Goal: Transaction & Acquisition: Purchase product/service

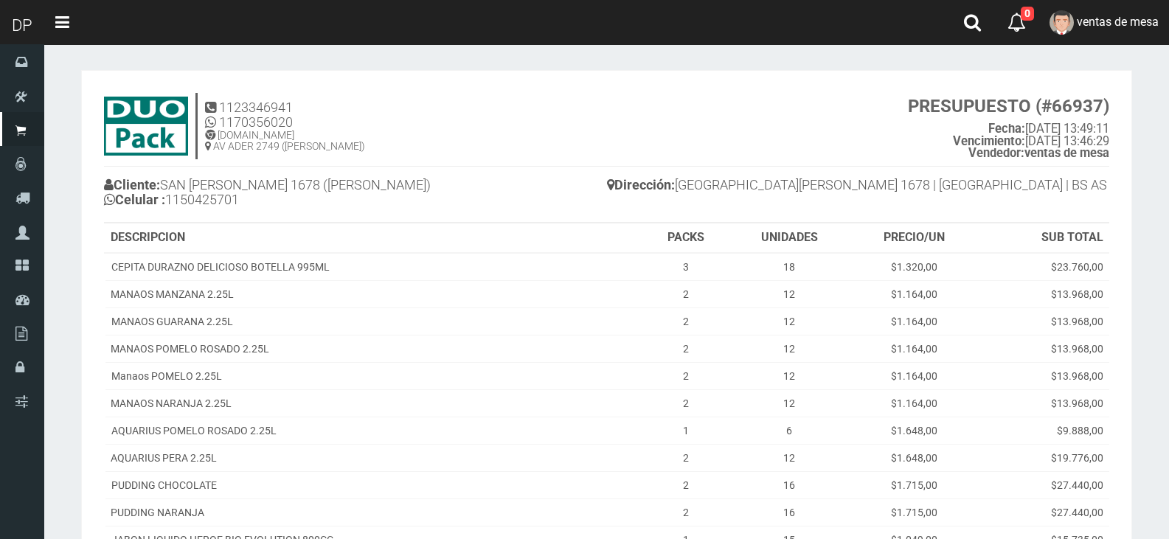
scroll to position [295, 0]
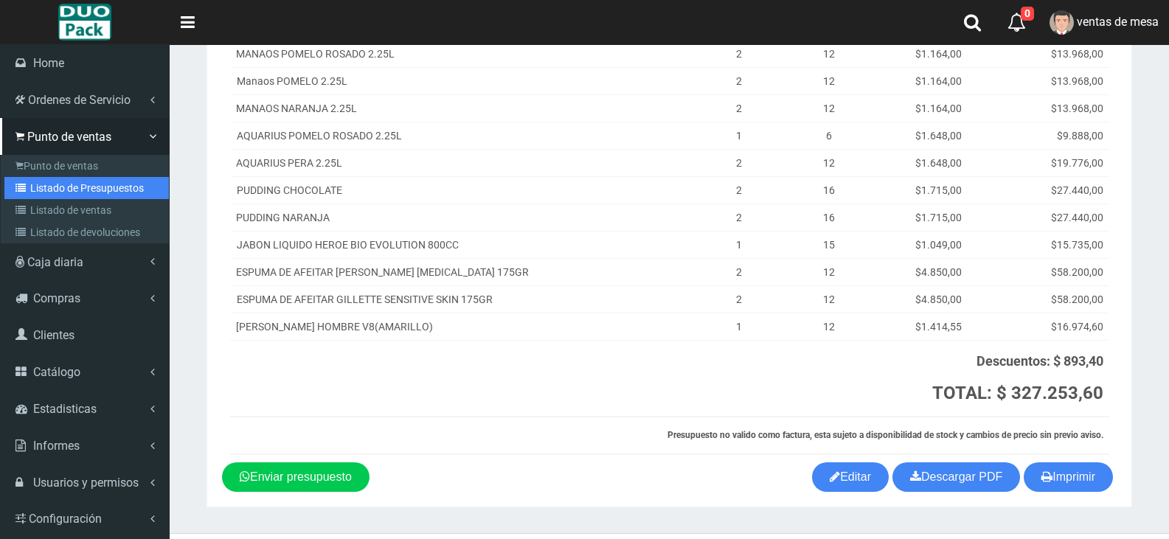
click at [35, 191] on link "Listado de Presupuestos" at bounding box center [86, 188] width 164 height 22
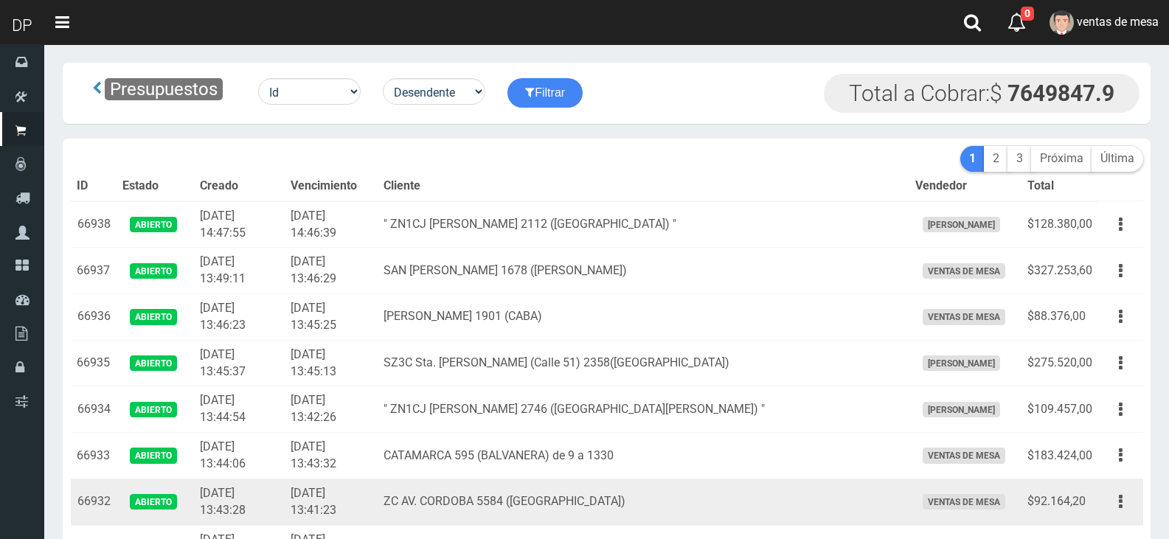
click at [759, 492] on td "ZC AV. CORDOBA 5584 (PALERMO)" at bounding box center [642, 501] width 531 height 46
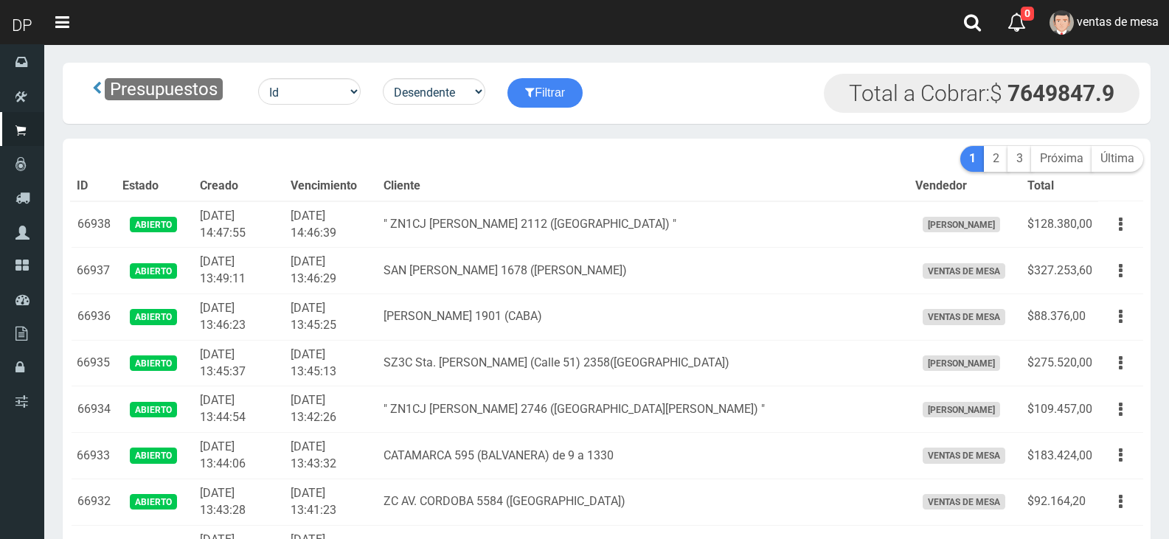
scroll to position [1295, 0]
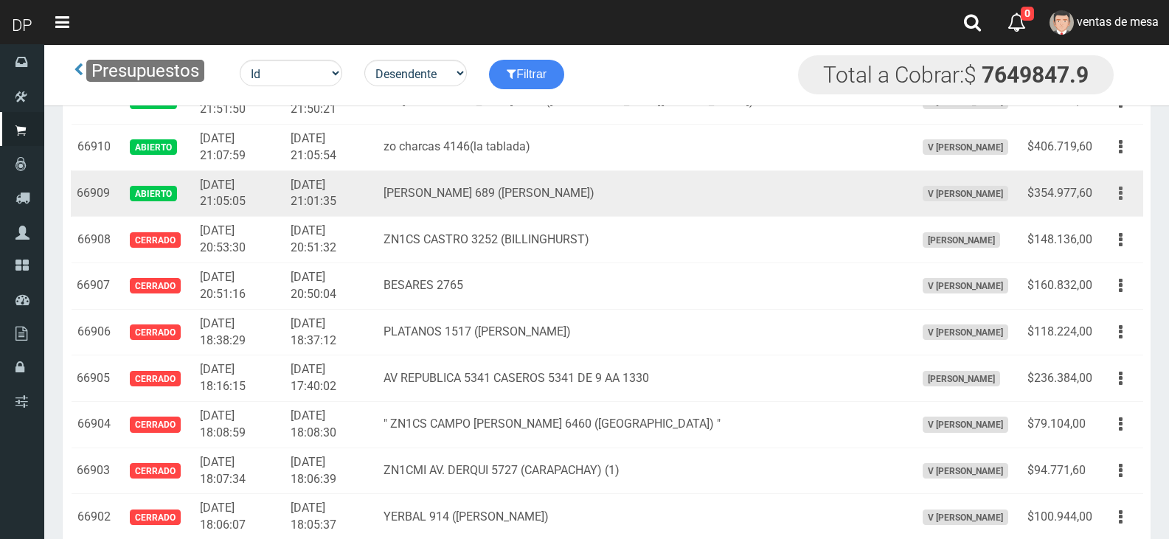
click at [1135, 196] on button "button" at bounding box center [1120, 194] width 33 height 26
click at [1099, 210] on ul "Editar Imprimir Eliminar" at bounding box center [1078, 267] width 118 height 122
click at [1099, 210] on td "Editar Imprimir Eliminar" at bounding box center [1120, 193] width 45 height 46
click at [1110, 189] on button "button" at bounding box center [1120, 194] width 33 height 26
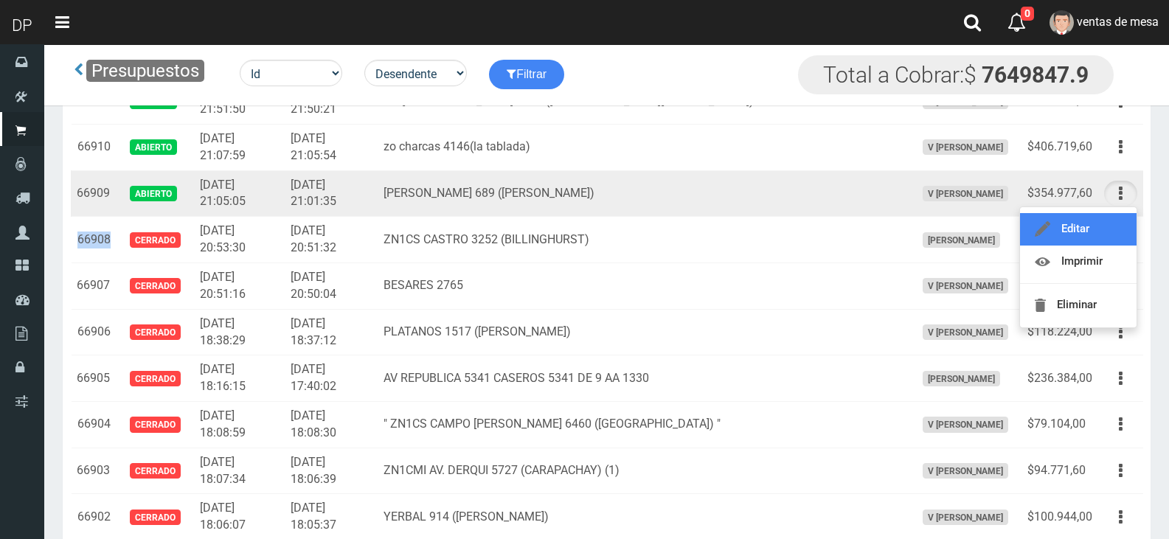
click at [1099, 232] on link "Editar" at bounding box center [1078, 229] width 116 height 32
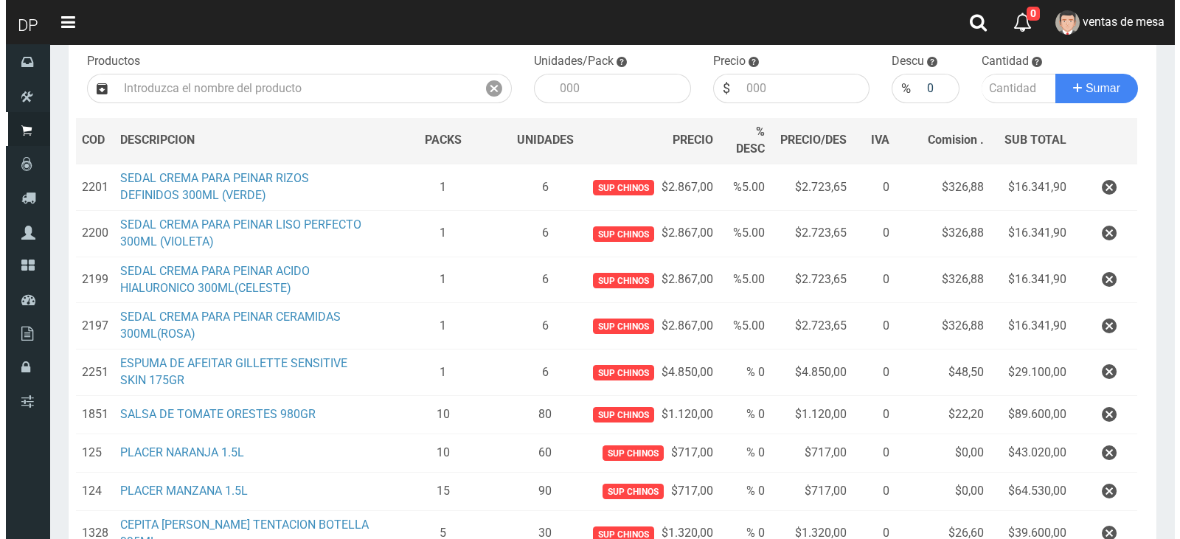
scroll to position [395, 0]
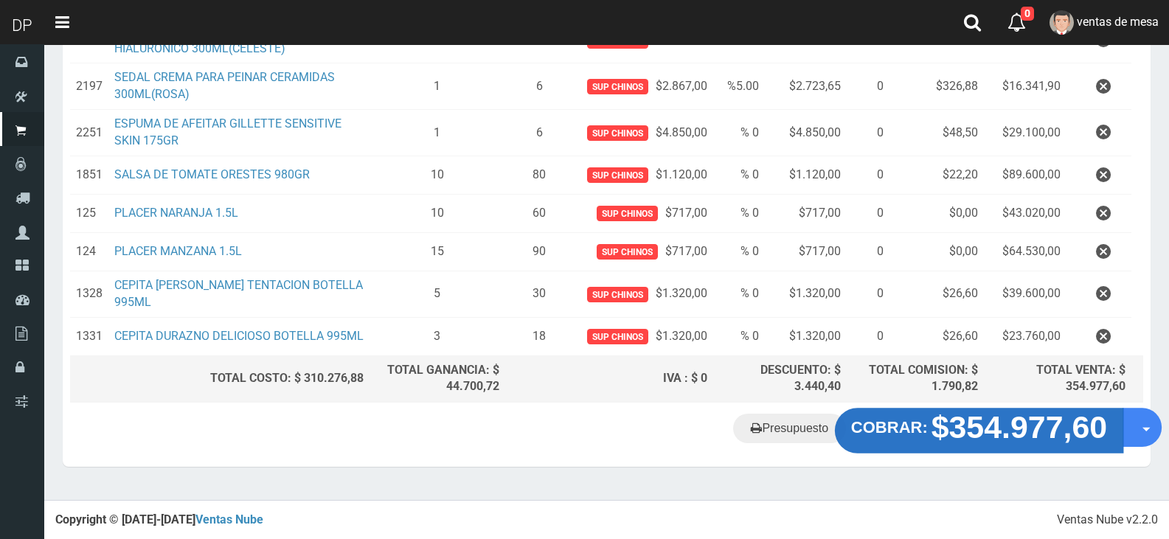
click at [1008, 428] on strong "$354.977,60" at bounding box center [1019, 427] width 176 height 35
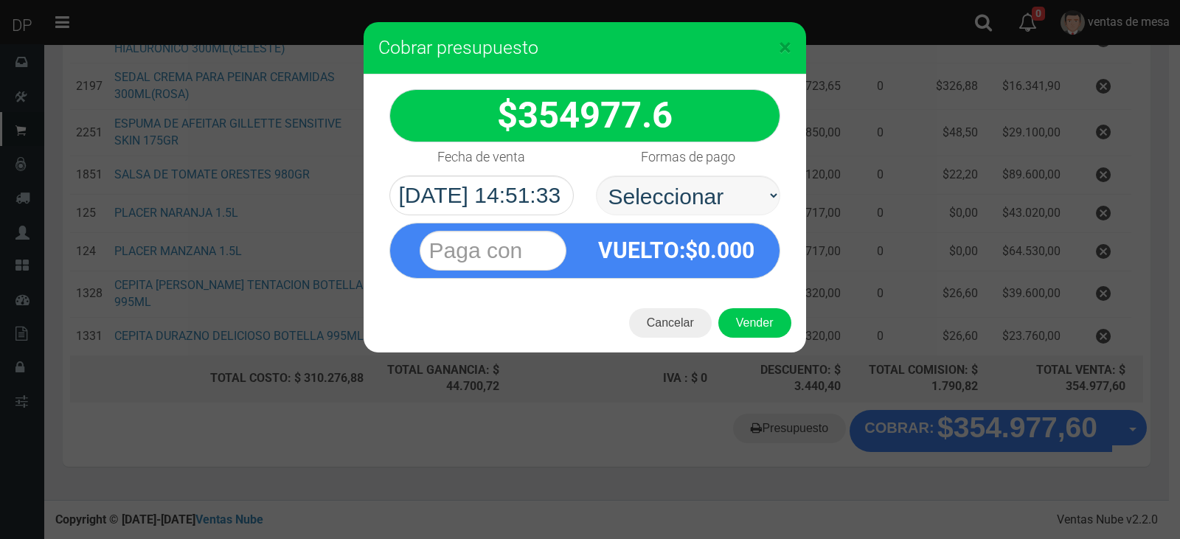
click at [762, 209] on select "Seleccionar Efectivo Tarjeta de Crédito Depósito Débito" at bounding box center [688, 195] width 184 height 40
select select "Efectivo"
click at [596, 175] on select "Seleccionar Efectivo Tarjeta de Crédito Depósito Débito" at bounding box center [688, 195] width 184 height 40
click at [748, 325] on button "Vender" at bounding box center [754, 322] width 73 height 29
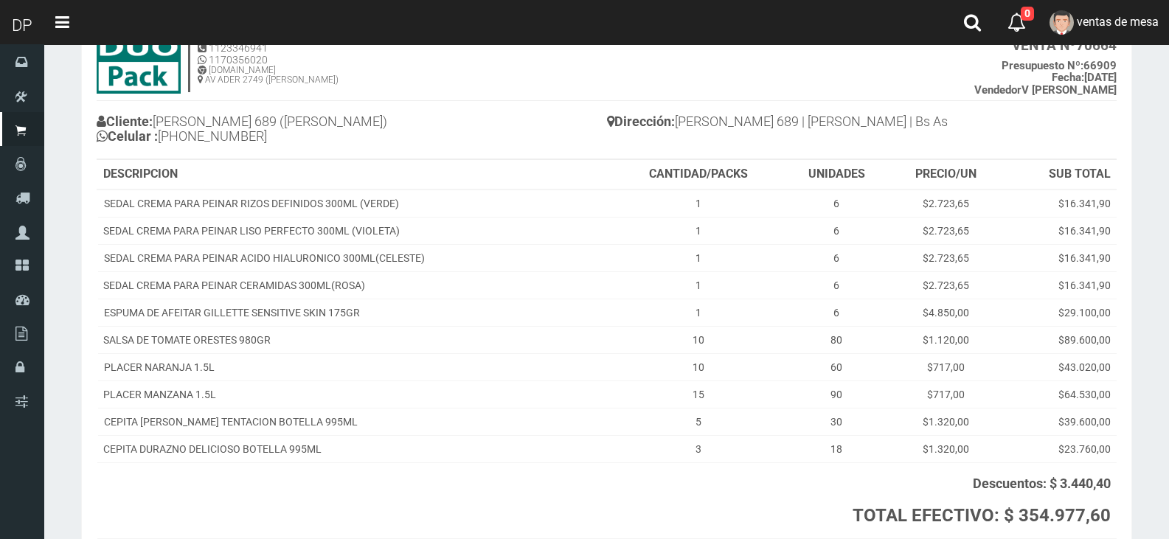
scroll to position [216, 0]
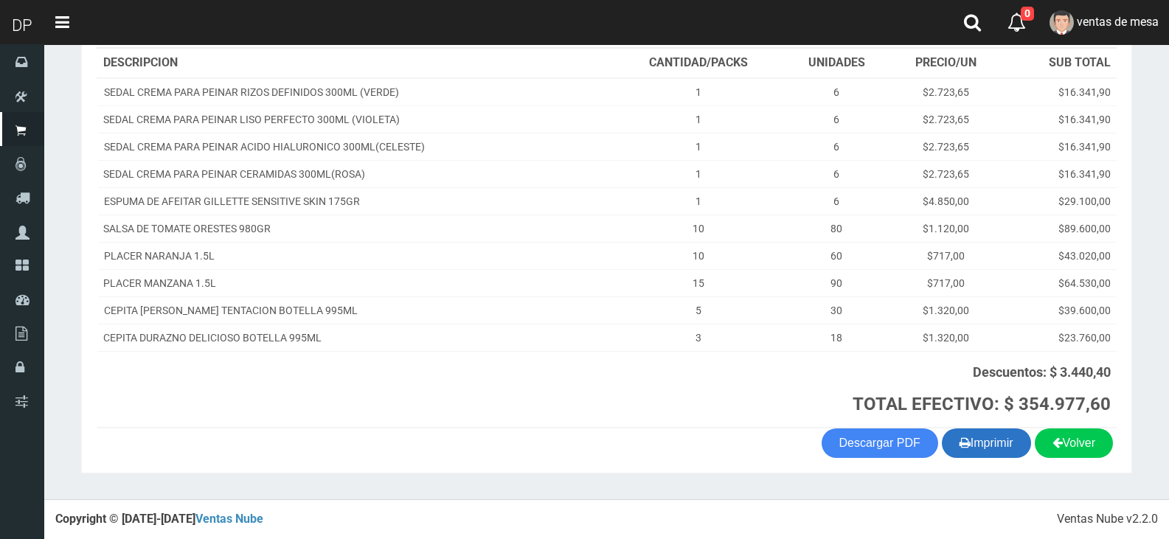
click at [968, 447] on button "Imprimir" at bounding box center [985, 442] width 89 height 29
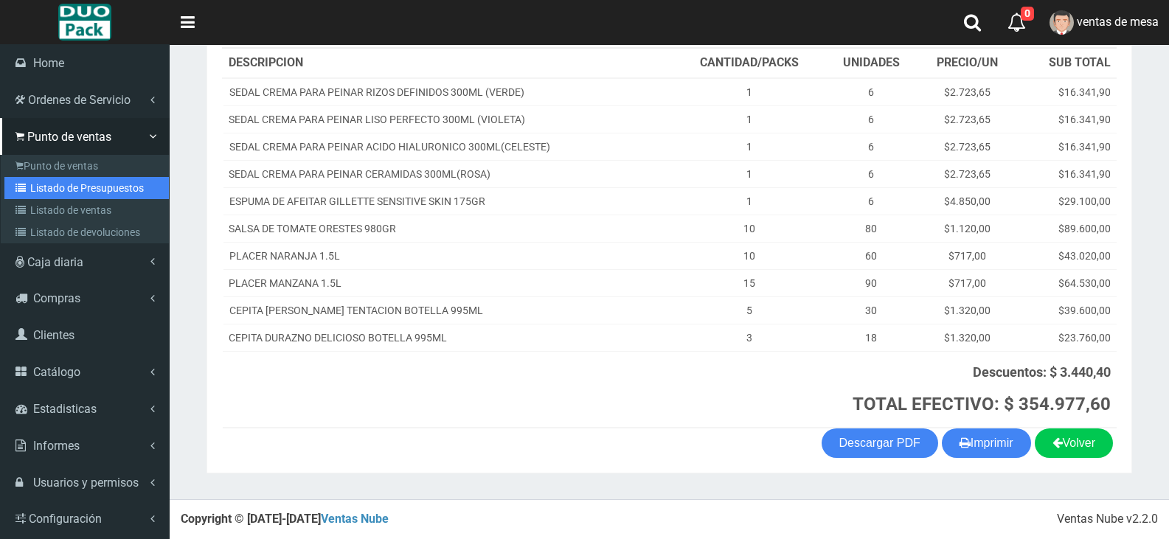
drag, startPoint x: 58, startPoint y: 180, endPoint x: 66, endPoint y: 136, distance: 44.4
click at [60, 181] on link "Listado de Presupuestos" at bounding box center [86, 188] width 164 height 22
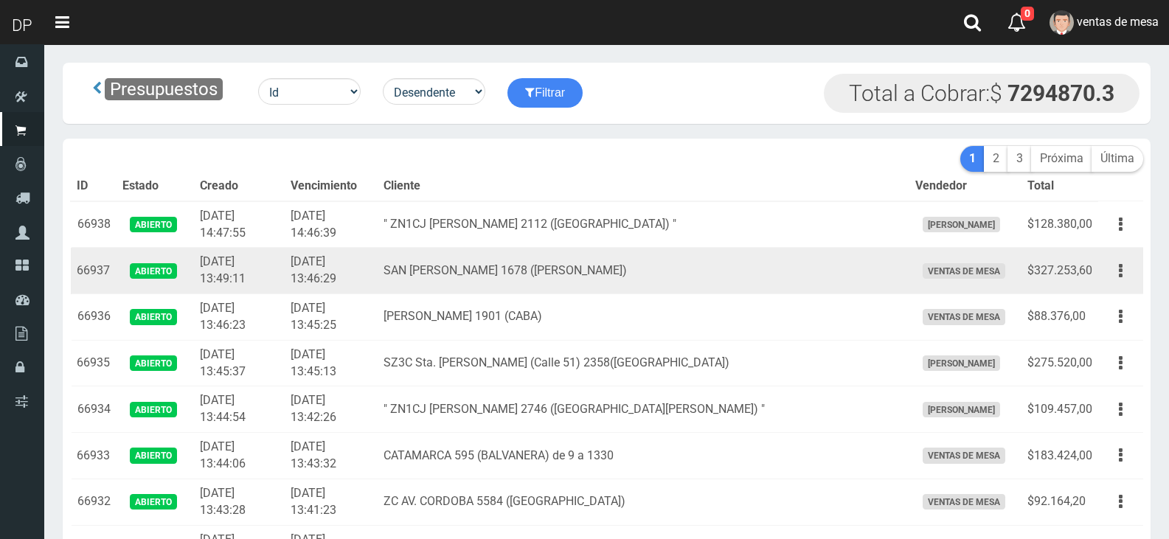
click at [377, 262] on td "2025-09-25 13:46:29" at bounding box center [331, 271] width 93 height 46
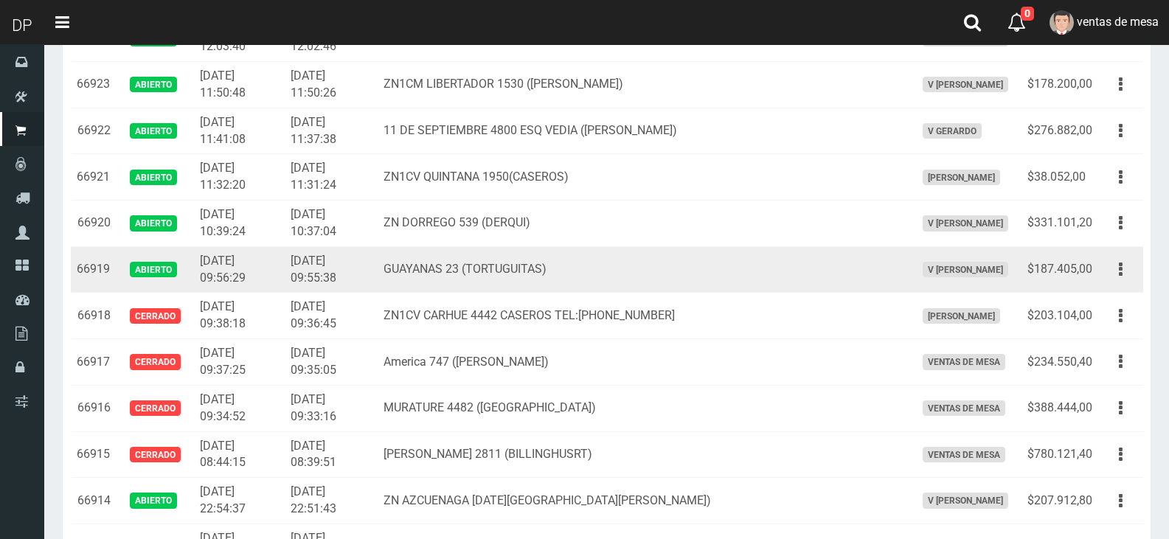
scroll to position [1127, 0]
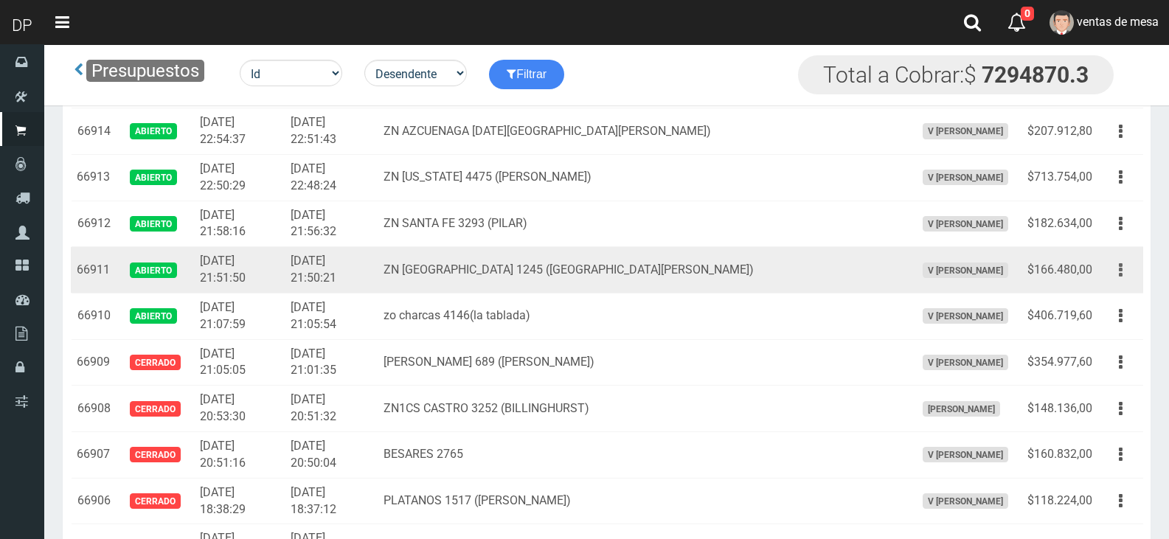
click at [1115, 262] on button "button" at bounding box center [1120, 270] width 33 height 26
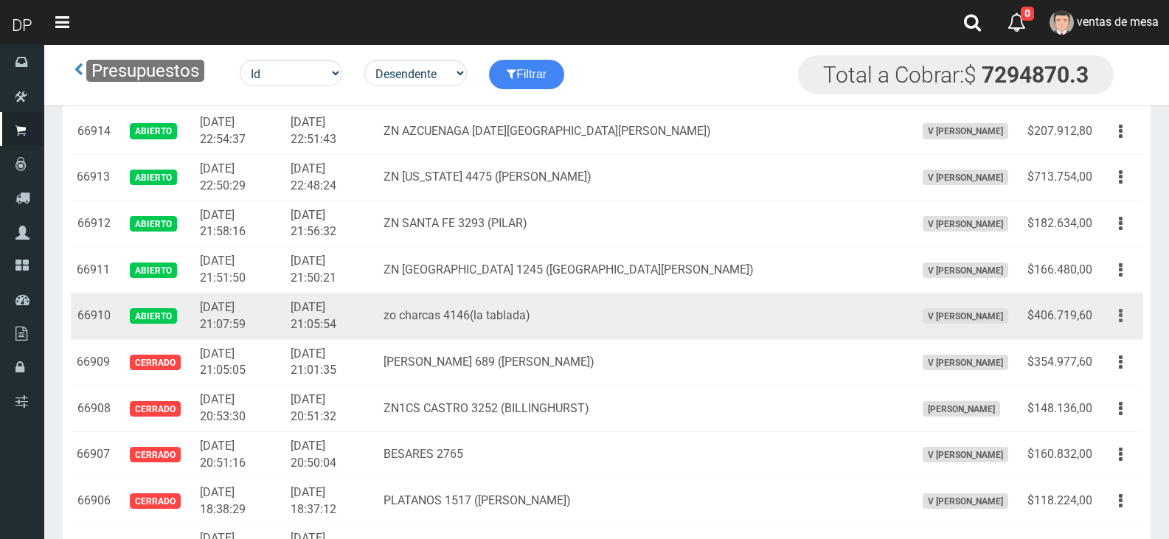
click at [1111, 308] on button "button" at bounding box center [1120, 316] width 33 height 26
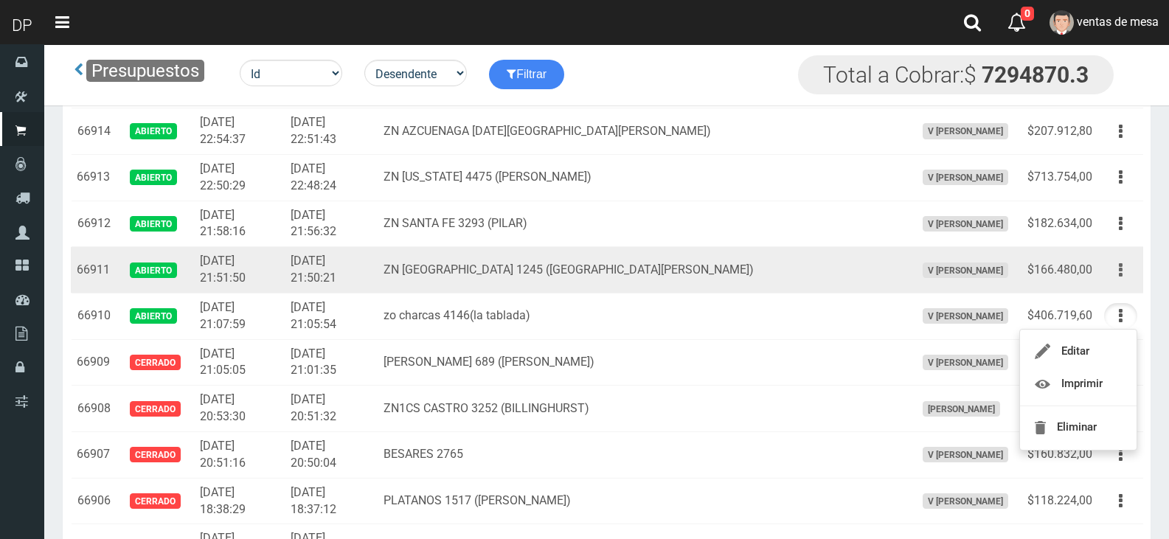
click at [1115, 274] on button "button" at bounding box center [1120, 270] width 33 height 26
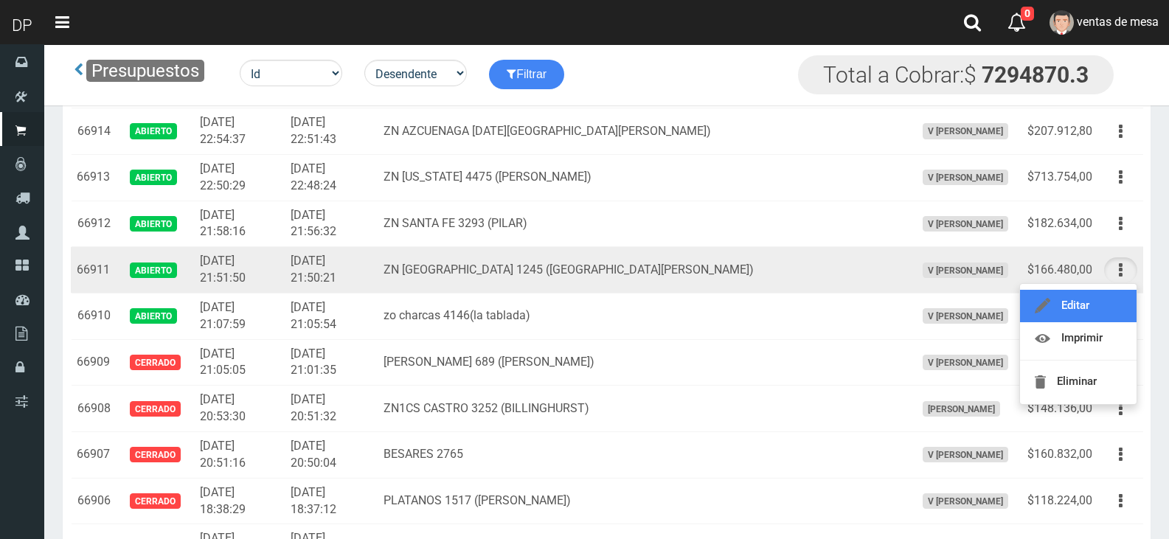
click at [1113, 299] on link "Editar" at bounding box center [1078, 306] width 116 height 32
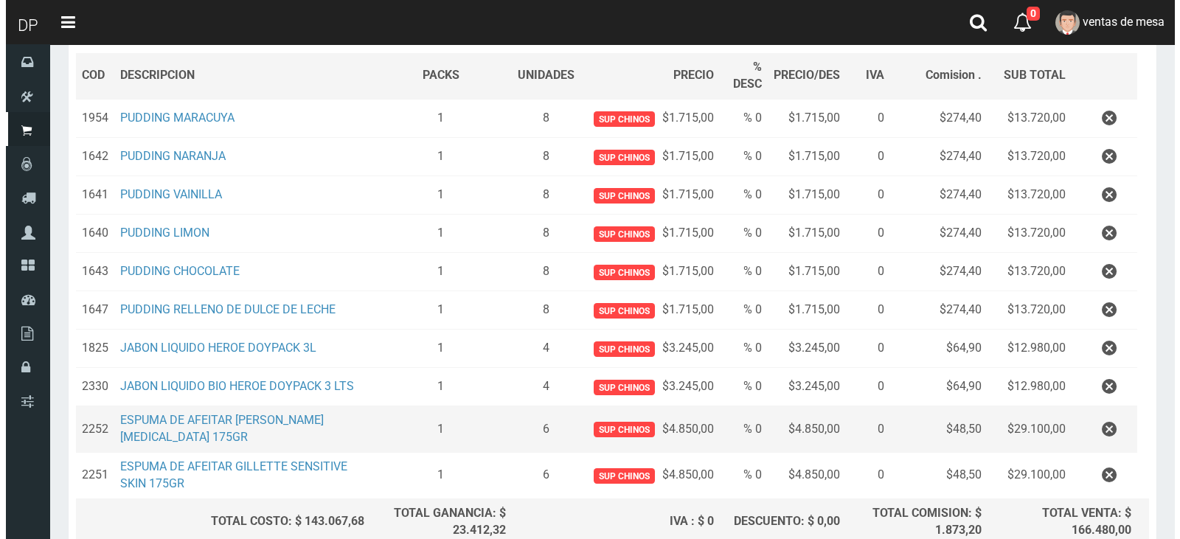
scroll to position [363, 0]
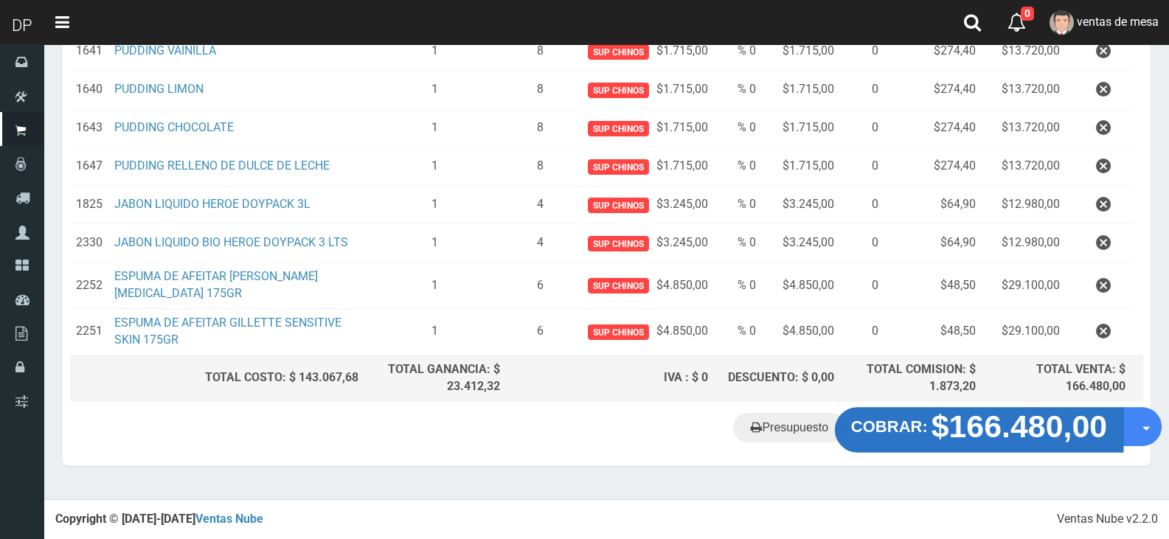
click at [985, 450] on button "COBRAR: $166.480,00" at bounding box center [979, 431] width 288 height 46
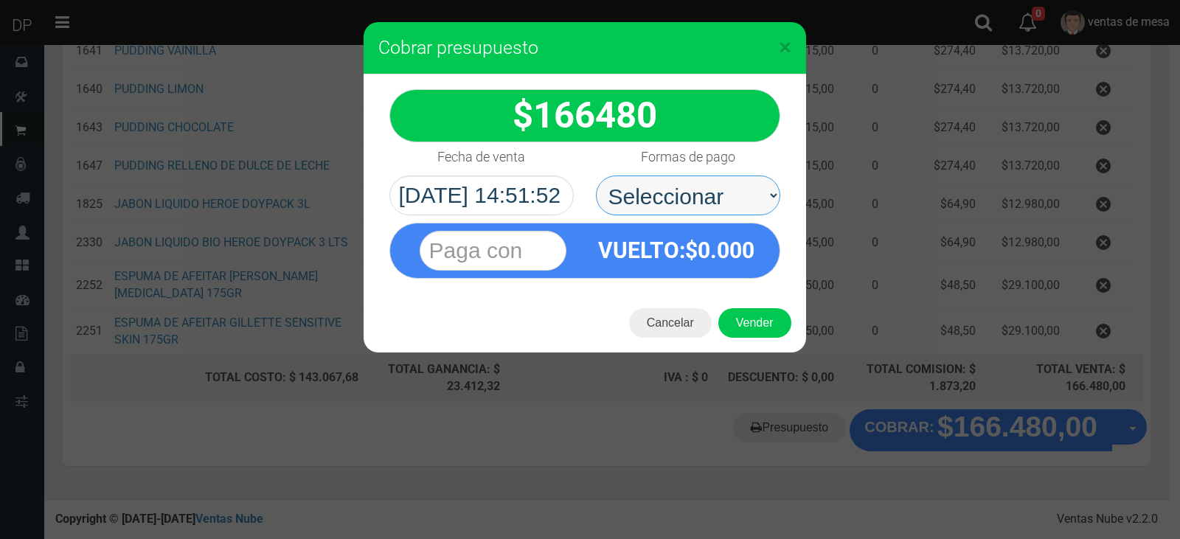
click at [728, 208] on select "Seleccionar Efectivo Tarjeta de Crédito Depósito Débito" at bounding box center [688, 195] width 184 height 40
click at [596, 175] on select "Seleccionar Efectivo Tarjeta de Crédito Depósito Débito" at bounding box center [688, 195] width 184 height 40
drag, startPoint x: 744, startPoint y: 203, endPoint x: 742, endPoint y: 212, distance: 9.0
click at [743, 206] on select "Seleccionar Efectivo Tarjeta de Crédito Depósito Débito" at bounding box center [688, 195] width 184 height 40
select select "Efectivo"
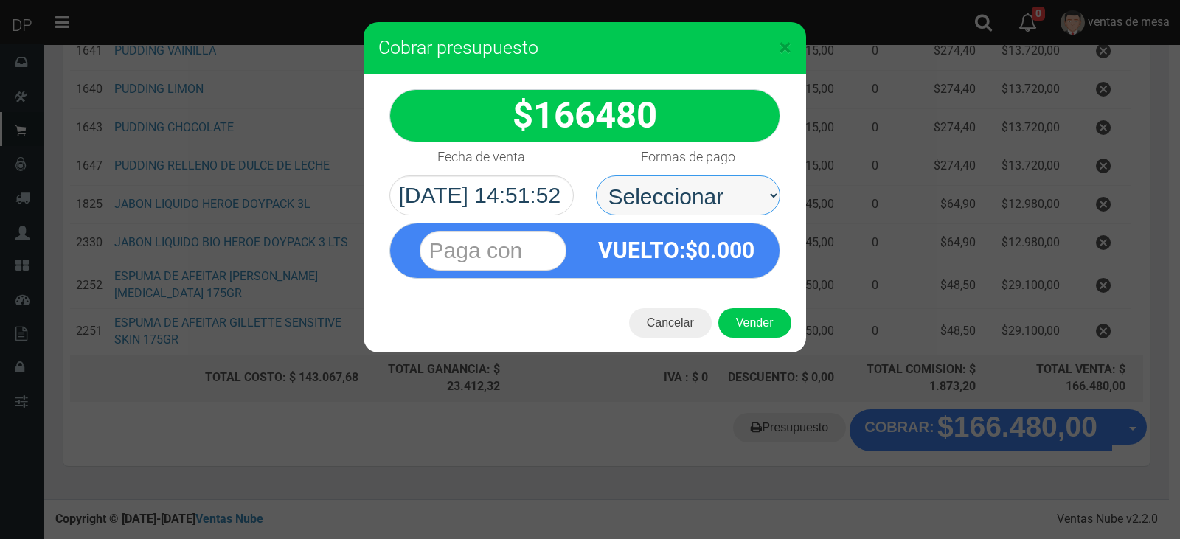
click at [596, 175] on select "Seleccionar Efectivo Tarjeta de Crédito Depósito Débito" at bounding box center [688, 195] width 184 height 40
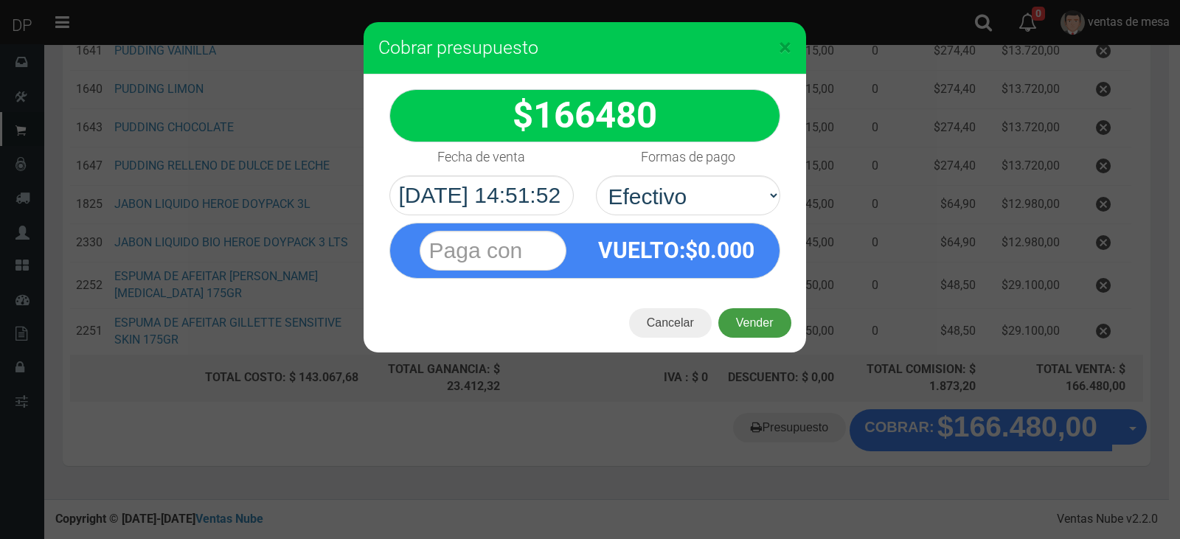
click at [759, 327] on button "Vender" at bounding box center [754, 322] width 73 height 29
click at [0, 0] on div "Cargando..." at bounding box center [0, 0] width 0 height 0
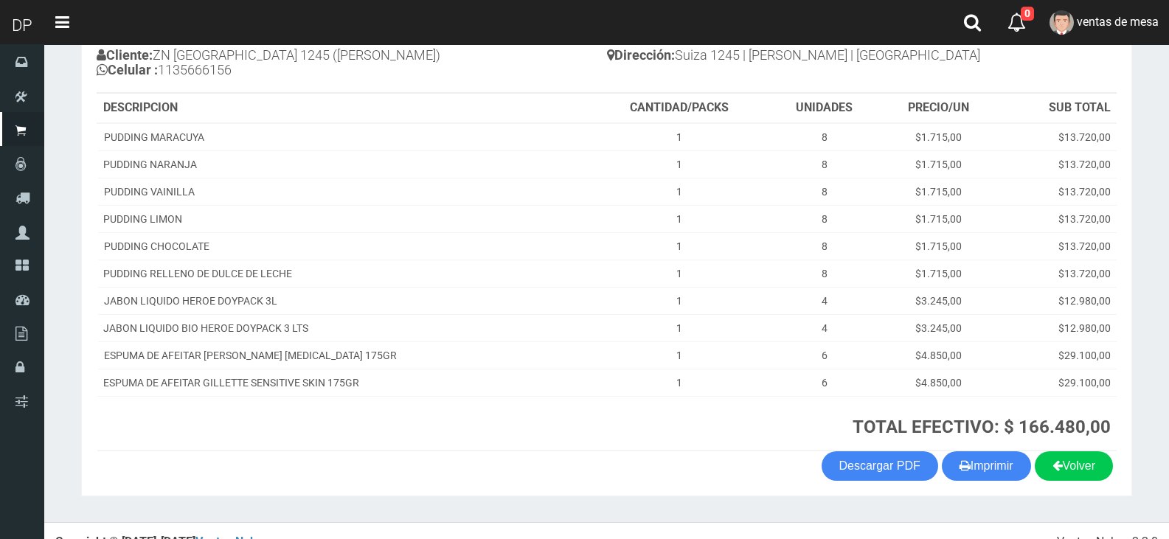
scroll to position [194, 0]
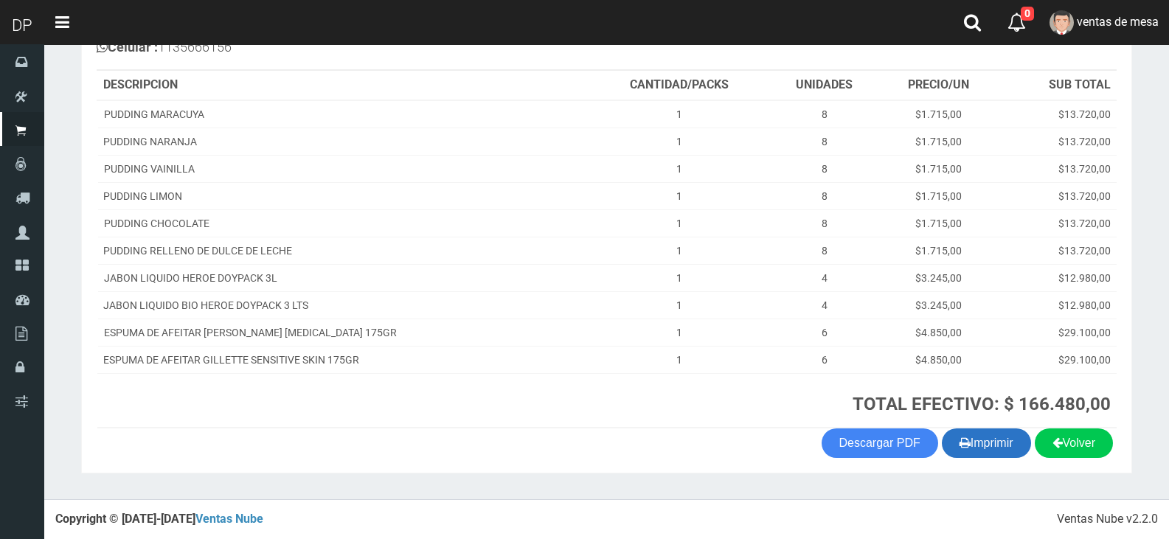
click at [995, 445] on button "Imprimir" at bounding box center [985, 442] width 89 height 29
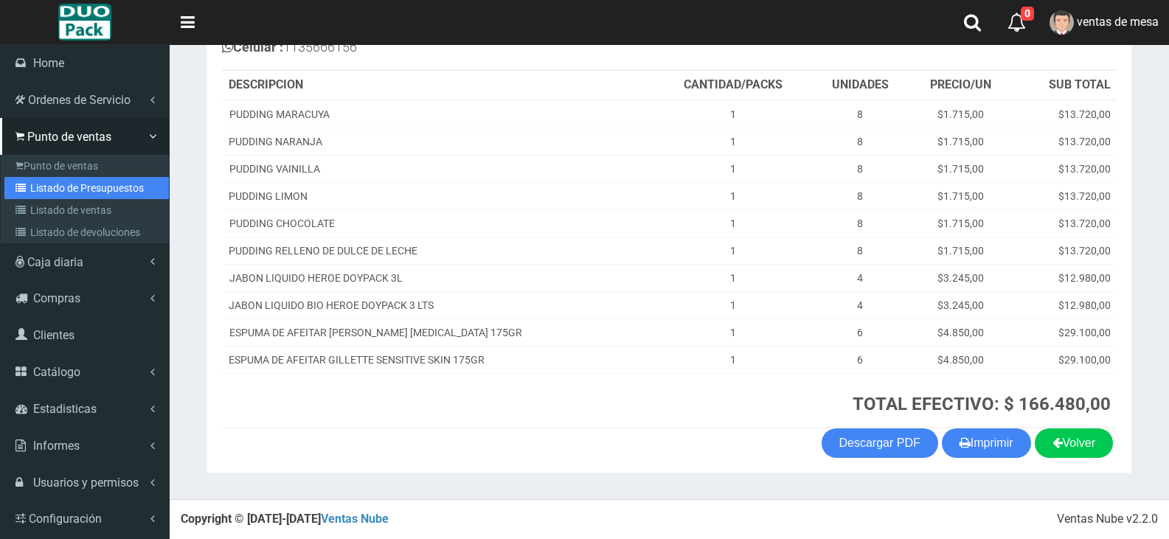
click at [49, 190] on link "Listado de Presupuestos" at bounding box center [86, 188] width 164 height 22
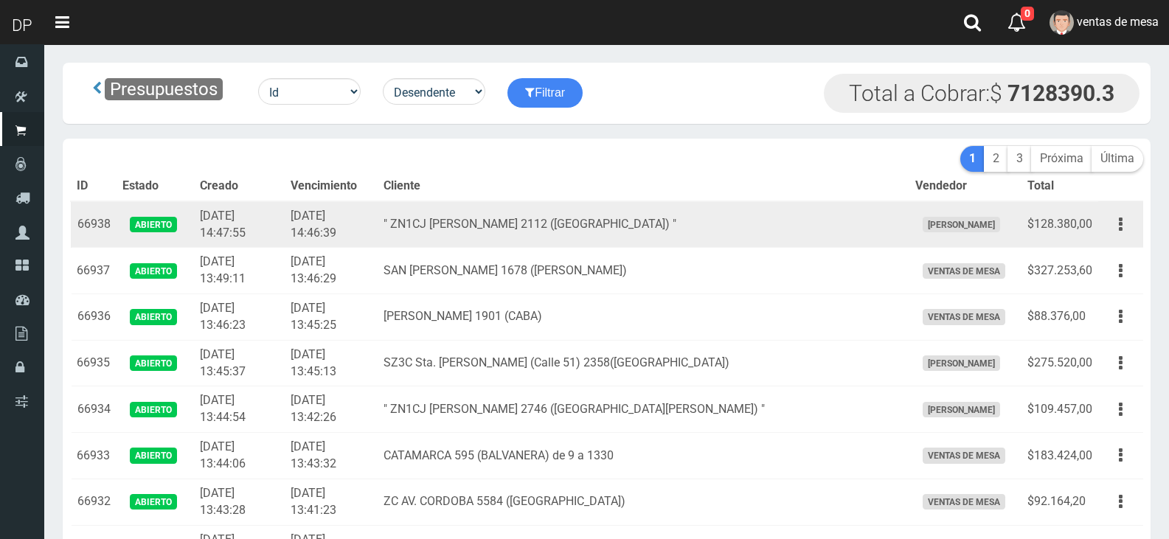
click at [484, 229] on td "" ZN1CJ JULIO A. ROCA 2112 (VILLA MAIPU) "" at bounding box center [642, 224] width 531 height 46
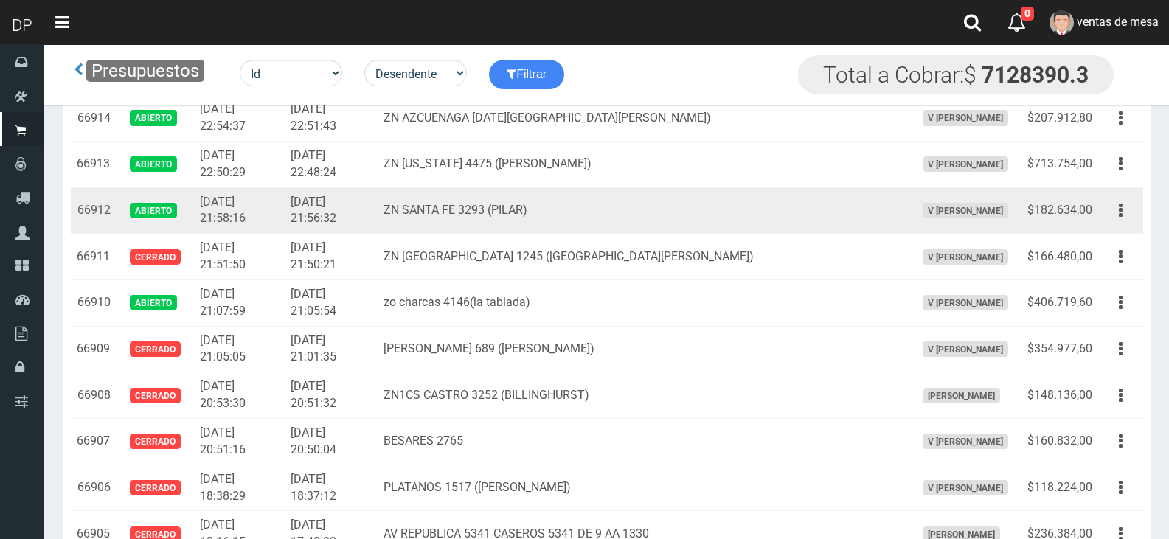
scroll to position [1055, 0]
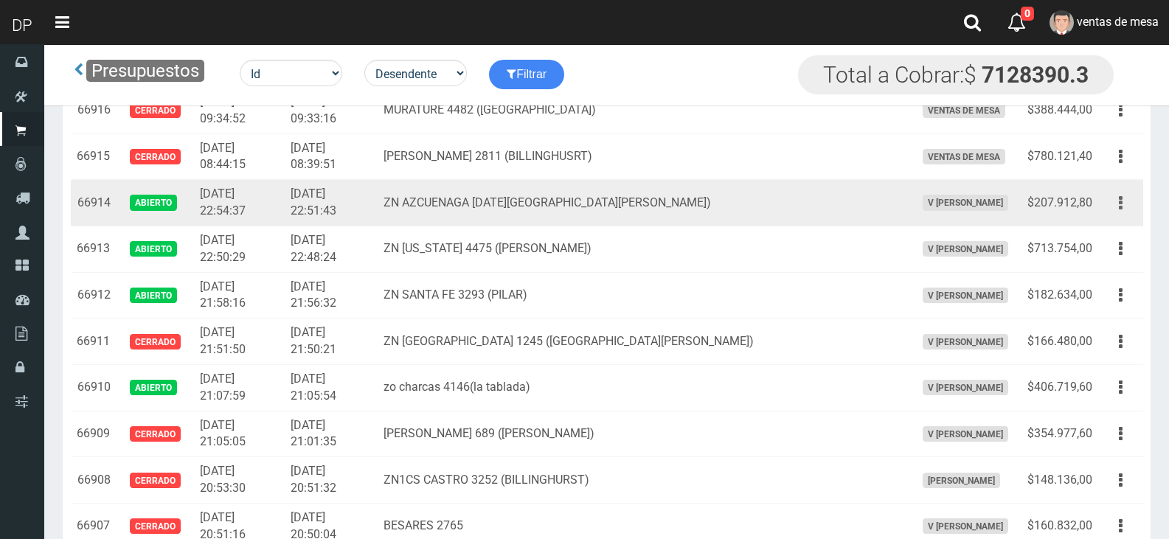
click at [1127, 213] on button "button" at bounding box center [1120, 203] width 33 height 26
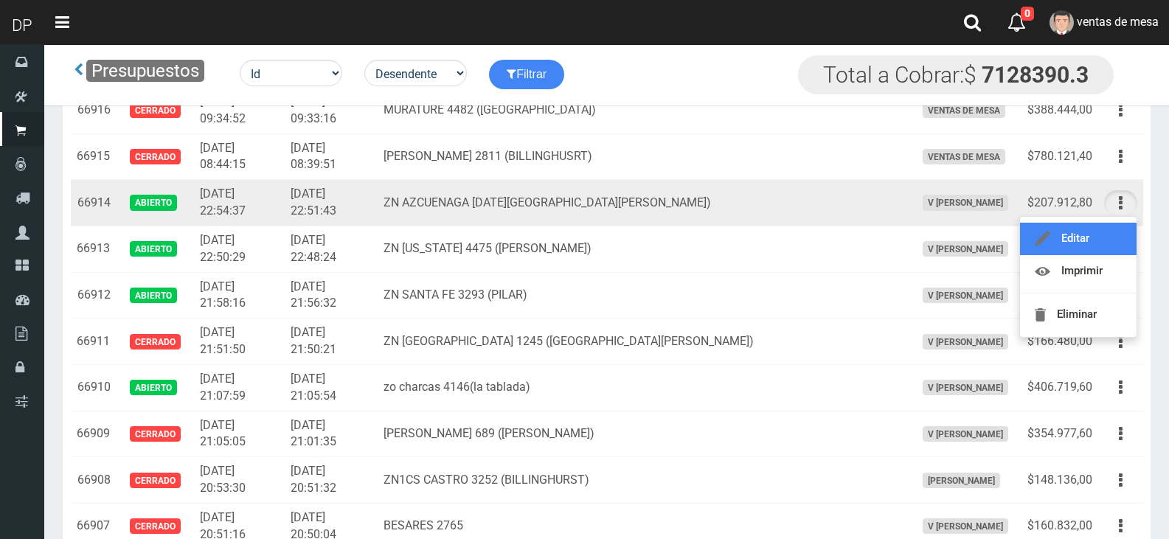
click at [1121, 242] on link "Editar" at bounding box center [1078, 239] width 116 height 32
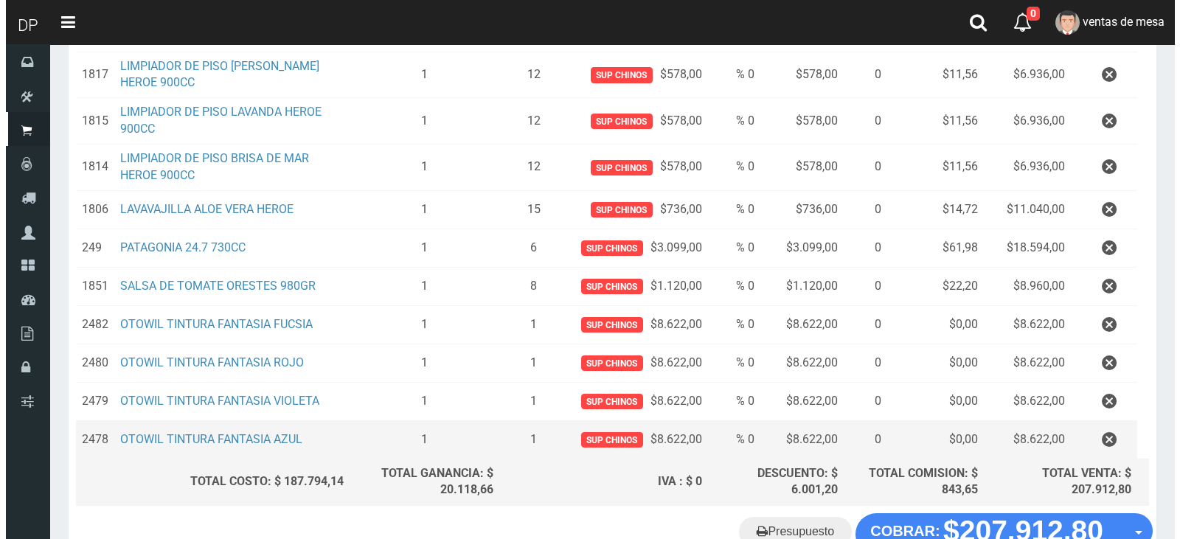
scroll to position [442, 0]
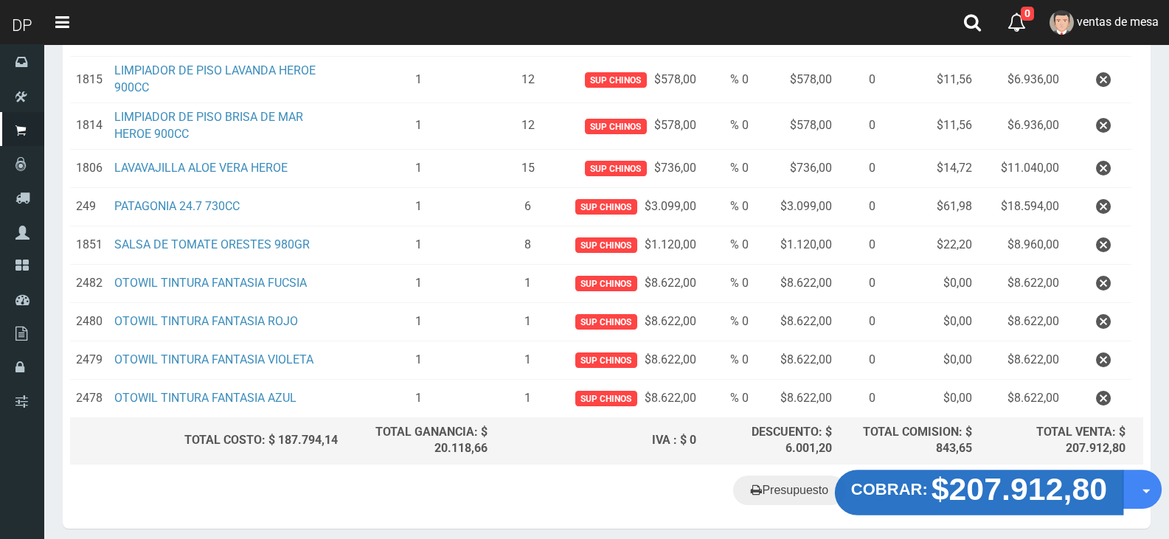
click at [963, 507] on button "COBRAR: $207.912,80" at bounding box center [979, 493] width 288 height 46
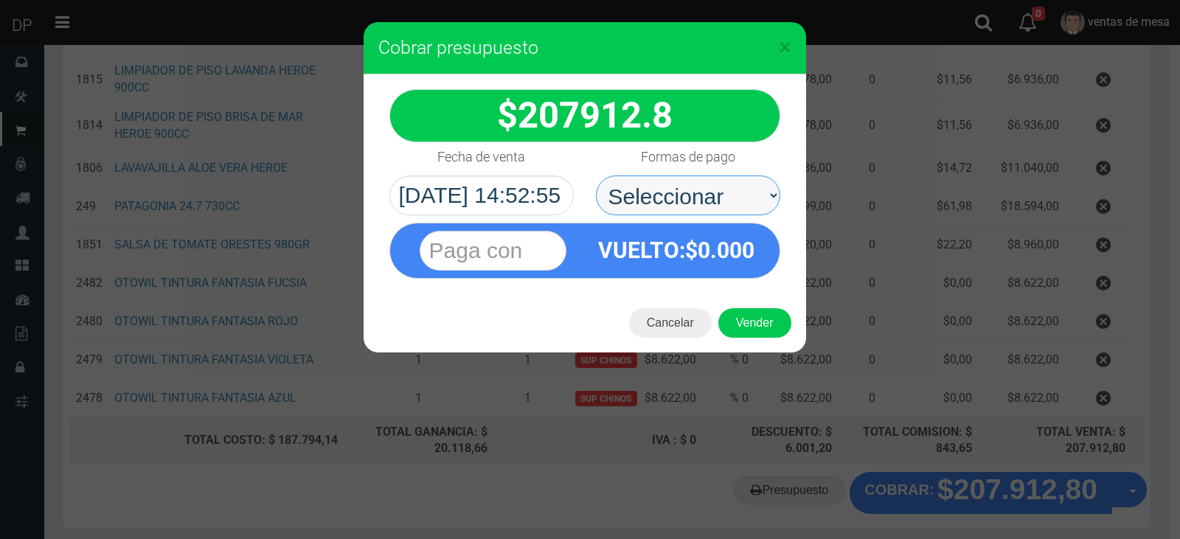
click at [696, 212] on select "Seleccionar Efectivo Tarjeta de Crédito Depósito Débito" at bounding box center [688, 195] width 184 height 40
select select "Efectivo"
click at [596, 175] on select "Seleccionar Efectivo Tarjeta de Crédito Depósito Débito" at bounding box center [688, 195] width 184 height 40
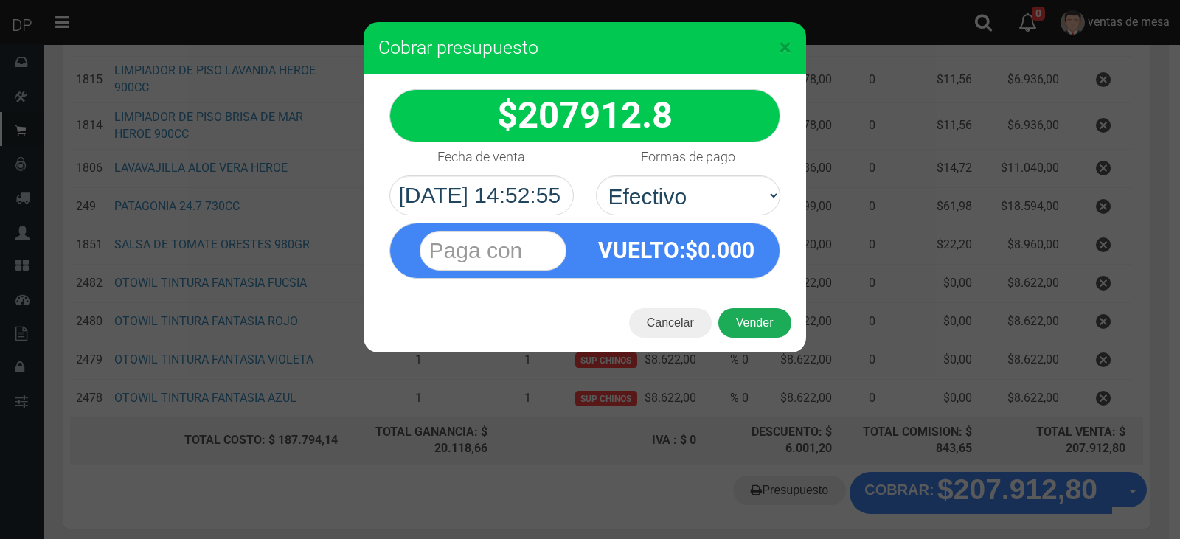
click at [744, 327] on button "Vender" at bounding box center [754, 322] width 73 height 29
click at [0, 0] on div "Cargando..." at bounding box center [0, 0] width 0 height 0
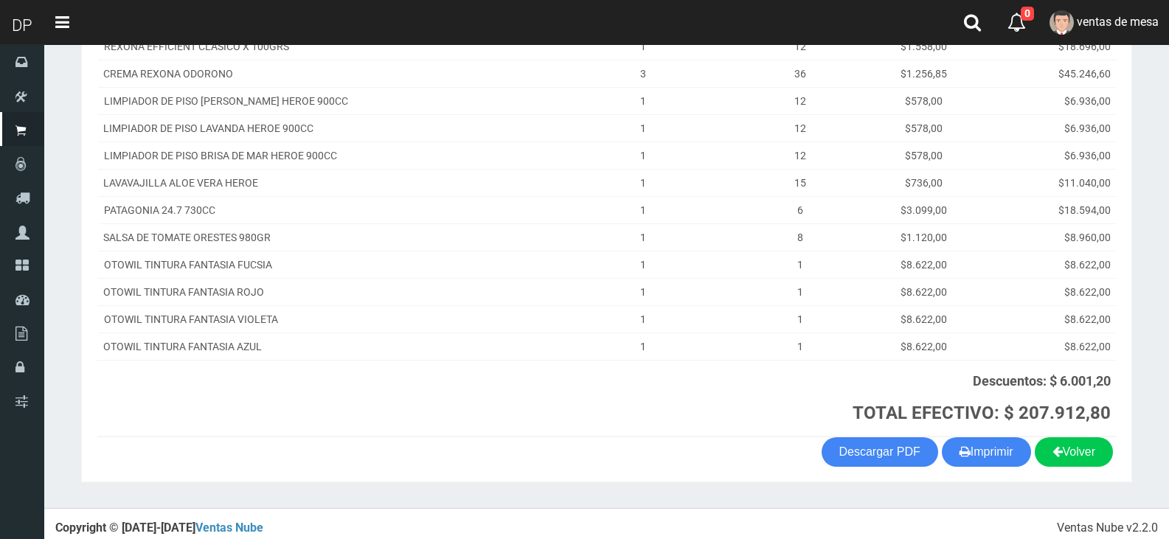
scroll to position [325, 0]
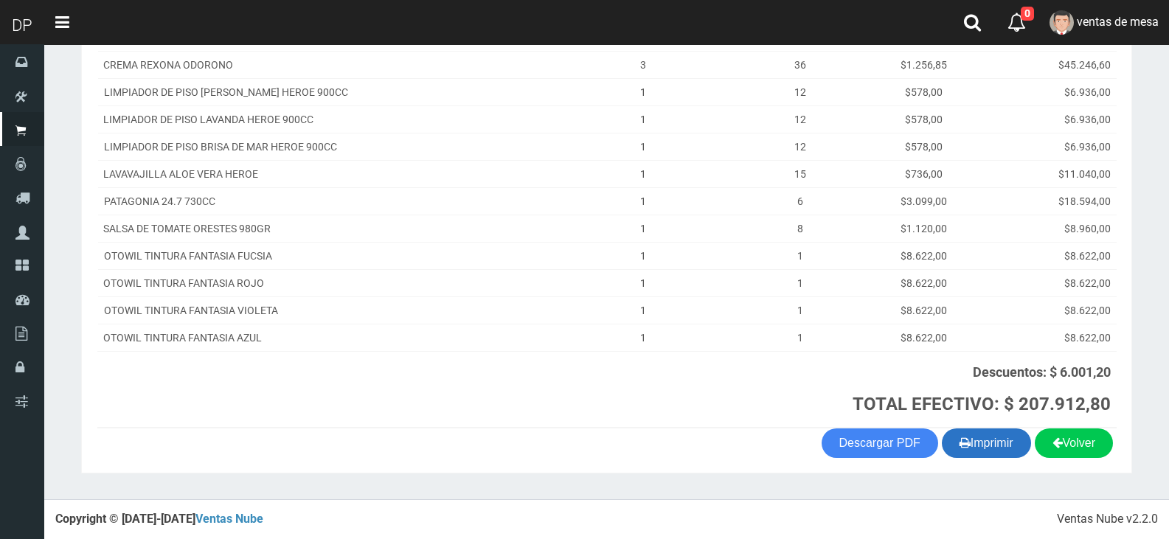
click at [975, 441] on button "Imprimir" at bounding box center [985, 442] width 89 height 29
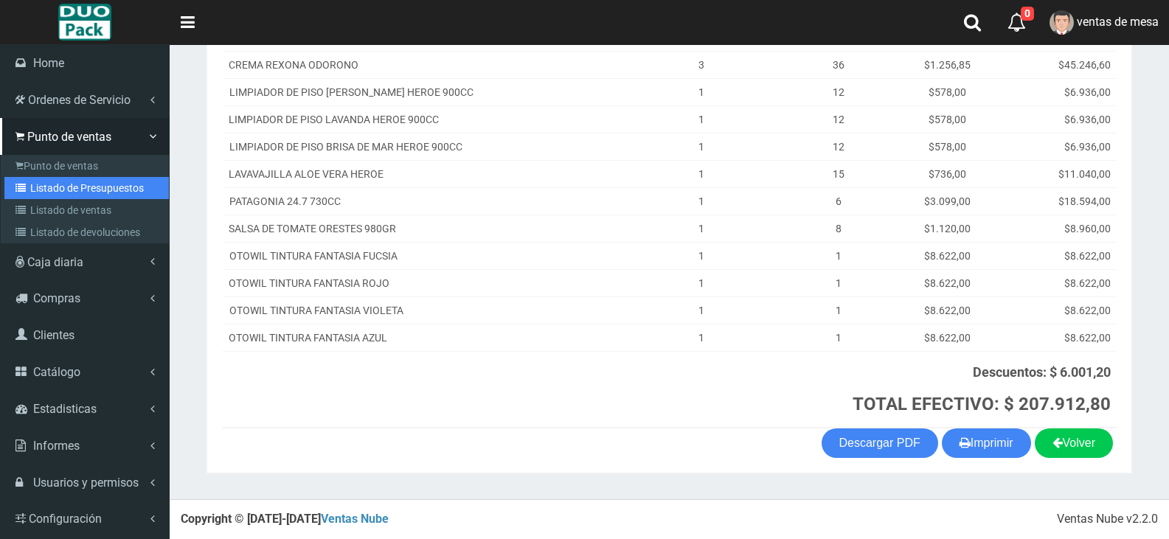
click at [112, 193] on link "Listado de Presupuestos" at bounding box center [86, 188] width 164 height 22
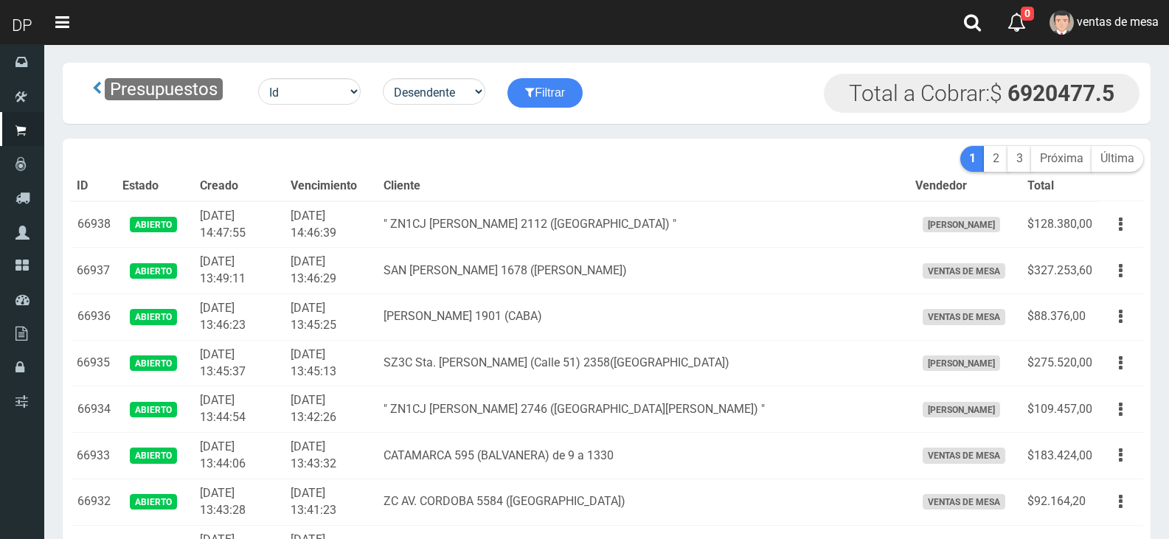
scroll to position [833, 0]
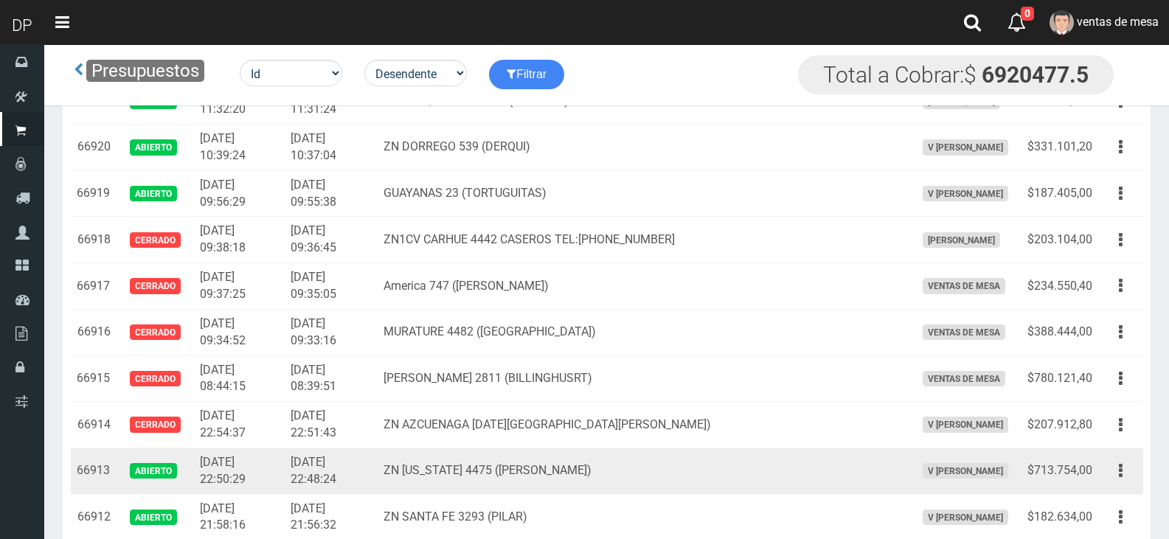
drag, startPoint x: 1136, startPoint y: 475, endPoint x: 1127, endPoint y: 500, distance: 26.6
click at [1135, 475] on button "button" at bounding box center [1120, 471] width 33 height 26
click at [1125, 492] on link "Editar" at bounding box center [1078, 506] width 116 height 32
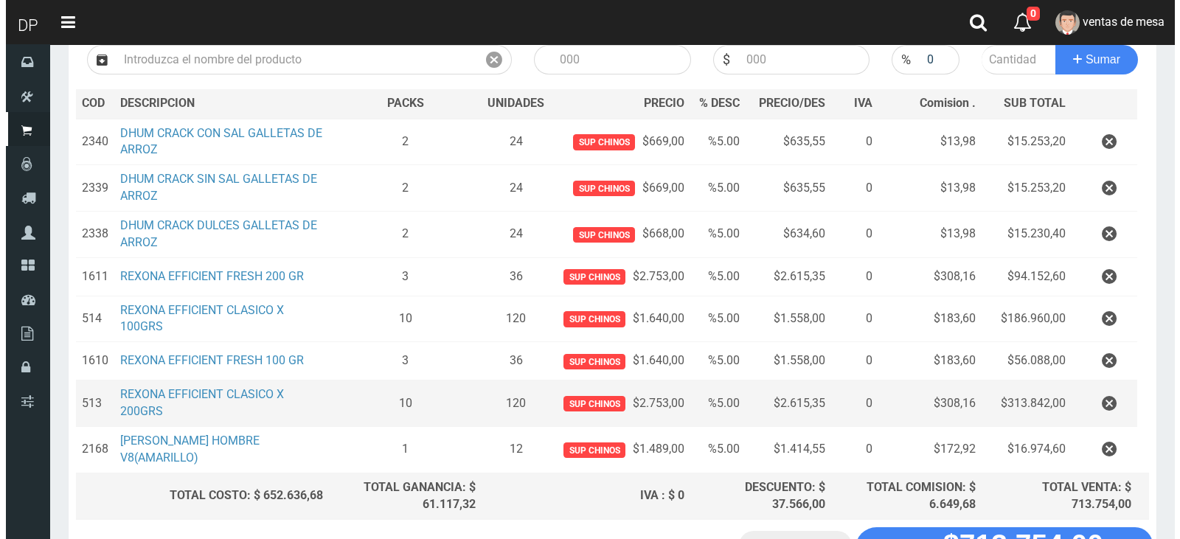
scroll to position [293, 0]
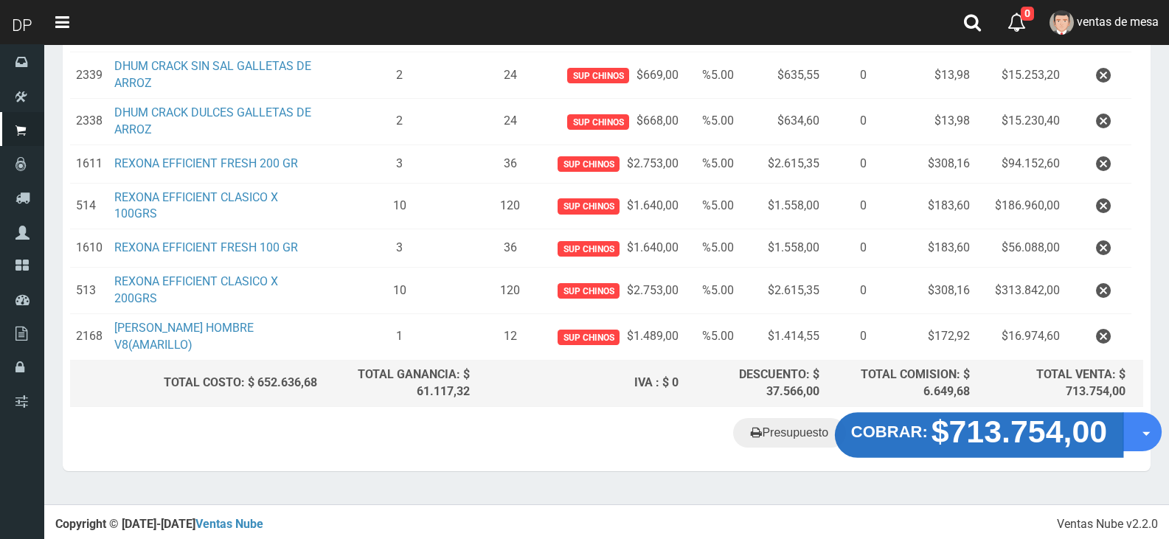
click at [926, 437] on strong "COBRAR:" at bounding box center [889, 432] width 77 height 18
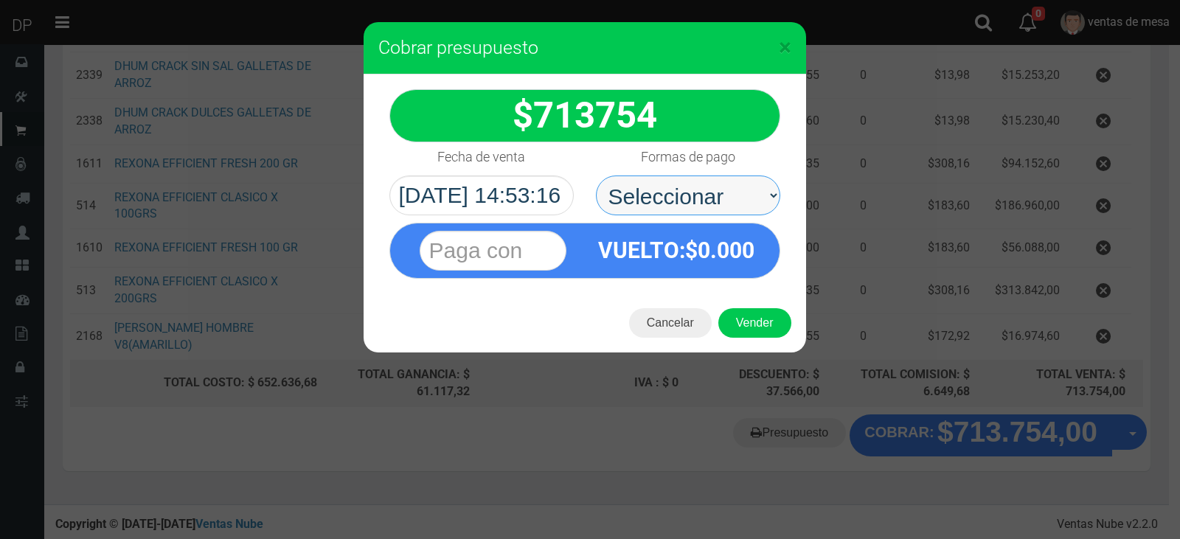
click at [683, 194] on select "Seleccionar Efectivo Tarjeta de Crédito Depósito Débito" at bounding box center [688, 195] width 184 height 40
select select "Efectivo"
click at [596, 175] on select "Seleccionar Efectivo Tarjeta de Crédito Depósito Débito" at bounding box center [688, 195] width 184 height 40
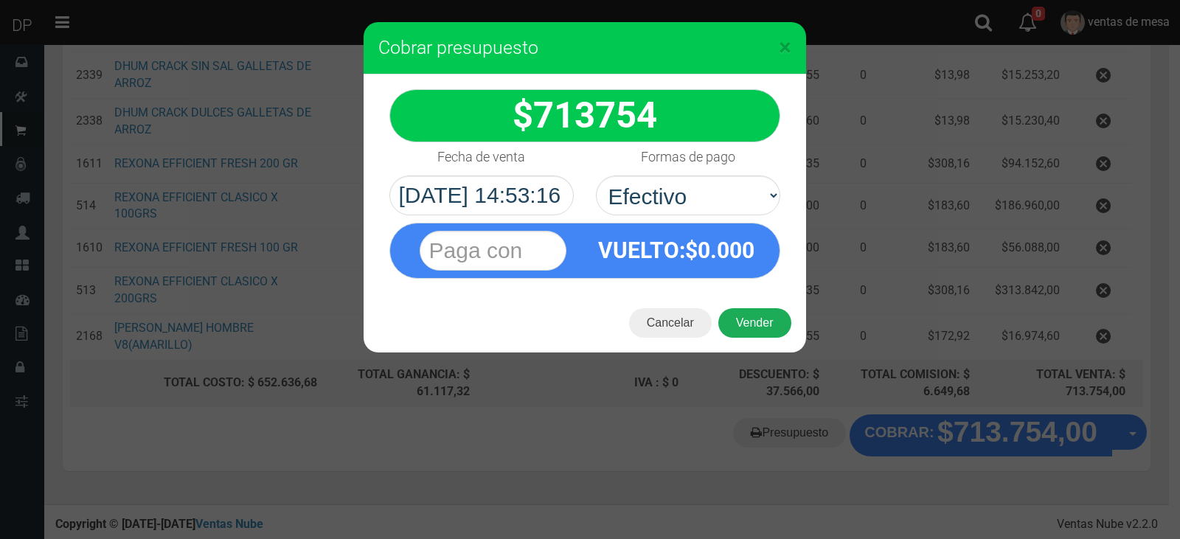
click at [747, 337] on button "Vender" at bounding box center [754, 322] width 73 height 29
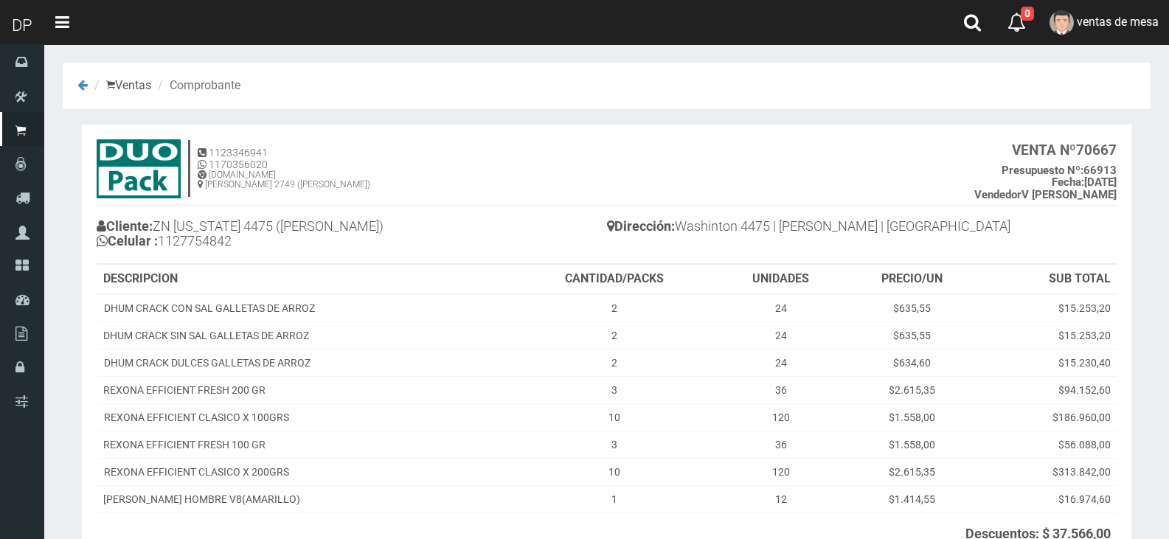
scroll to position [161, 0]
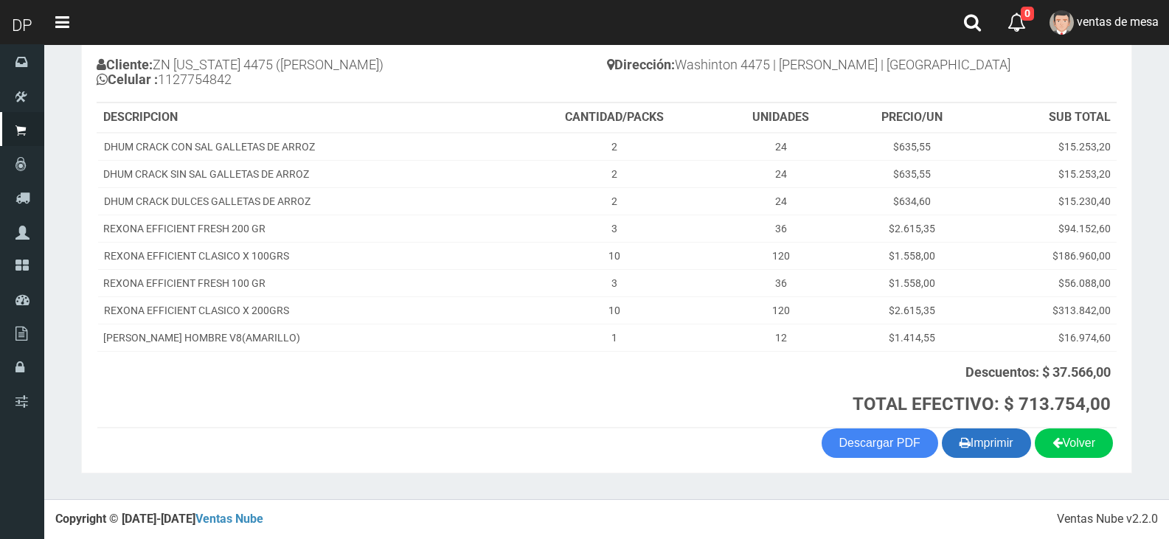
click at [977, 440] on button "Imprimir" at bounding box center [985, 442] width 89 height 29
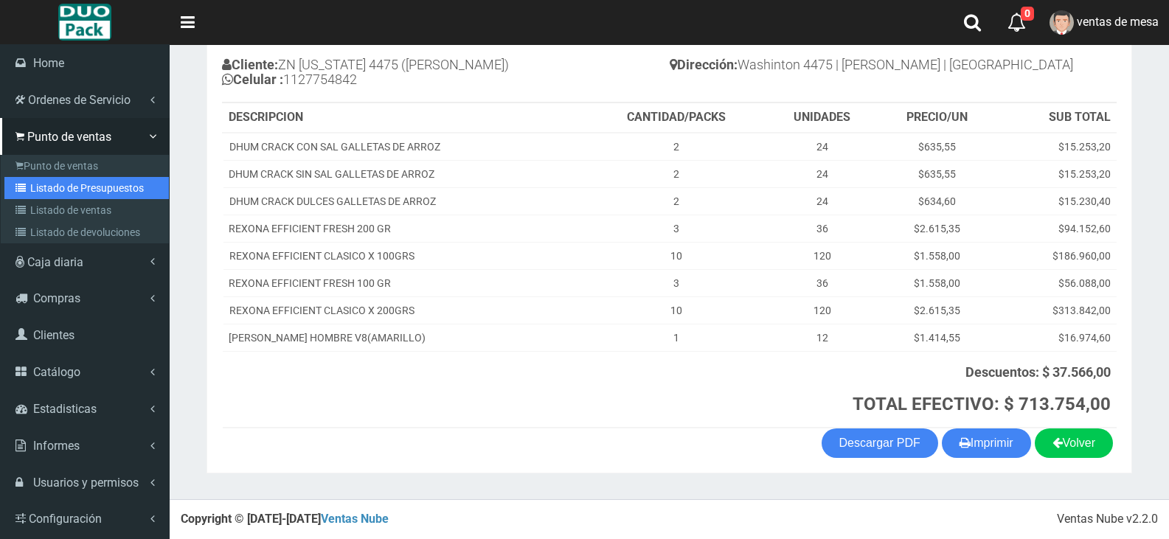
drag, startPoint x: 55, startPoint y: 189, endPoint x: 72, endPoint y: 142, distance: 50.1
click at [55, 189] on link "Listado de Presupuestos" at bounding box center [86, 188] width 164 height 22
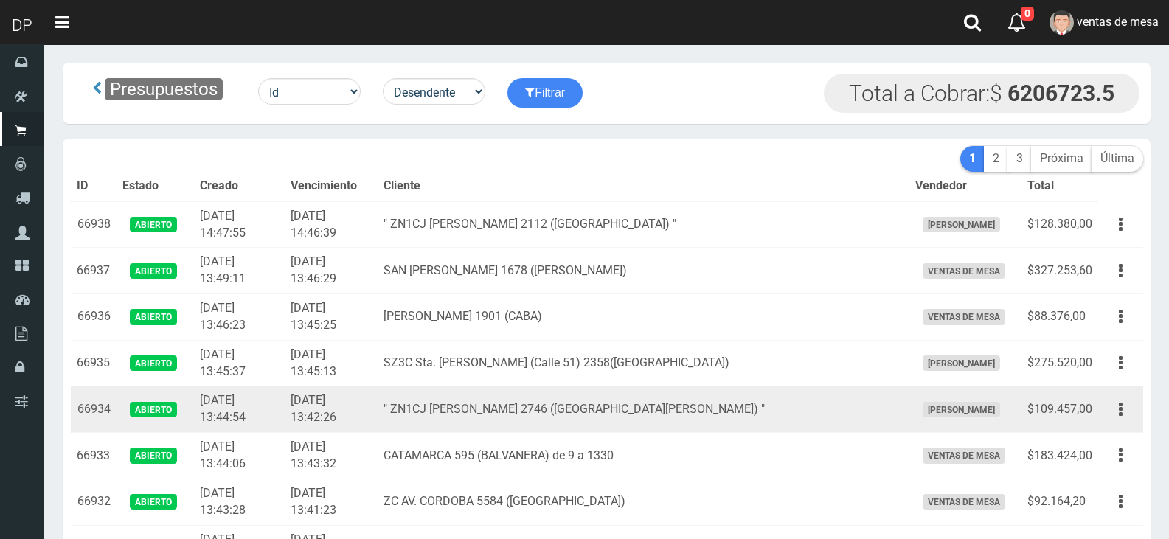
click at [442, 408] on td "" ZN1CJ SAENZ PEÑA 2746 (SAN ANDRES) "" at bounding box center [642, 409] width 531 height 46
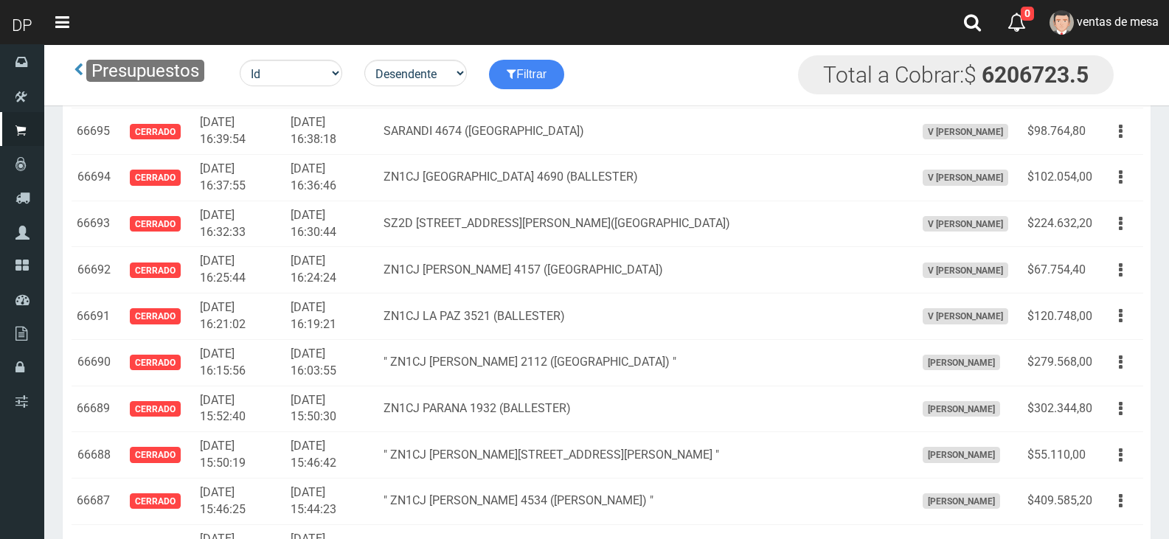
scroll to position [711, 0]
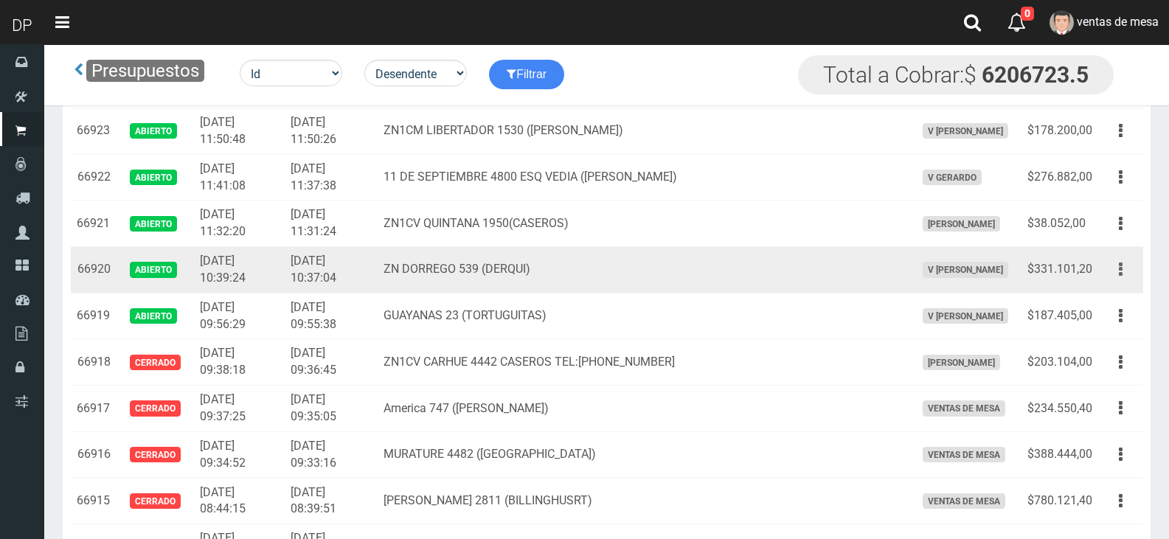
click at [1115, 263] on button "button" at bounding box center [1120, 270] width 33 height 26
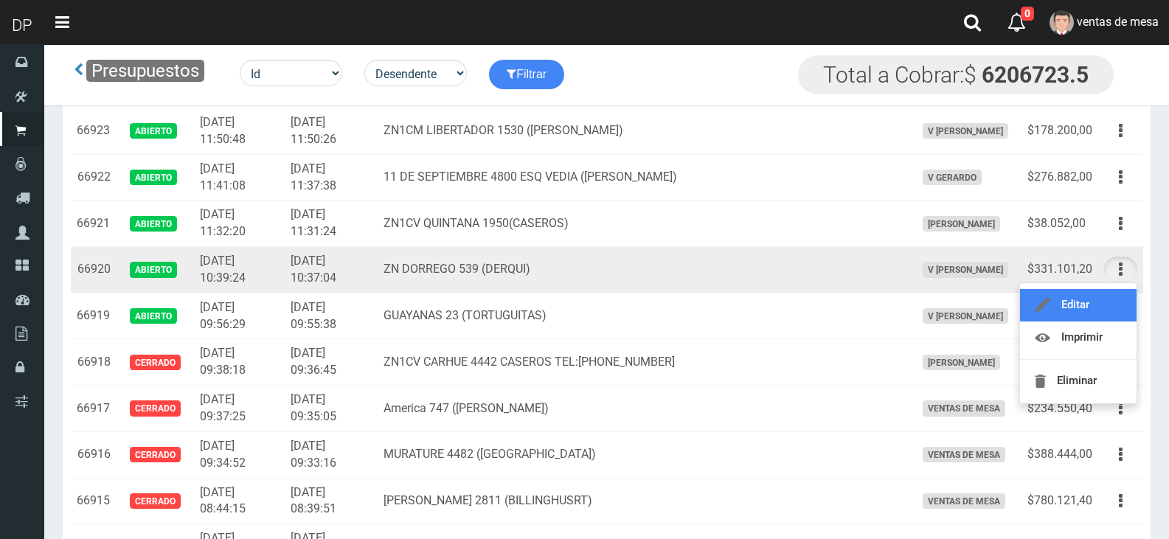
click at [1114, 294] on link "Editar" at bounding box center [1078, 305] width 116 height 32
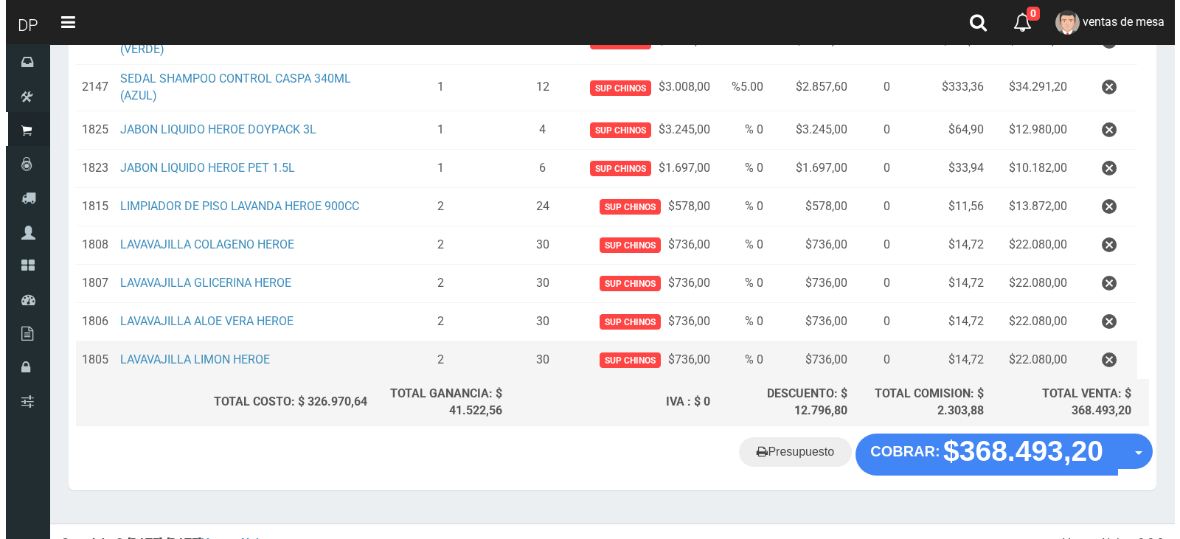
scroll to position [540, 0]
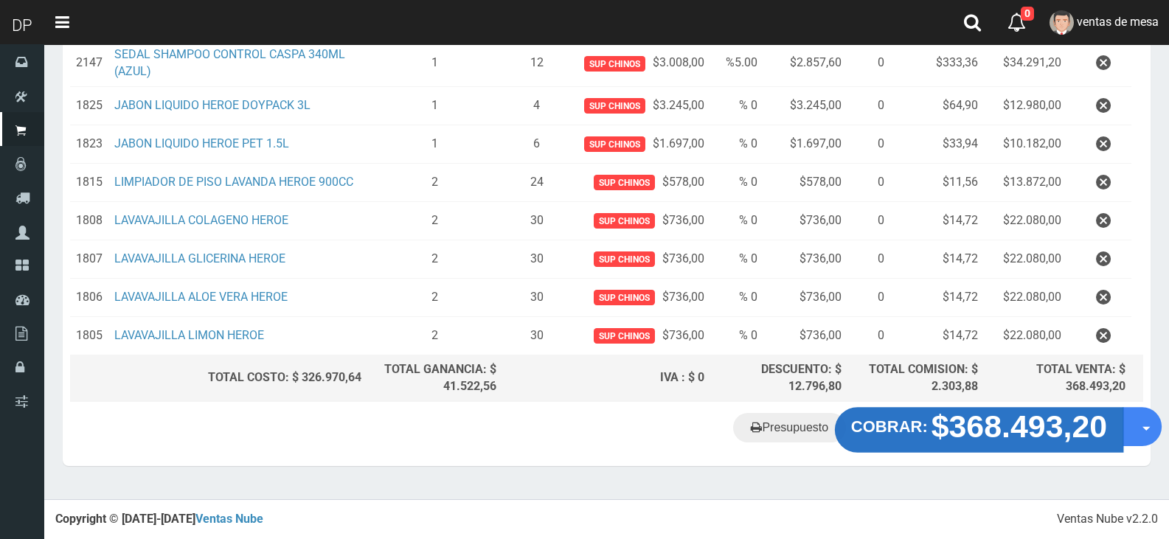
click at [957, 420] on strong "$368.493,20" at bounding box center [1019, 426] width 176 height 35
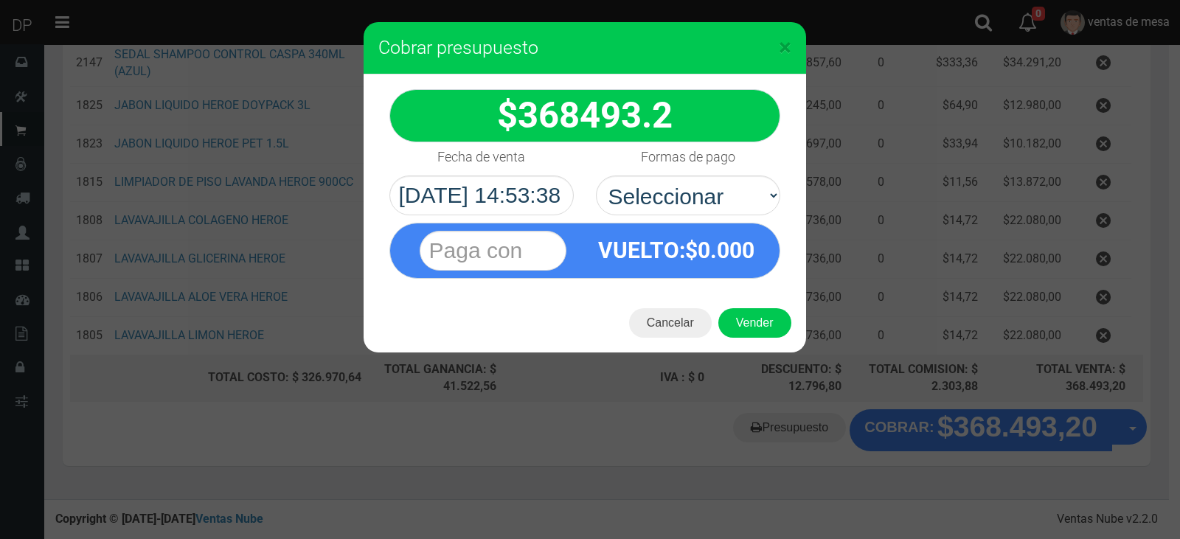
click at [771, 218] on div "VUELTO :$ 0.000" at bounding box center [584, 246] width 413 height 63
drag, startPoint x: 744, startPoint y: 203, endPoint x: 742, endPoint y: 215, distance: 11.9
click at [744, 203] on select "Seleccionar Efectivo Tarjeta de Crédito Depósito Débito" at bounding box center [688, 195] width 184 height 40
select select "Efectivo"
click at [596, 175] on select "Seleccionar Efectivo Tarjeta de Crédito Depósito Débito" at bounding box center [688, 195] width 184 height 40
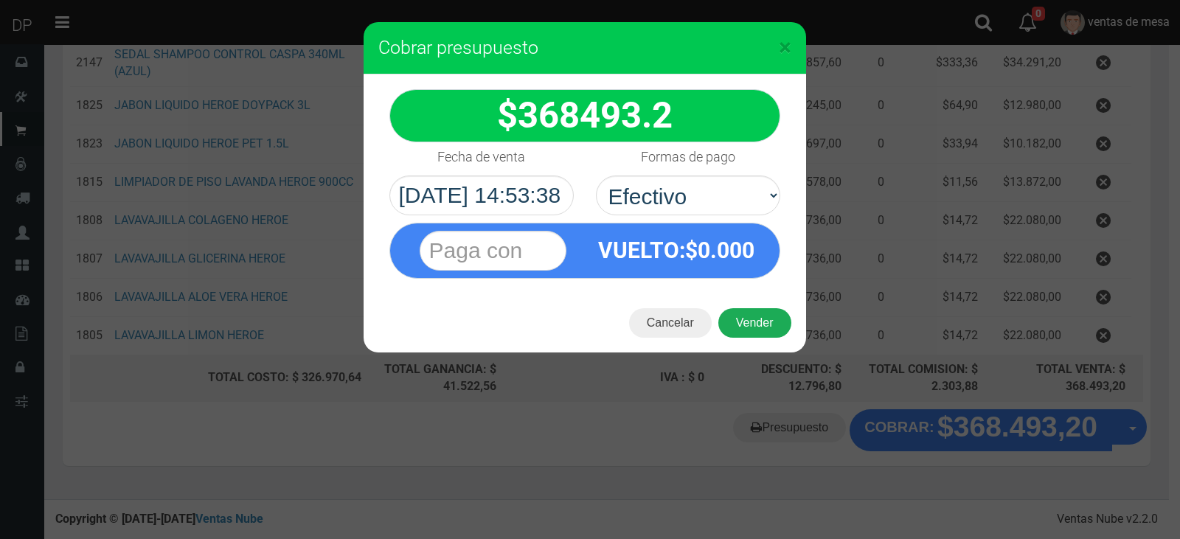
click at [759, 336] on button "Vender" at bounding box center [754, 322] width 73 height 29
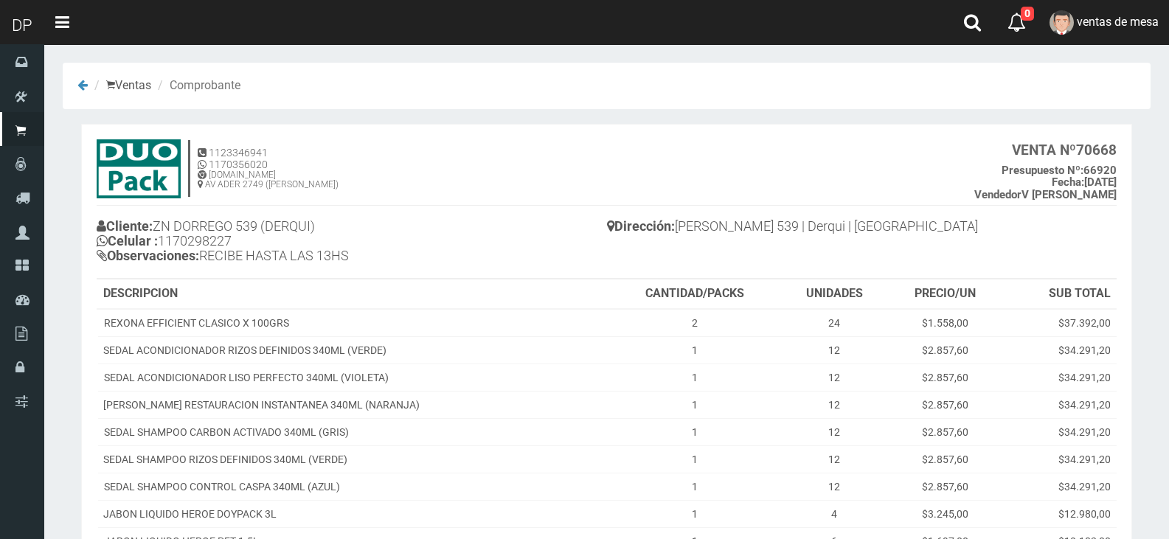
scroll to position [340, 0]
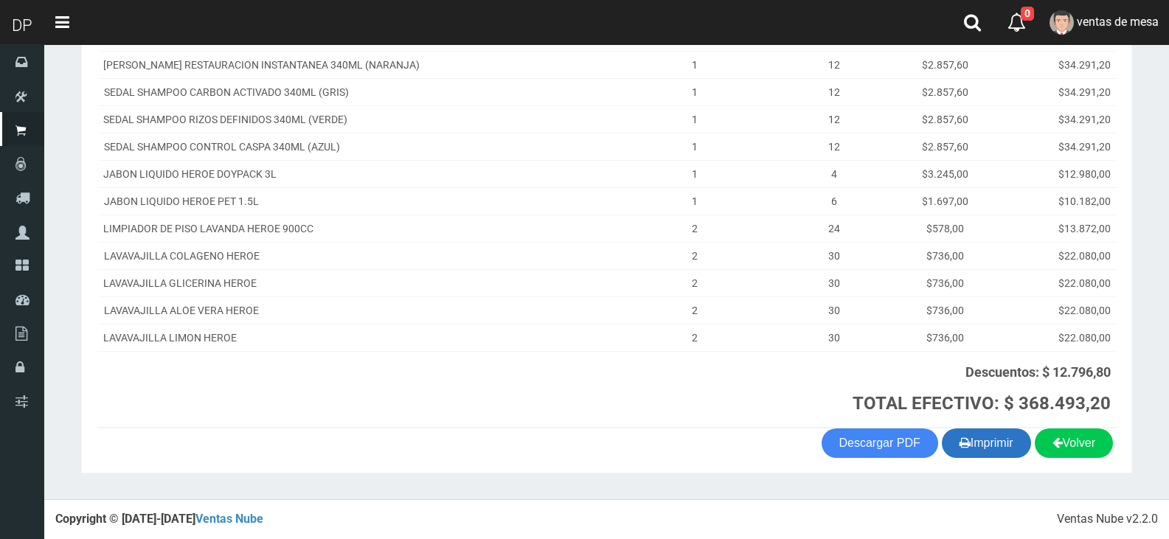
click at [986, 434] on button "Imprimir" at bounding box center [985, 442] width 89 height 29
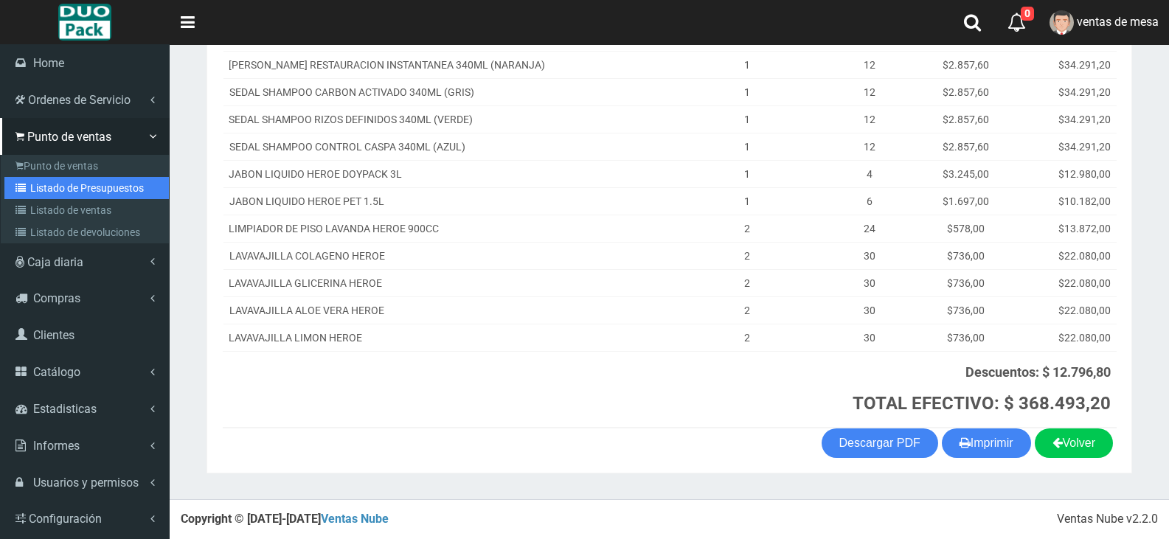
click at [90, 181] on link "Listado de Presupuestos" at bounding box center [86, 188] width 164 height 22
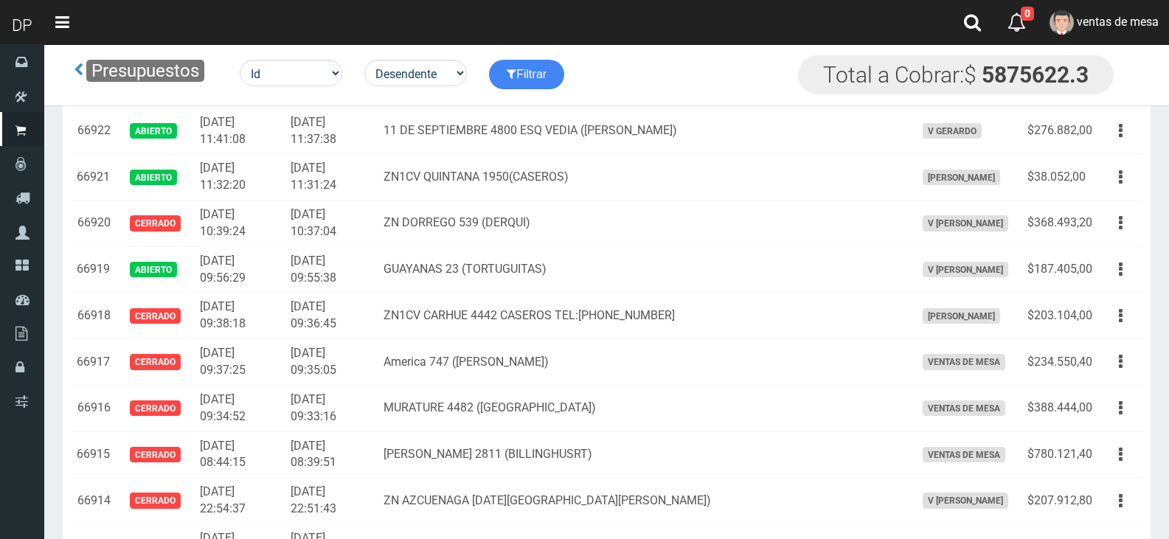
scroll to position [1080, 0]
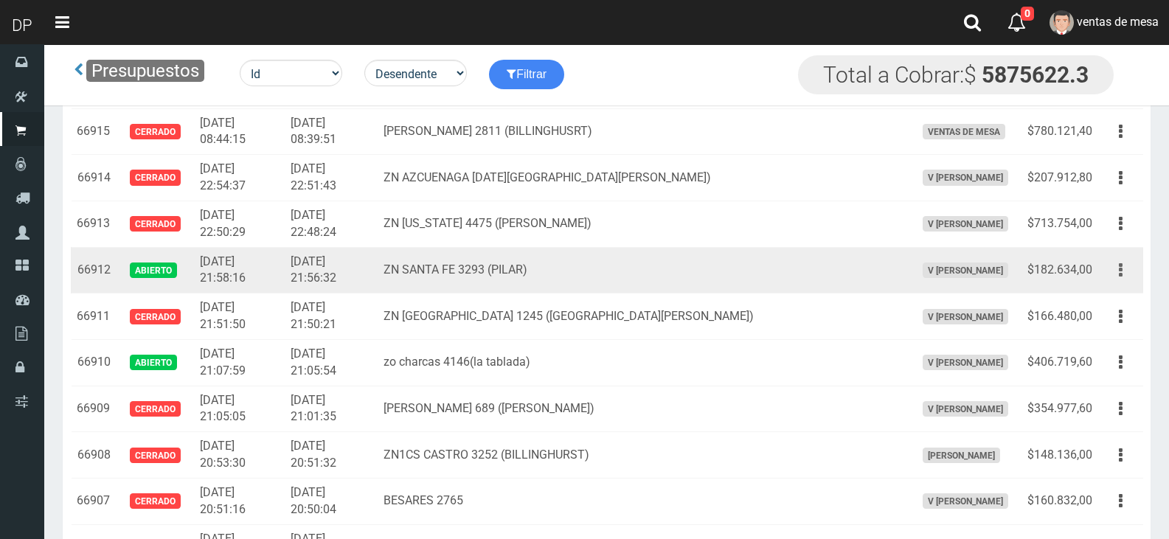
click at [1125, 275] on button "button" at bounding box center [1120, 270] width 33 height 26
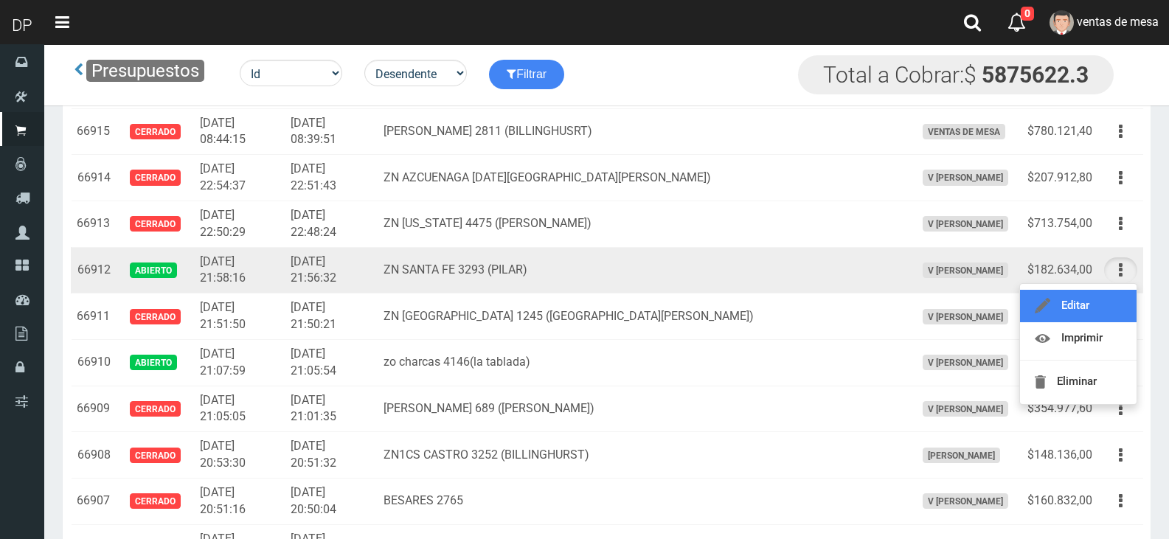
click at [1114, 318] on link "Editar" at bounding box center [1078, 306] width 116 height 32
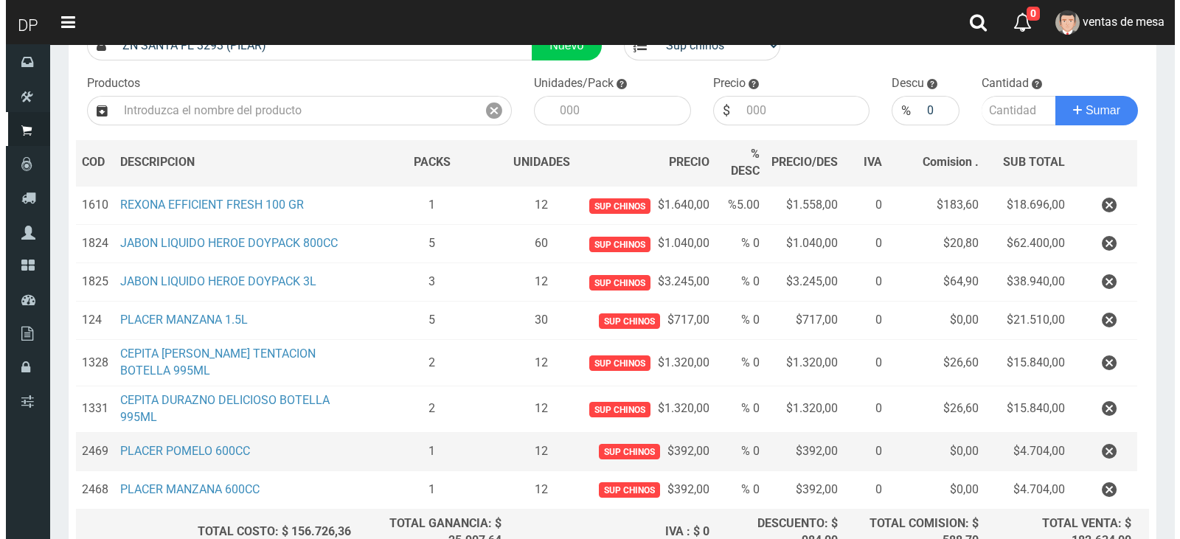
scroll to position [287, 0]
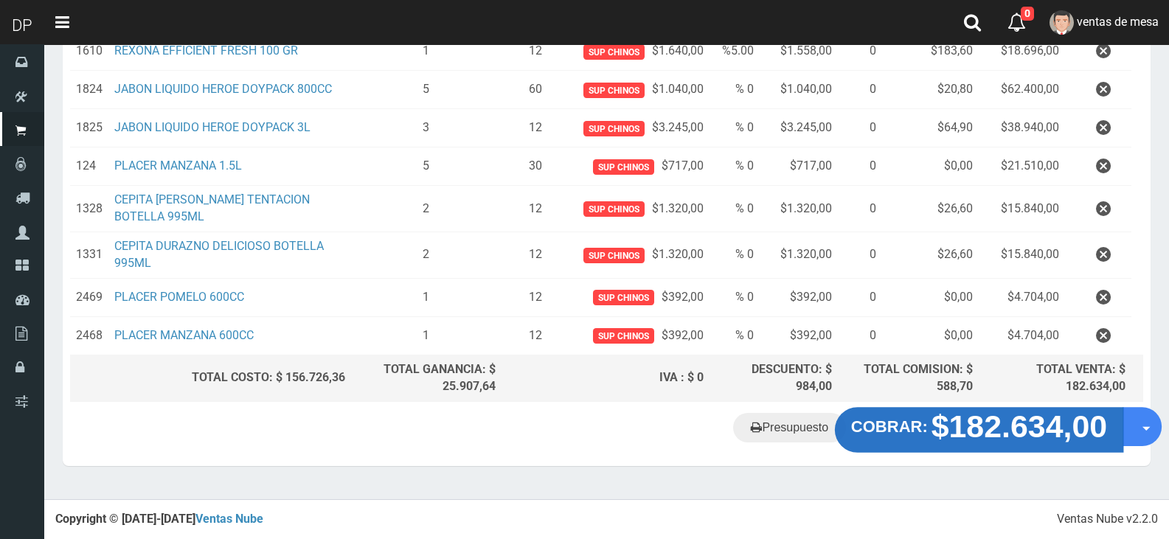
click at [904, 434] on strong "COBRAR:" at bounding box center [889, 427] width 77 height 18
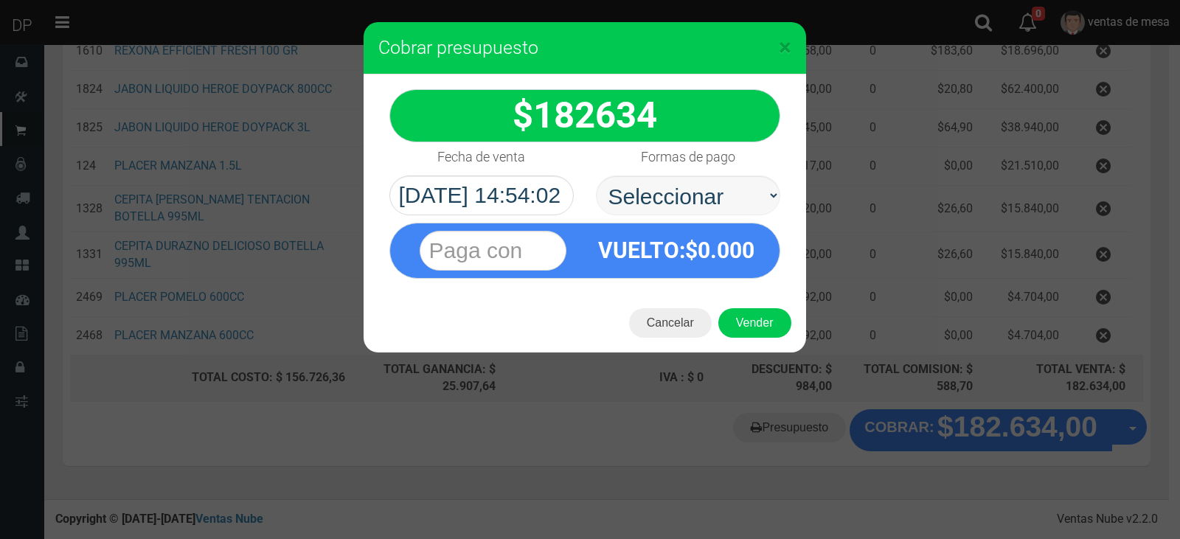
click at [655, 199] on select "Seleccionar Efectivo Tarjeta de Crédito Depósito Débito" at bounding box center [688, 195] width 184 height 40
select select "Efectivo"
click at [596, 175] on select "Seleccionar Efectivo Tarjeta de Crédito Depósito Débito" at bounding box center [688, 195] width 184 height 40
click at [763, 323] on button "Vender" at bounding box center [754, 322] width 73 height 29
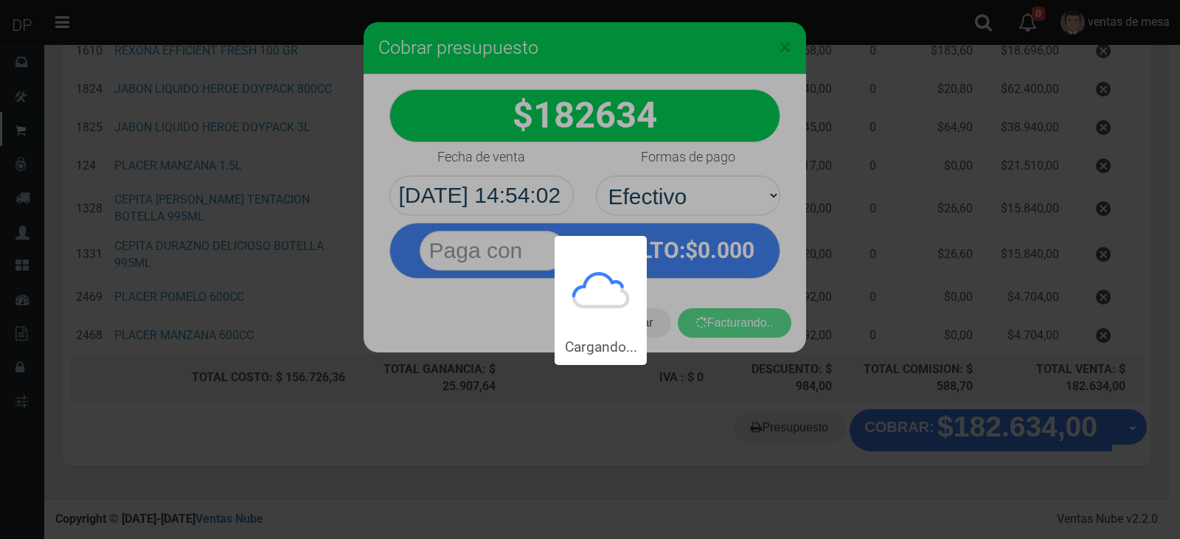
scroll to position [0, 0]
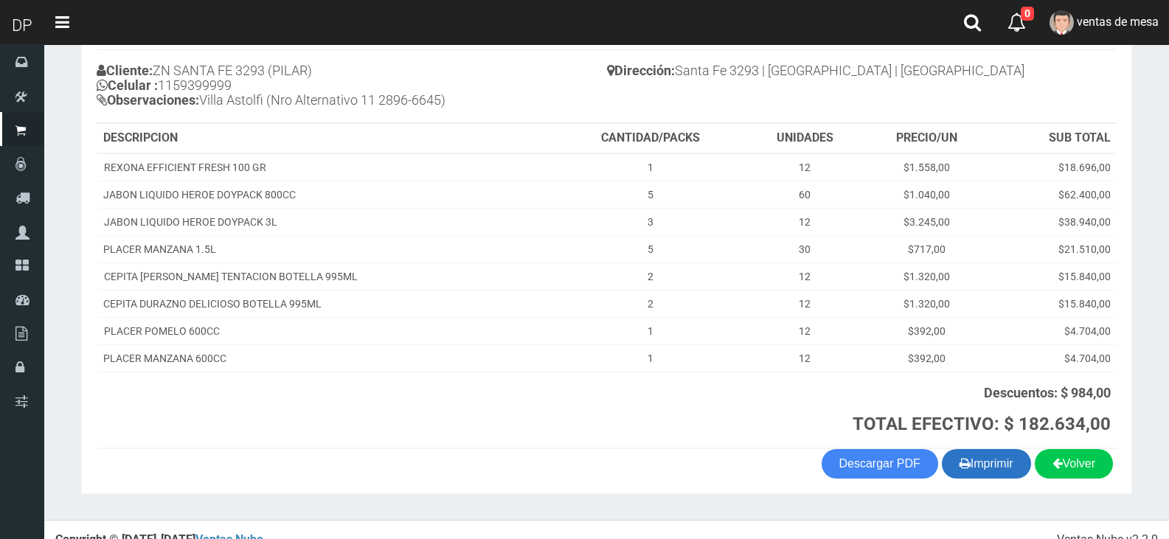
scroll to position [176, 0]
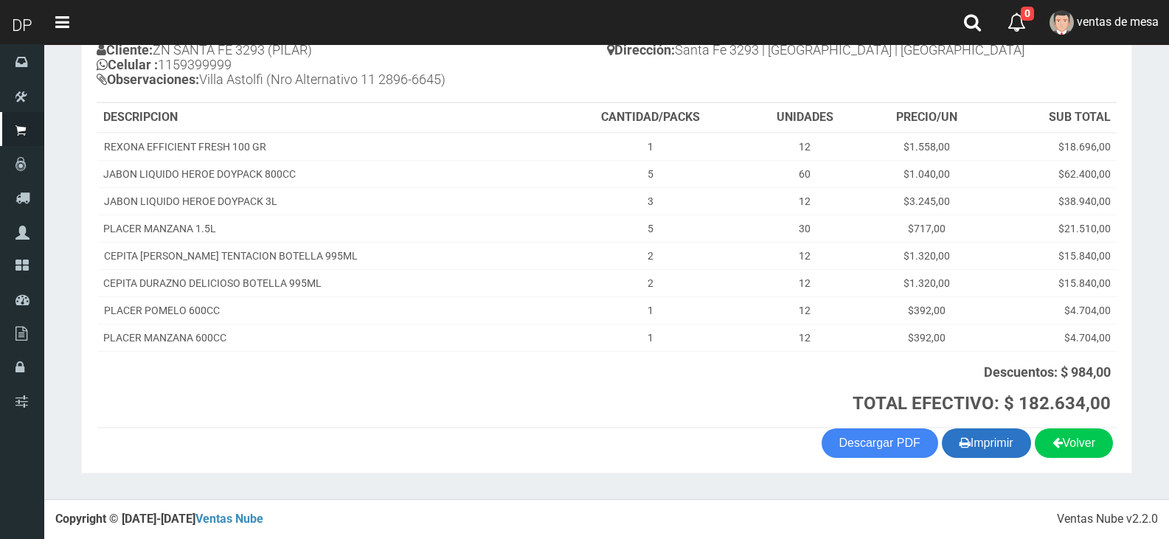
click at [990, 445] on button "Imprimir" at bounding box center [985, 442] width 89 height 29
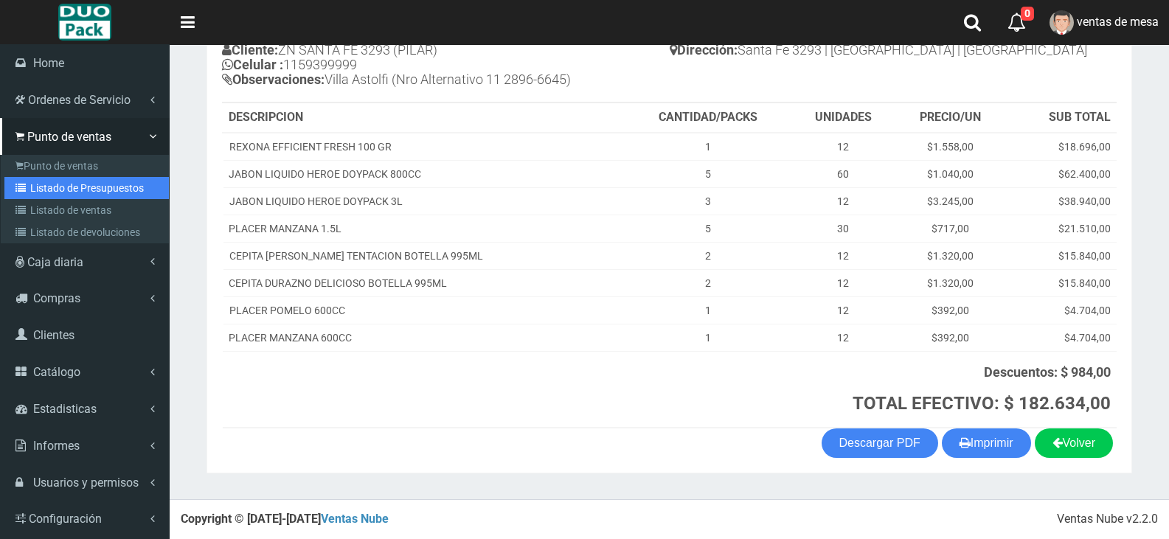
click at [59, 188] on link "Listado de Presupuestos" at bounding box center [86, 188] width 164 height 22
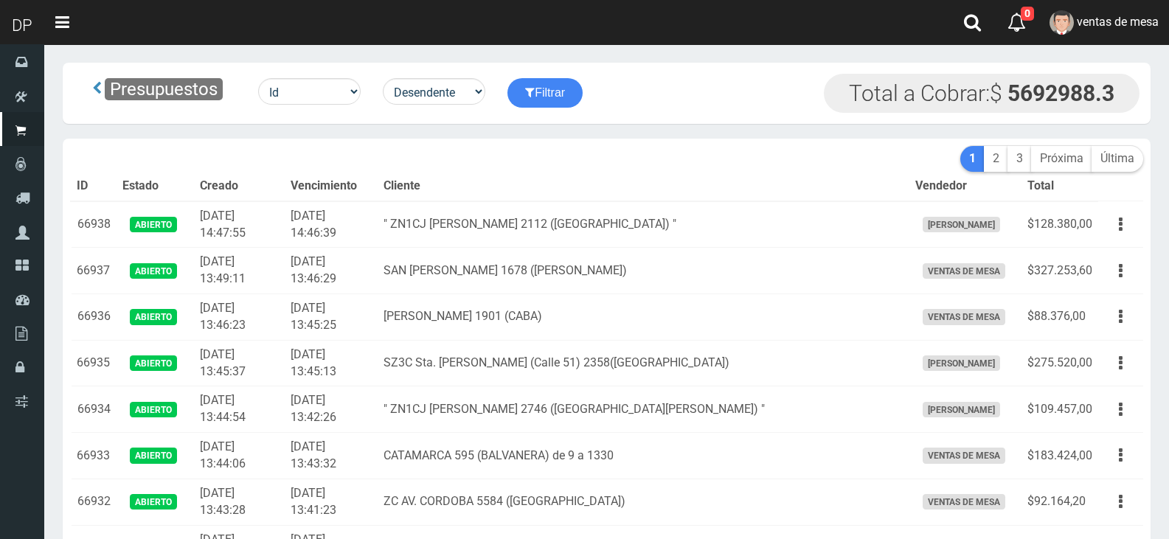
click at [341, 172] on th "Vencimiento" at bounding box center [331, 186] width 93 height 29
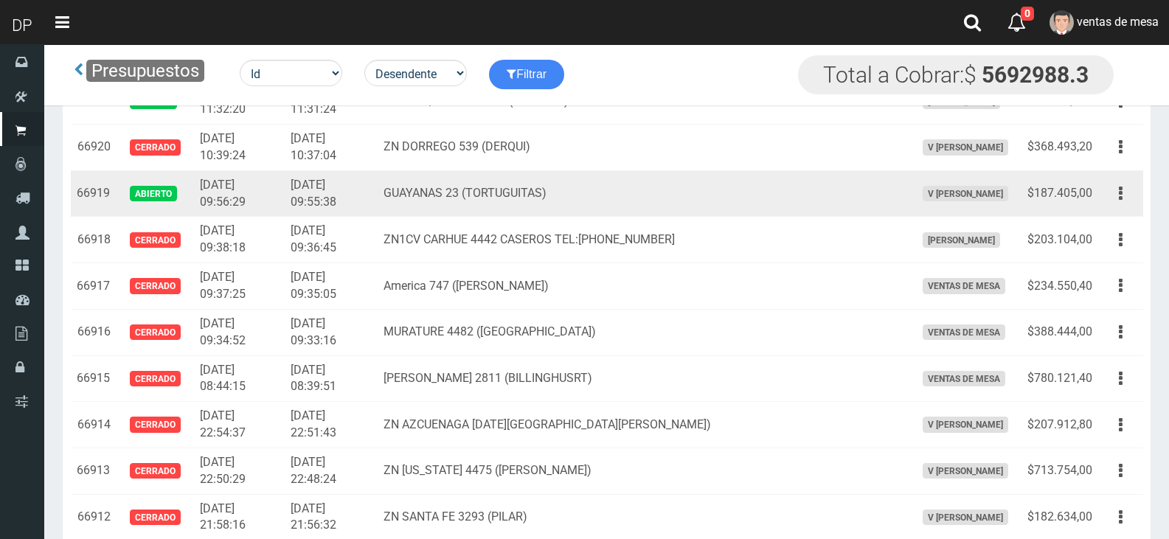
drag, startPoint x: 1119, startPoint y: 201, endPoint x: 1113, endPoint y: 214, distance: 14.2
click at [1118, 201] on icon "button" at bounding box center [1120, 194] width 4 height 26
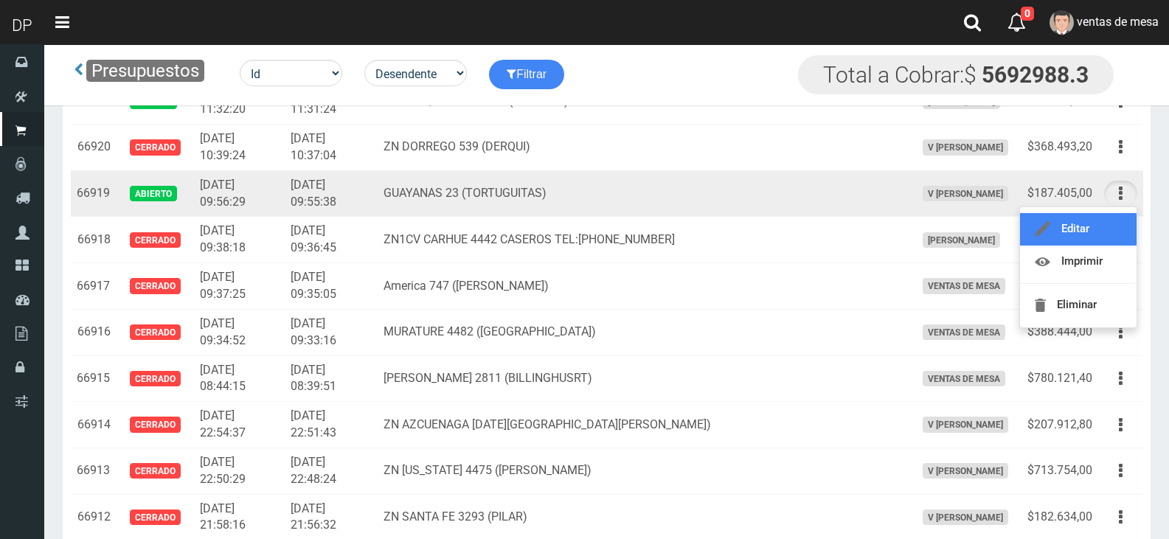
click at [1111, 216] on link "Editar" at bounding box center [1078, 229] width 116 height 32
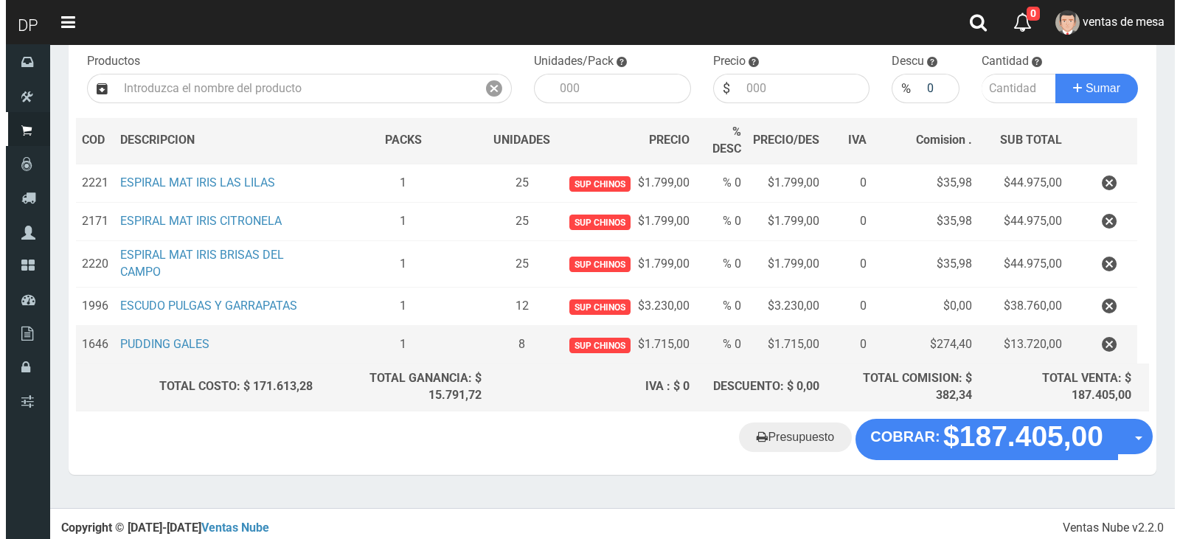
scroll to position [156, 0]
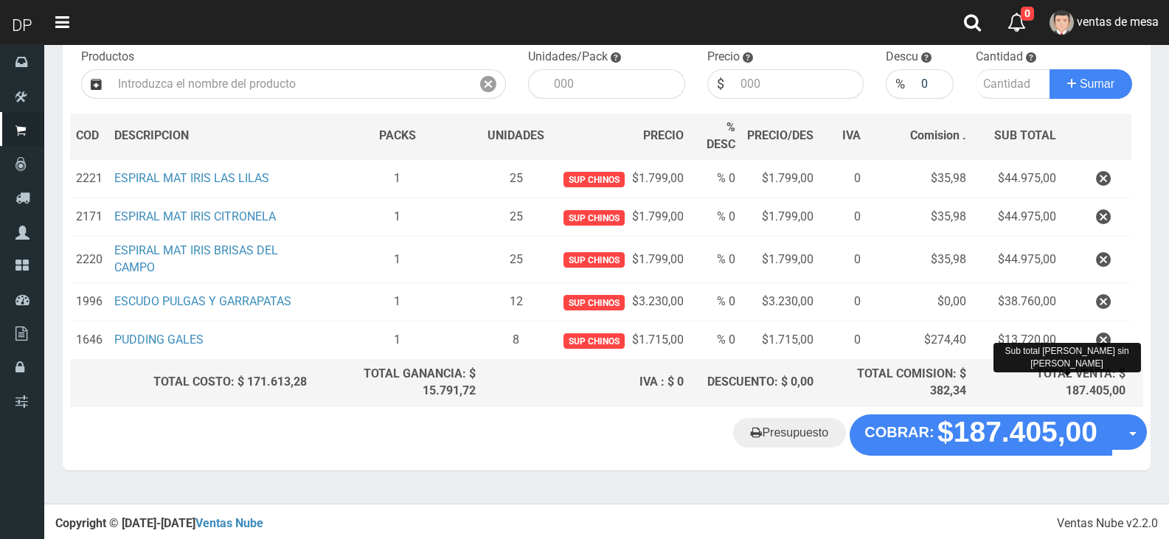
click at [1002, 407] on div "Cliente 2 GUAYANAS 23 (TORTUGUITAS) Nuevo Listas venta publico Sup chinos reven…" at bounding box center [606, 195] width 1087 height 438
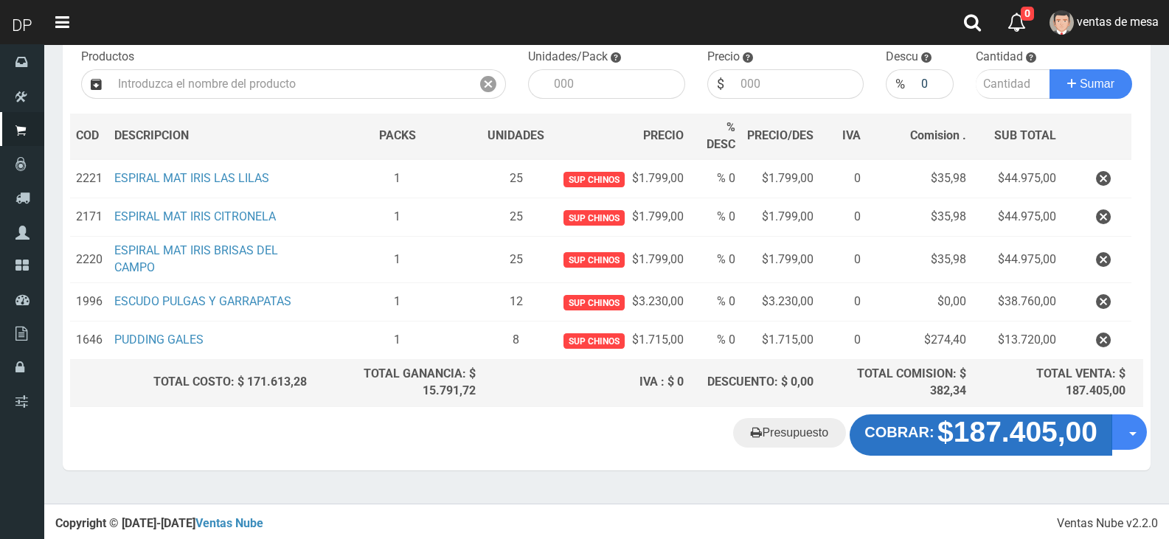
click at [984, 431] on strong "$187.405,00" at bounding box center [1017, 432] width 160 height 32
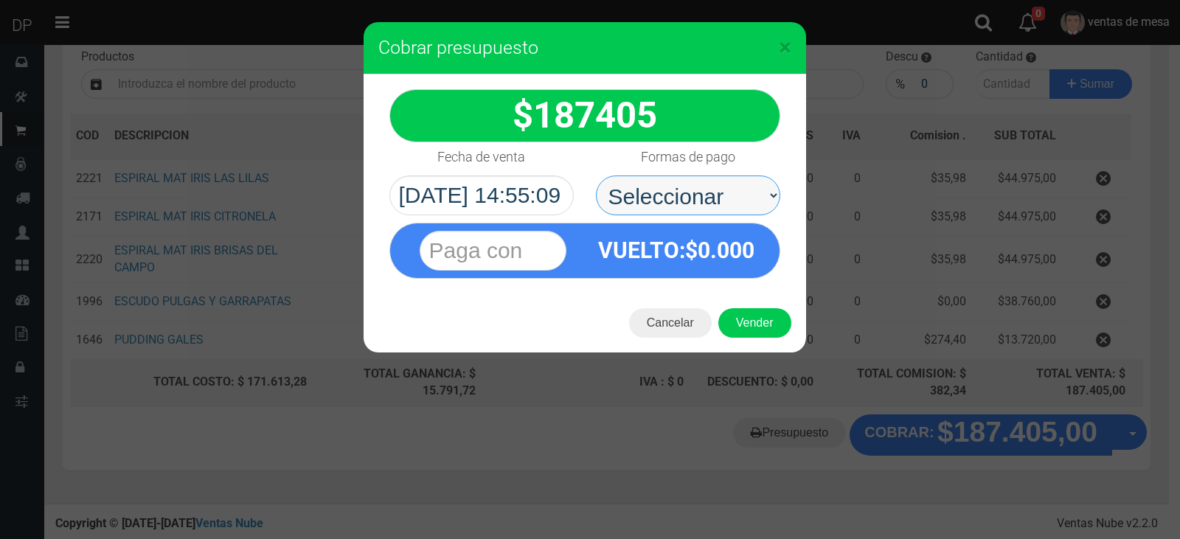
click at [725, 198] on select "Seleccionar Efectivo Tarjeta de Crédito Depósito Débito" at bounding box center [688, 195] width 184 height 40
select select "Efectivo"
click at [596, 175] on select "Seleccionar Efectivo Tarjeta de Crédito Depósito Débito" at bounding box center [688, 195] width 184 height 40
click at [733, 276] on div "VUELTO :$ 0.000" at bounding box center [677, 250] width 184 height 54
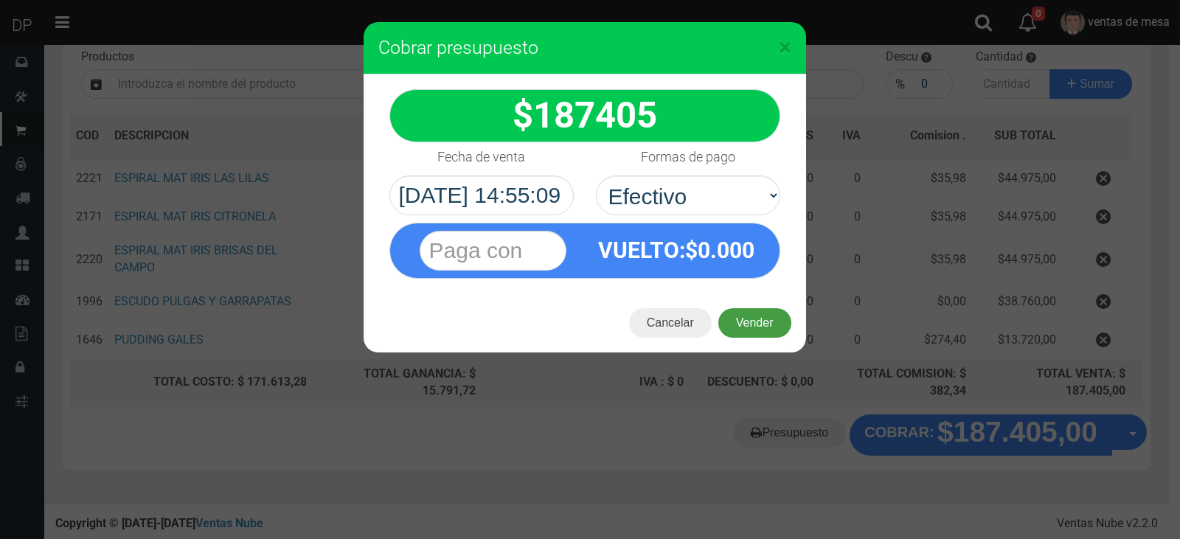
click at [756, 317] on button "Vender" at bounding box center [754, 322] width 73 height 29
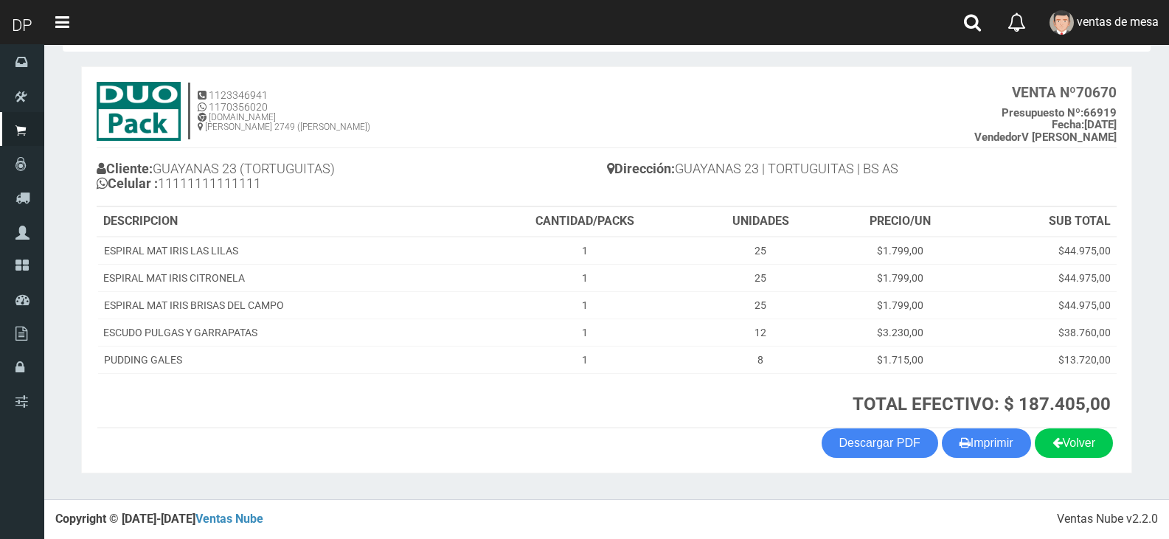
scroll to position [58, 0]
click at [982, 435] on button "Imprimir" at bounding box center [985, 442] width 89 height 29
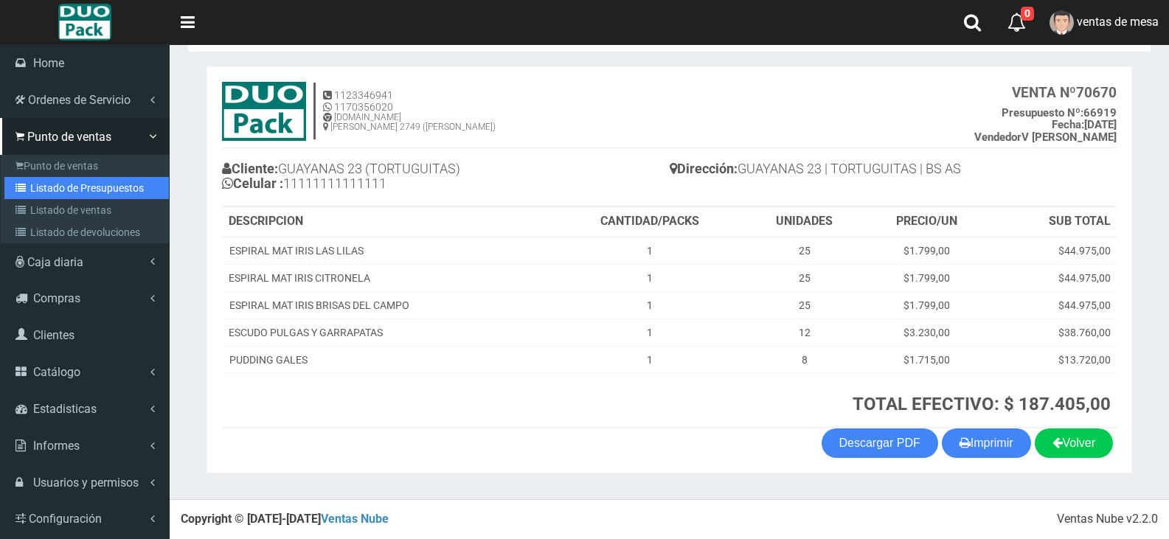
click at [83, 190] on link "Listado de Presupuestos" at bounding box center [86, 188] width 164 height 22
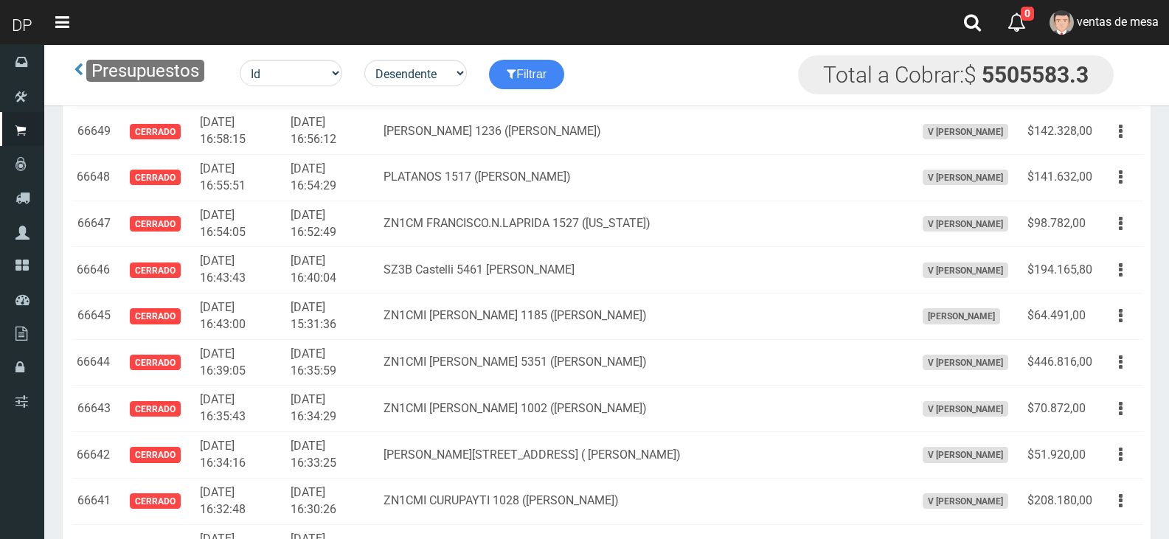
scroll to position [21555, 0]
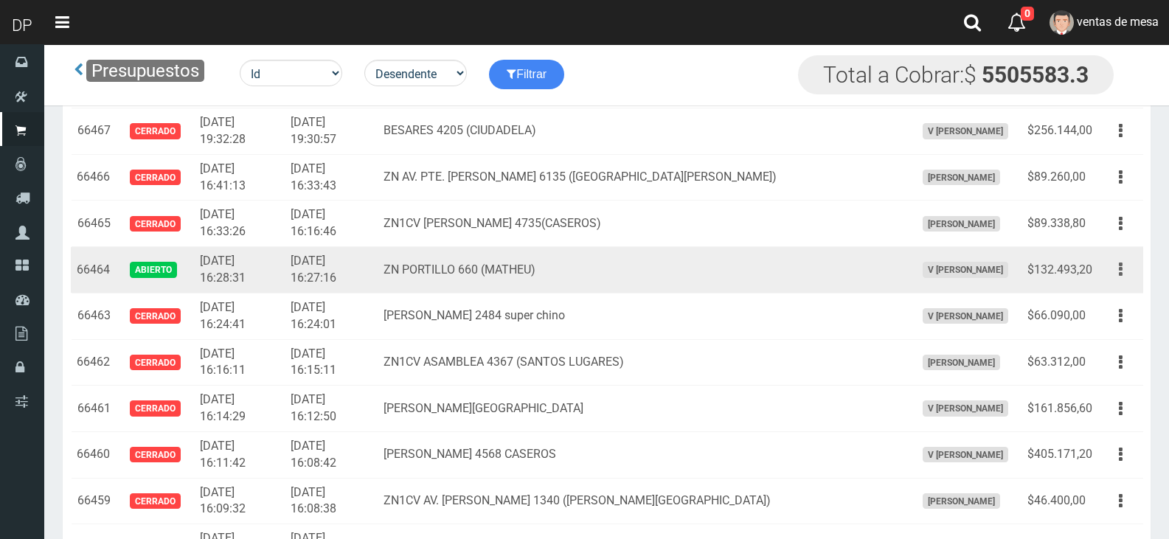
click at [1118, 266] on icon "button" at bounding box center [1120, 270] width 4 height 26
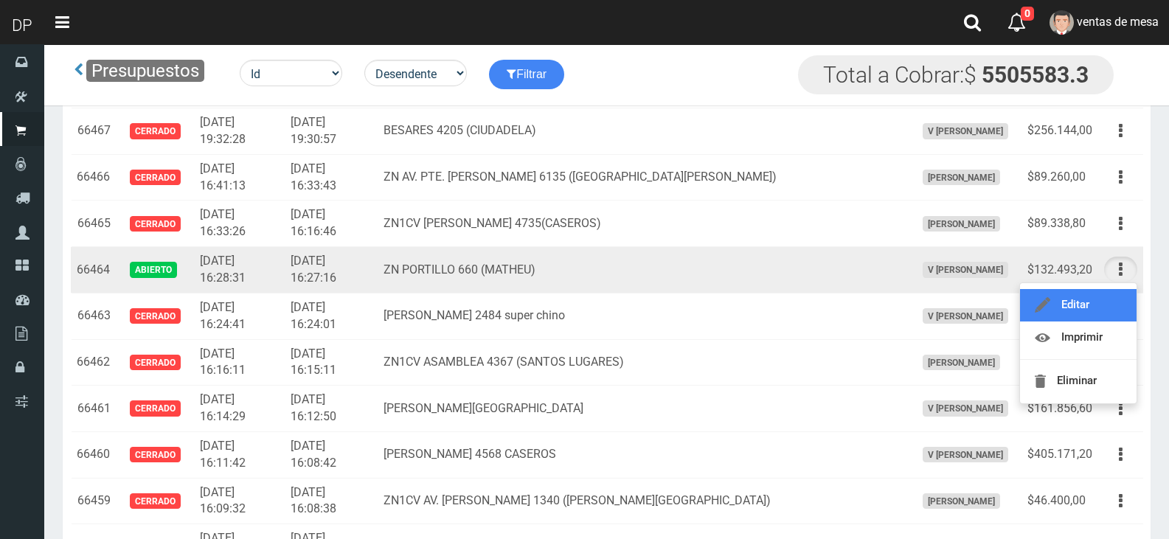
click at [1110, 300] on link "Editar" at bounding box center [1078, 305] width 116 height 32
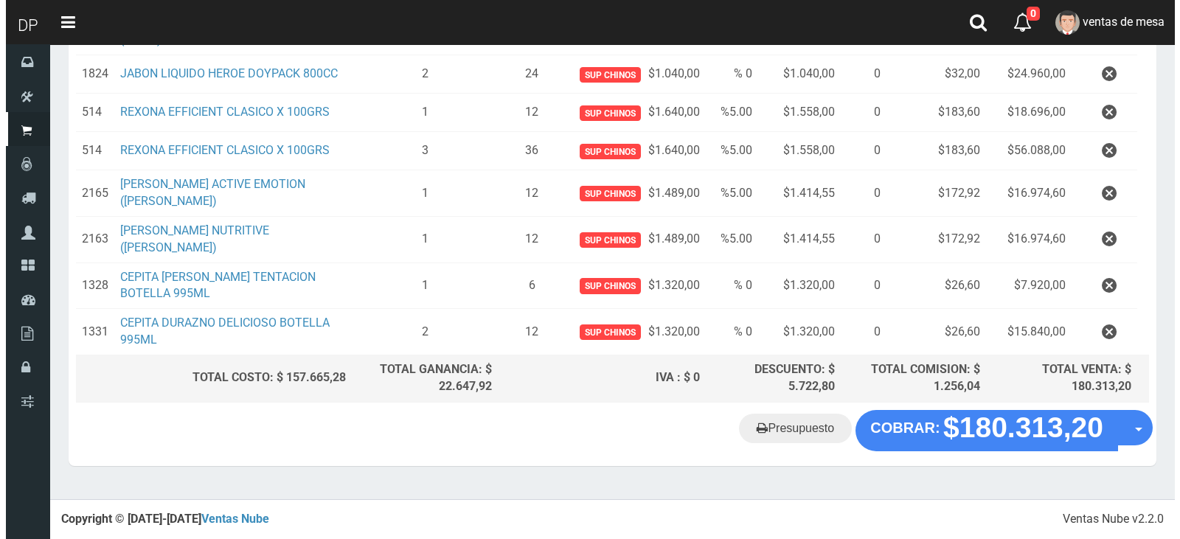
scroll to position [302, 0]
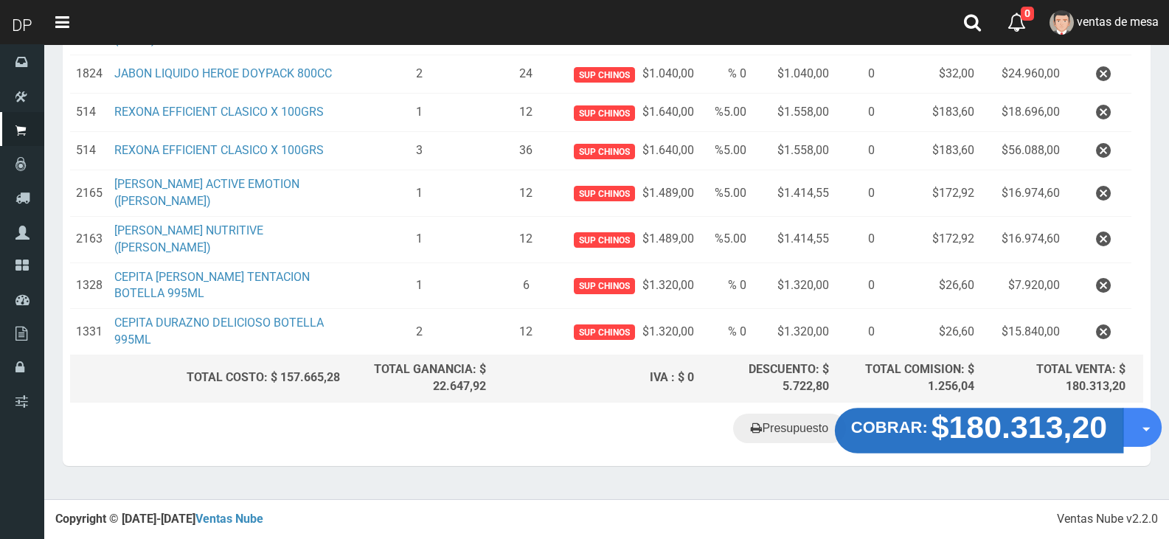
click at [1022, 439] on strong "$180.313,20" at bounding box center [1019, 426] width 176 height 35
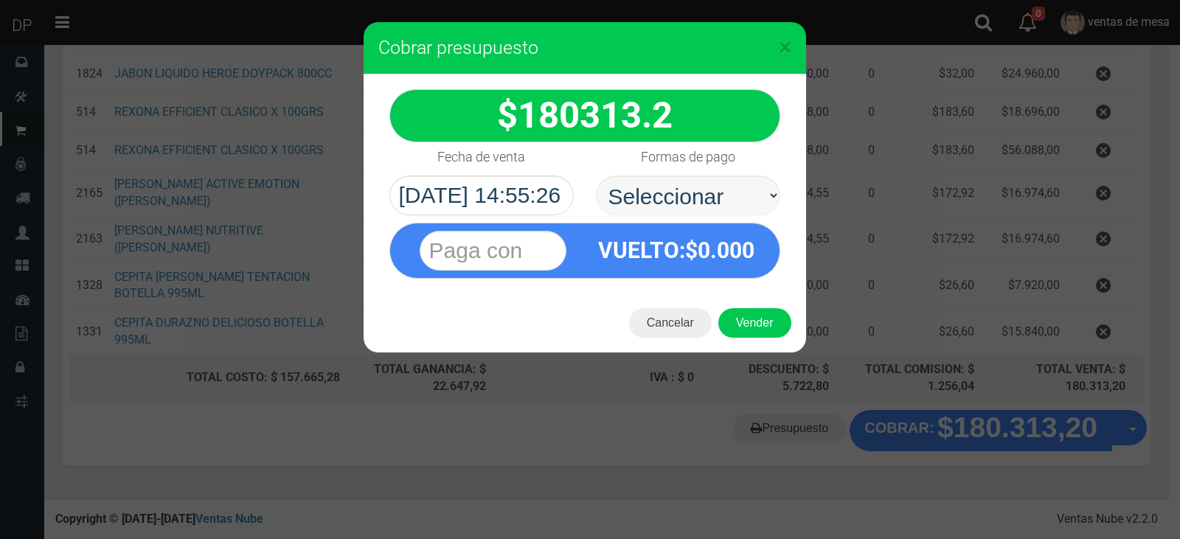
select select "Efectivo"
click at [596, 175] on select "Seleccionar Efectivo Tarjeta de Crédito Depósito Débito" at bounding box center [688, 195] width 184 height 40
click at [736, 313] on button "Vender" at bounding box center [754, 322] width 73 height 29
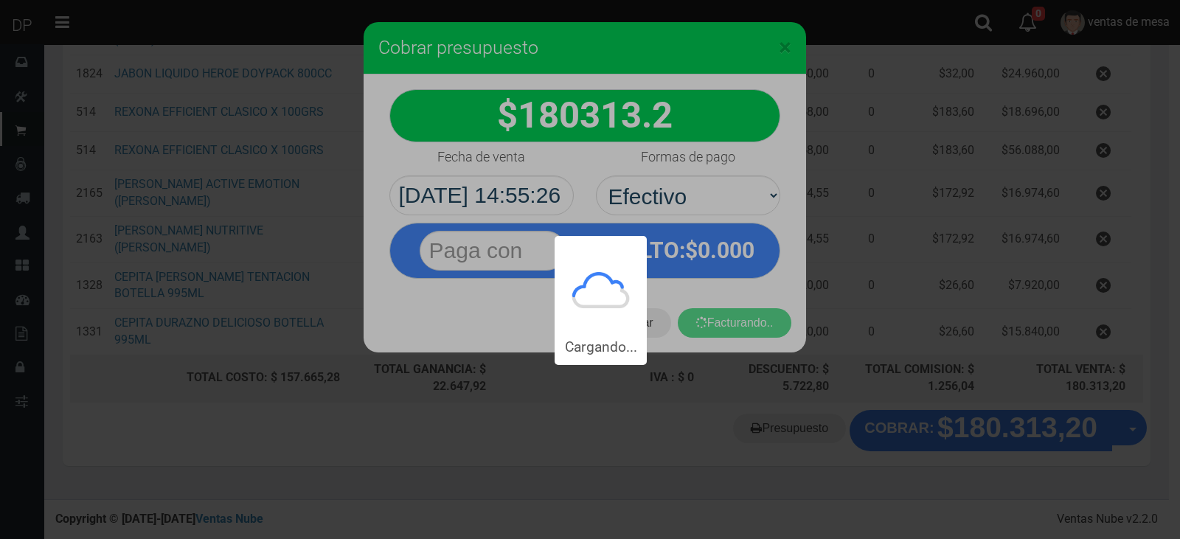
scroll to position [0, 0]
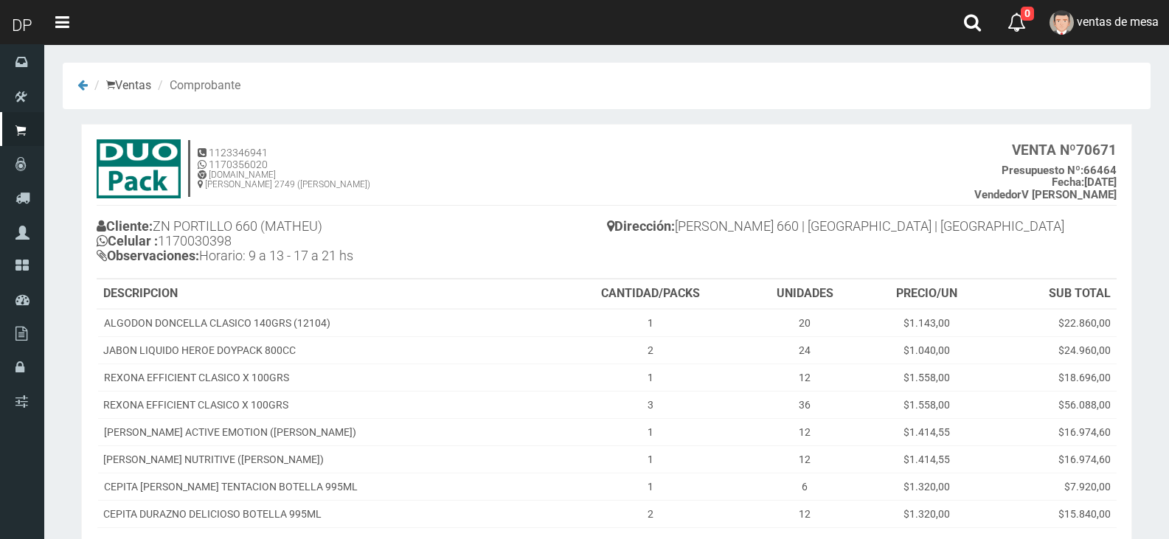
scroll to position [176, 0]
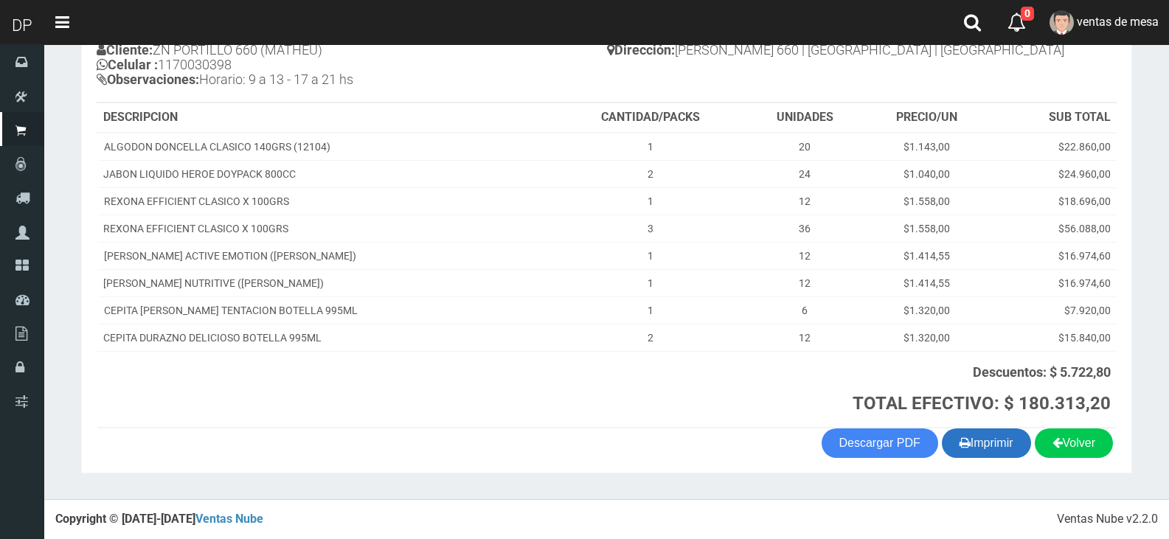
click at [1006, 450] on button "Imprimir" at bounding box center [985, 442] width 89 height 29
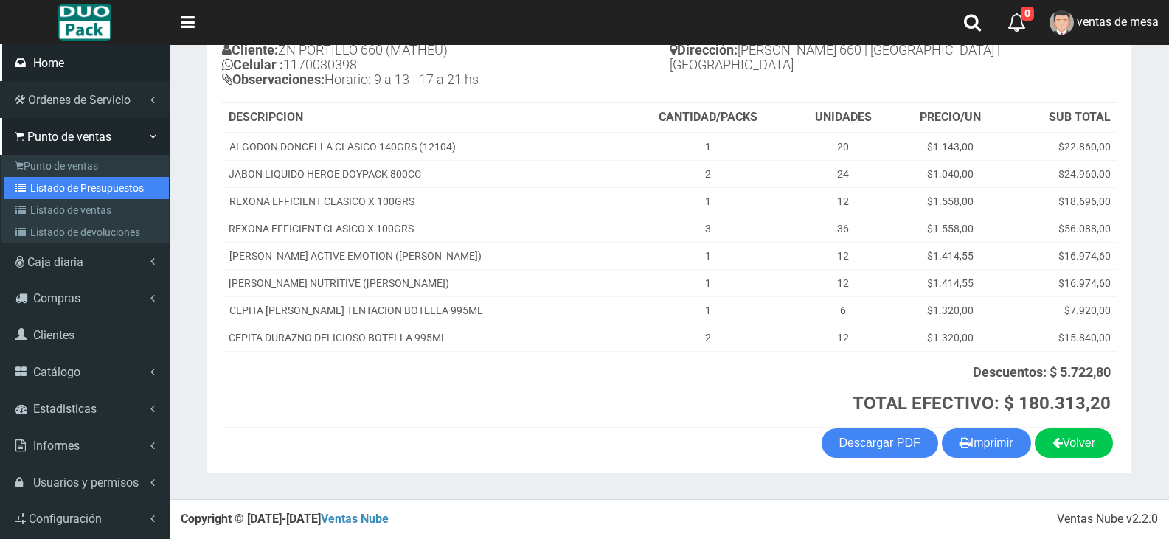
drag, startPoint x: 50, startPoint y: 184, endPoint x: 95, endPoint y: 57, distance: 134.5
click at [50, 184] on link "Listado de Presupuestos" at bounding box center [86, 188] width 164 height 22
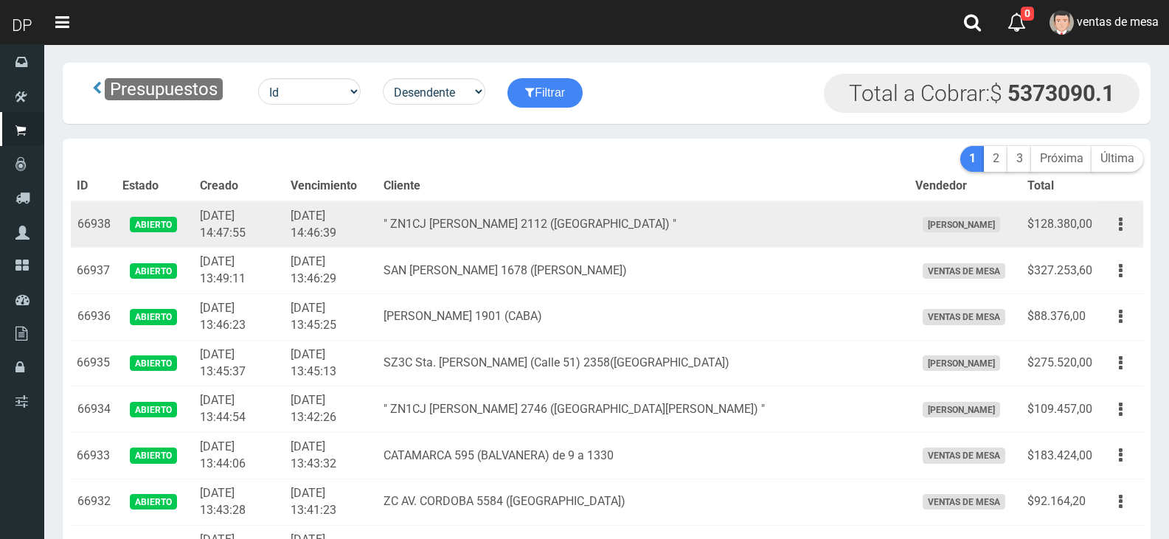
click at [377, 229] on td "2025-09-25 14:46:39" at bounding box center [331, 224] width 93 height 46
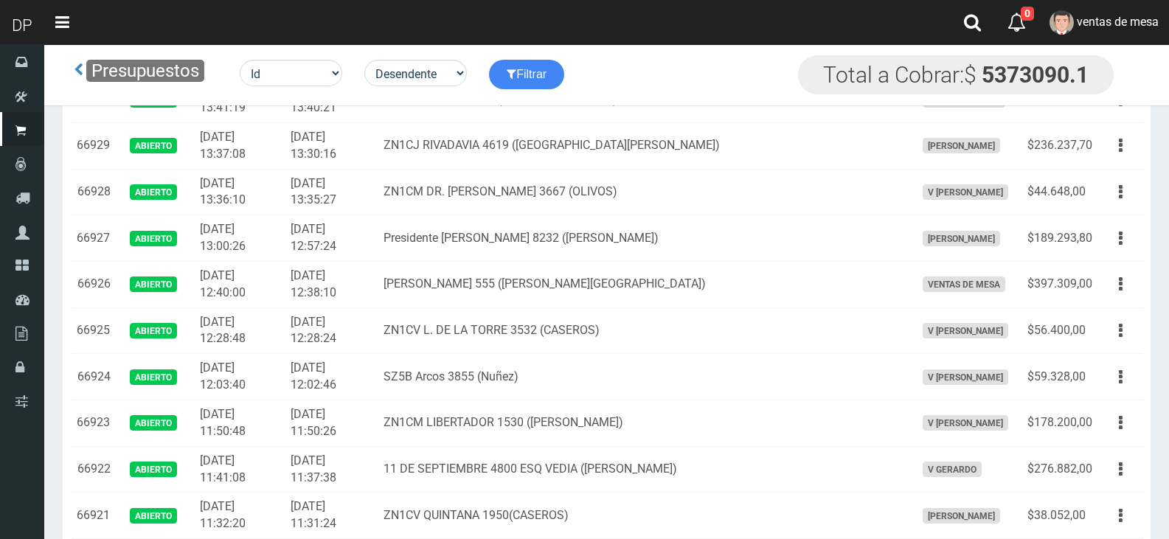
scroll to position [445, 0]
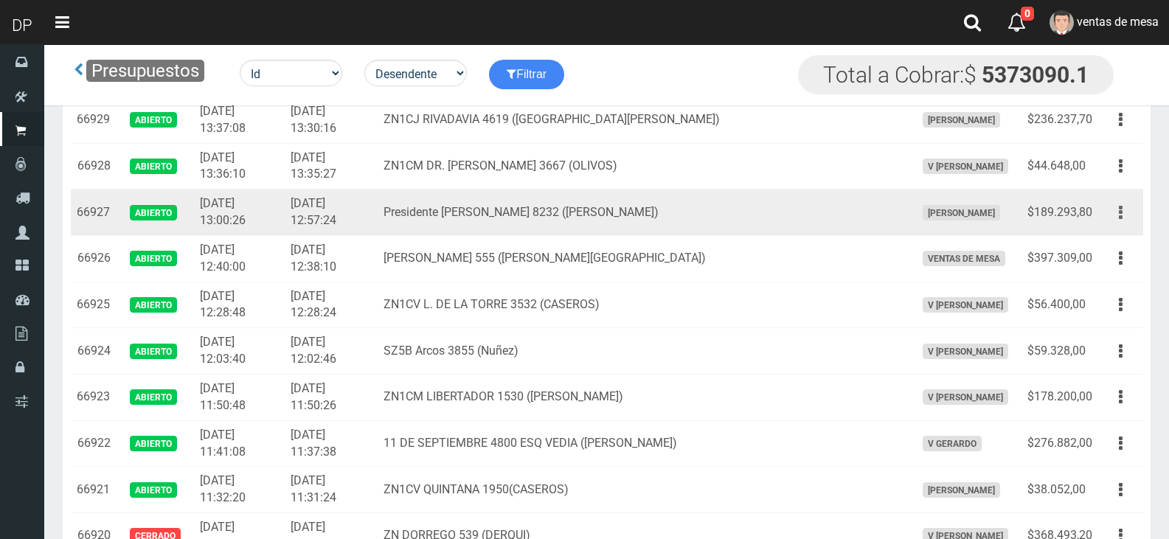
click at [1111, 212] on button "button" at bounding box center [1120, 213] width 33 height 26
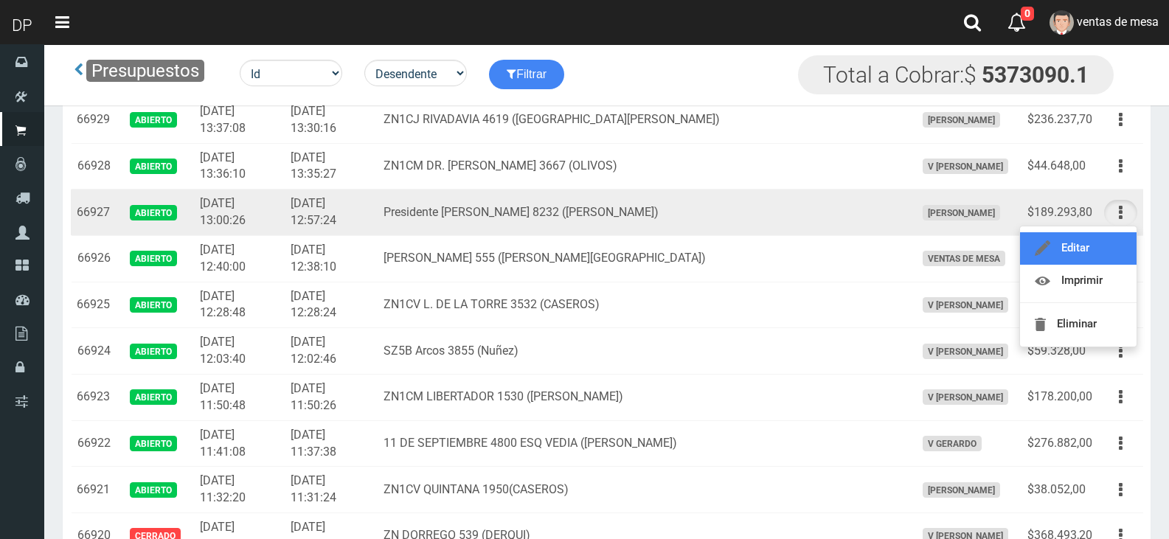
click at [1113, 246] on link "Editar" at bounding box center [1078, 248] width 116 height 32
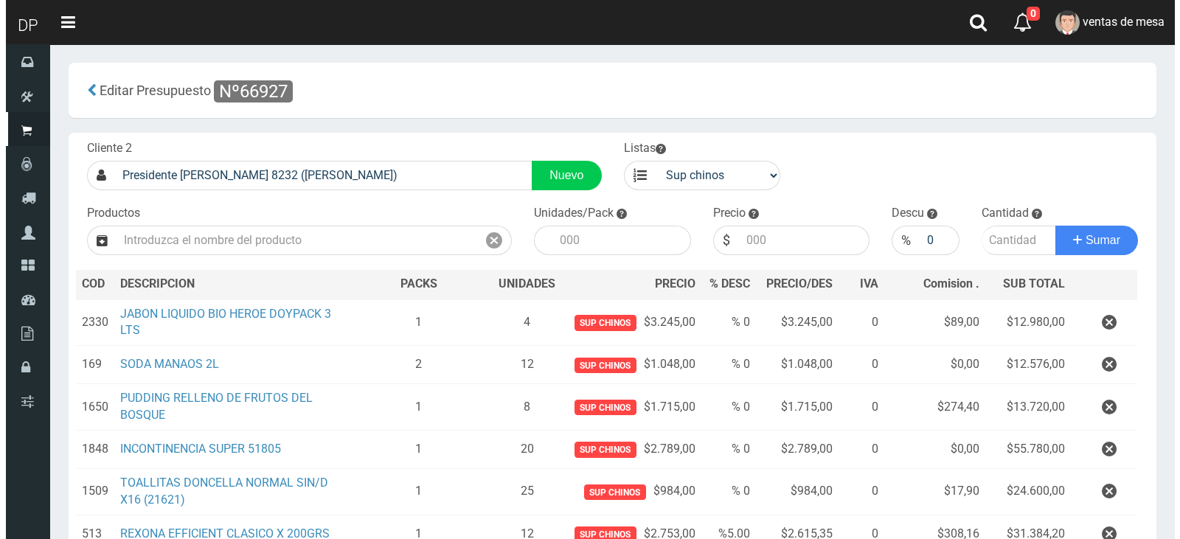
scroll to position [308, 0]
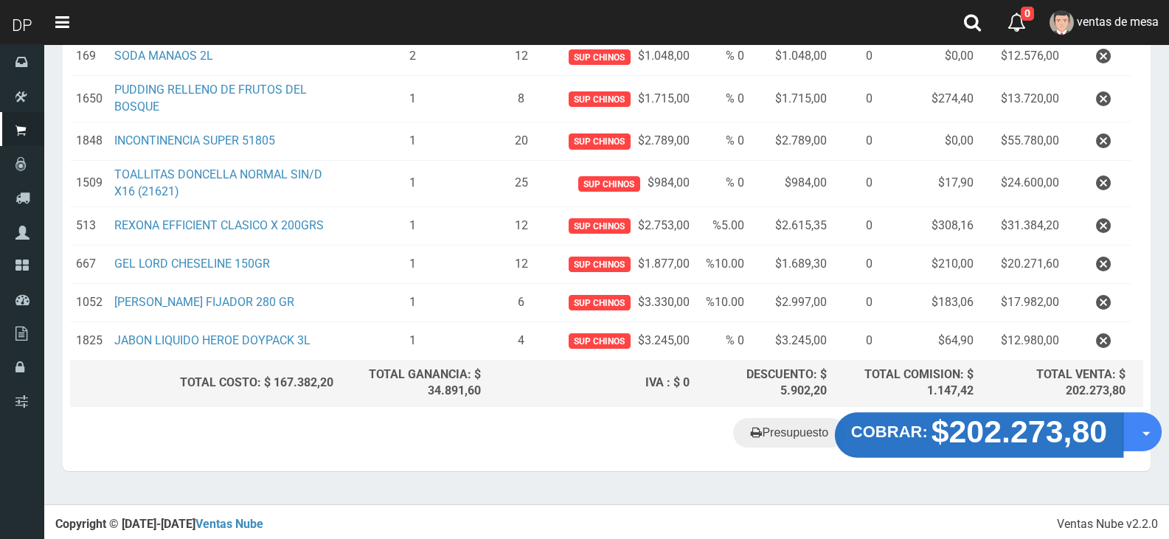
click at [963, 441] on strong "$202.273,80" at bounding box center [1019, 431] width 176 height 35
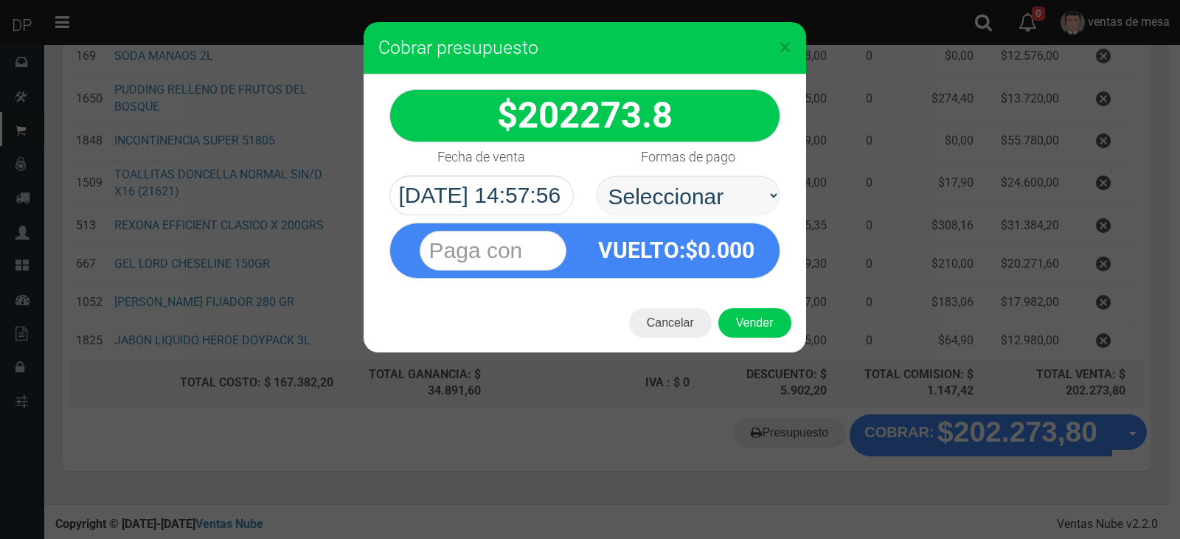
select select "Efectivo"
click at [596, 175] on select "Seleccionar Efectivo Tarjeta de Crédito Depósito Débito" at bounding box center [688, 195] width 184 height 40
click at [759, 316] on button "Vender" at bounding box center [754, 322] width 73 height 29
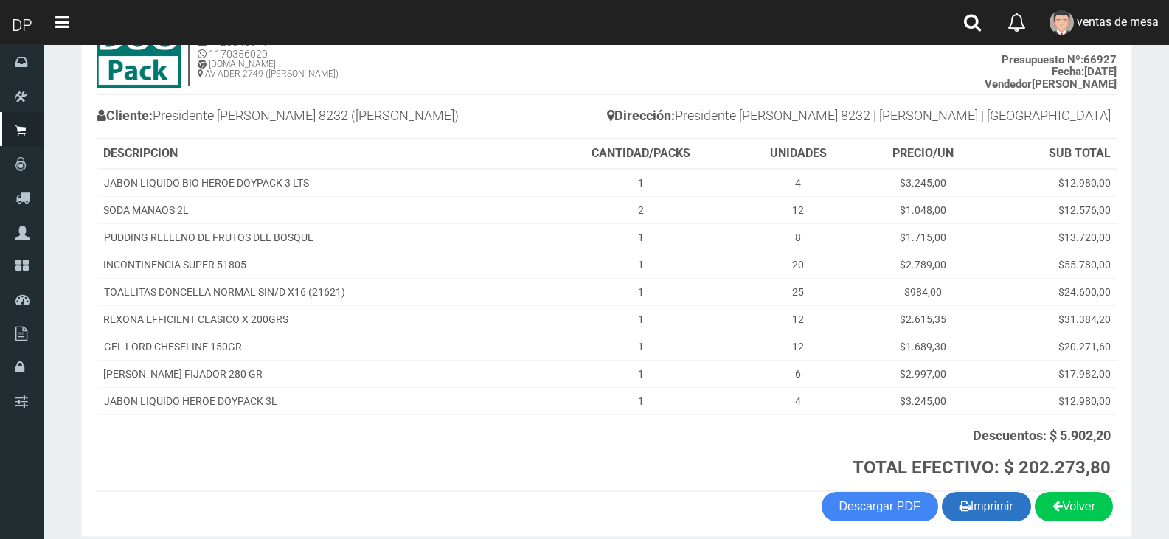
scroll to position [174, 0]
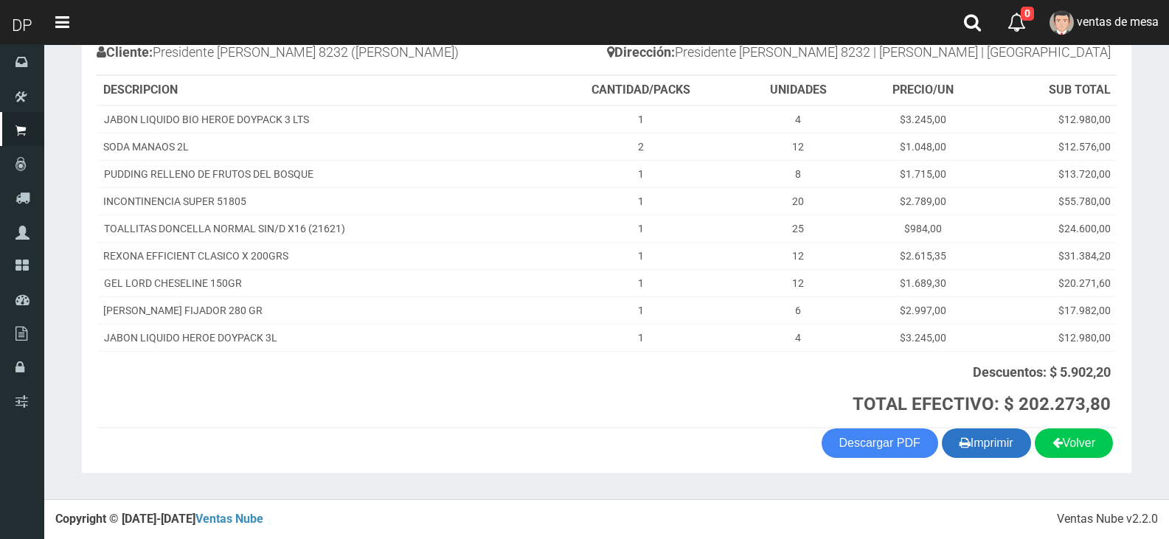
click at [986, 452] on button "Imprimir" at bounding box center [985, 442] width 89 height 29
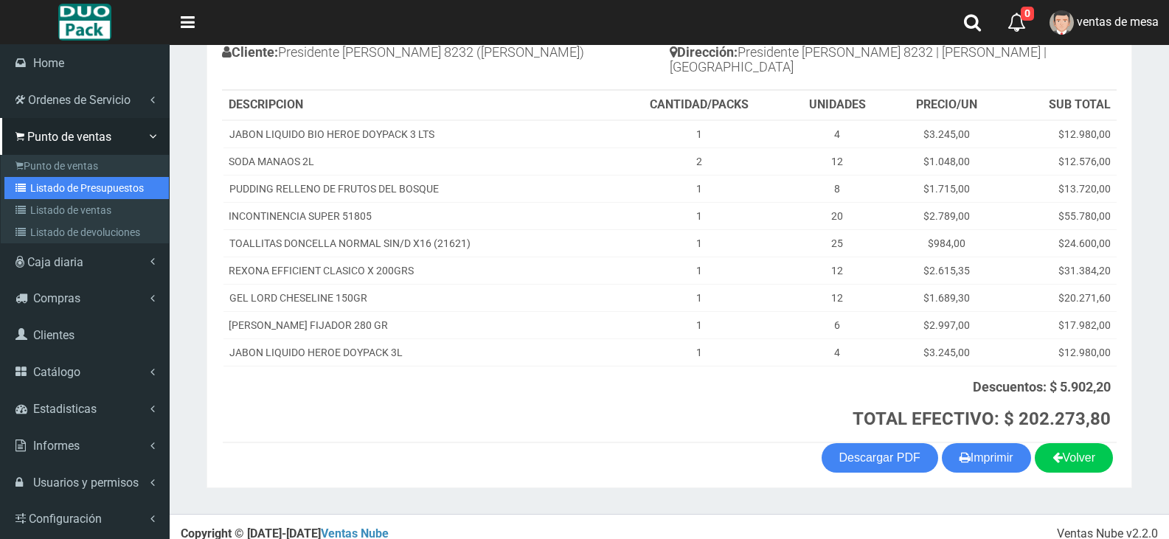
click at [38, 193] on link "Listado de Presupuestos" at bounding box center [86, 188] width 164 height 22
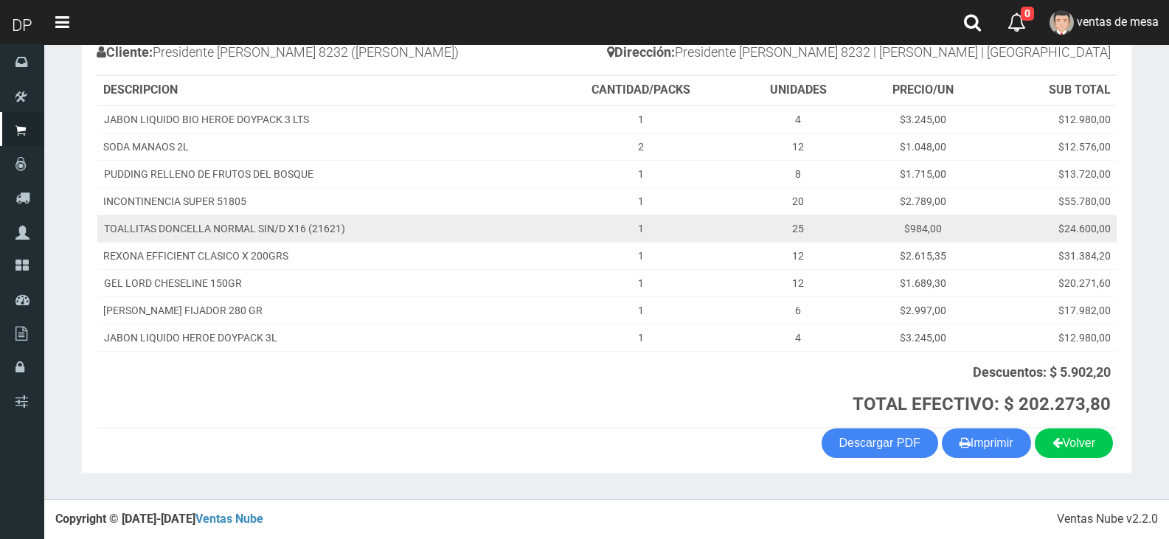
click at [259, 217] on td "TOALLITAS DONCELLA NORMAL SIN/D X16 (21621)" at bounding box center [320, 228] width 446 height 27
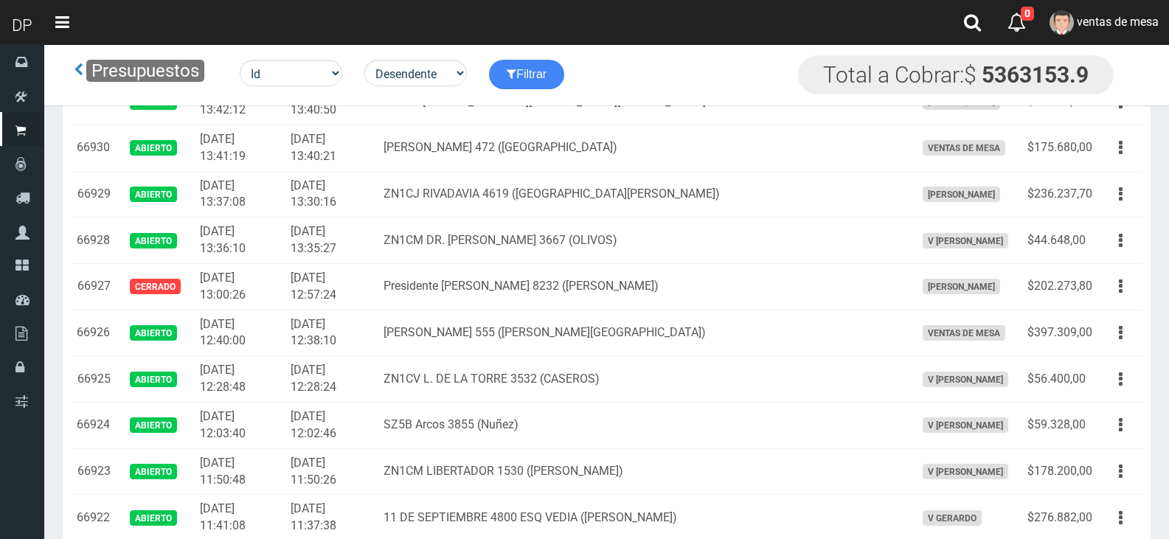
scroll to position [711, 0]
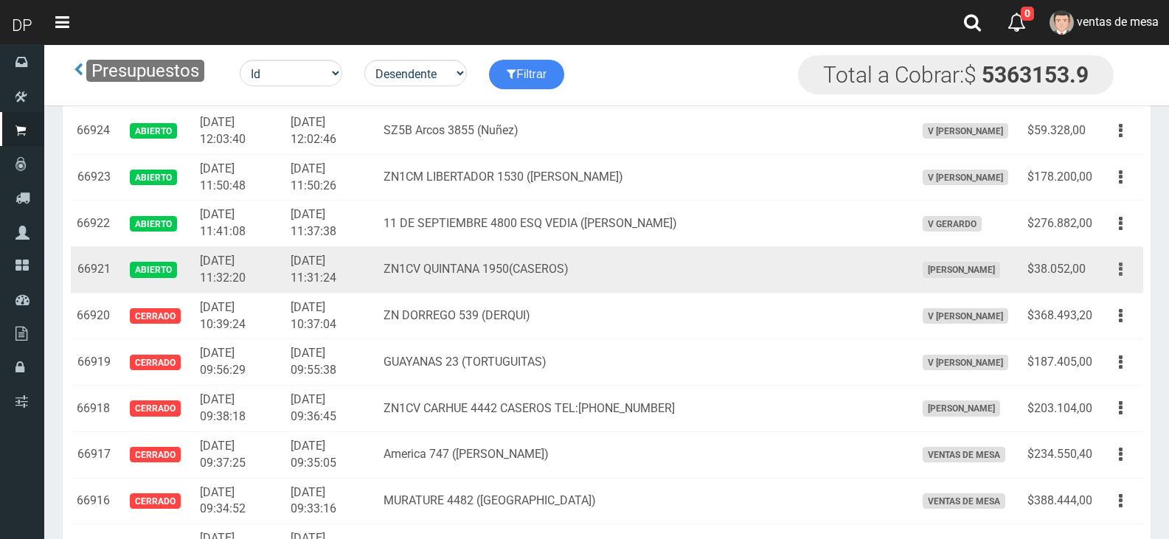
click at [1121, 270] on icon "button" at bounding box center [1120, 270] width 4 height 26
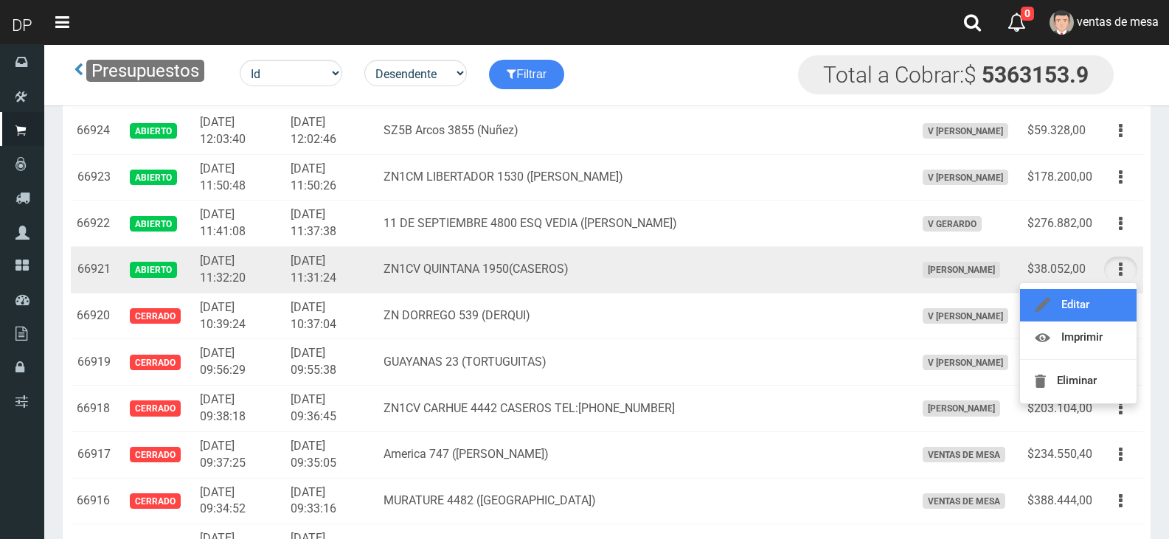
click at [1110, 299] on link "Editar" at bounding box center [1078, 305] width 116 height 32
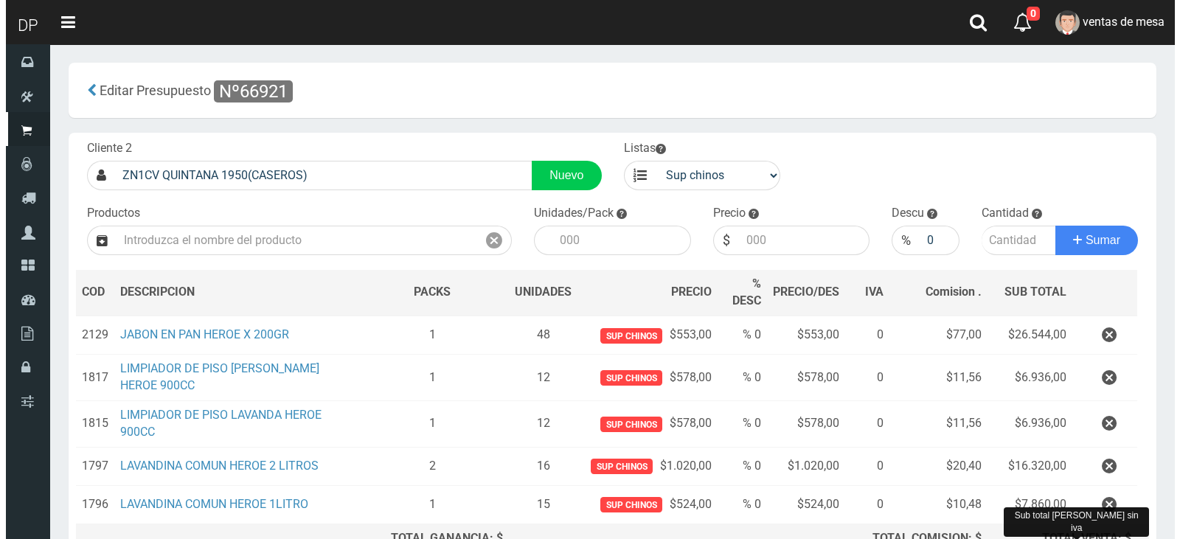
scroll to position [164, 0]
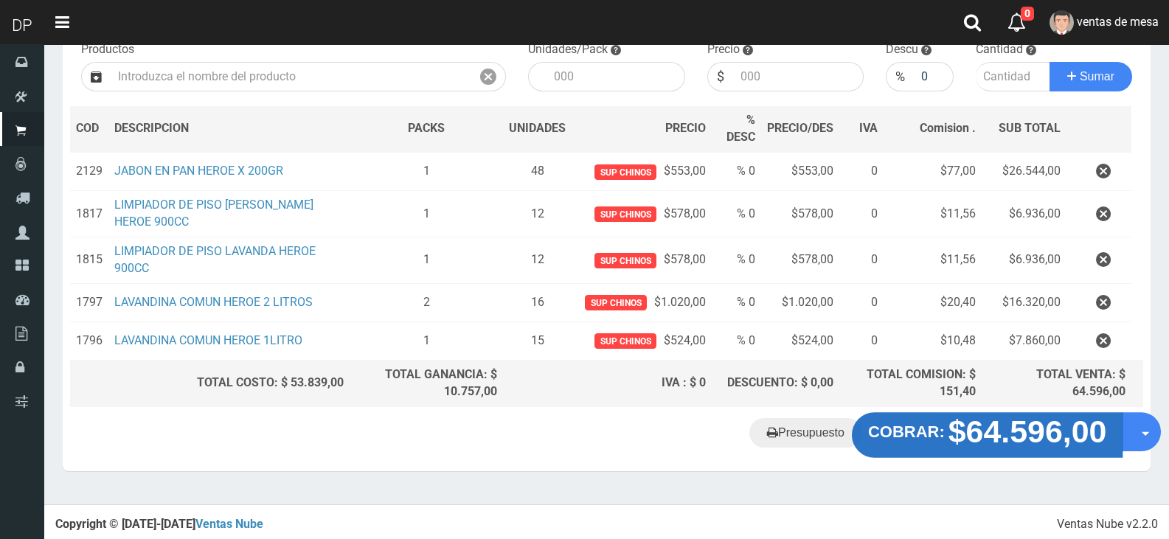
click at [1026, 443] on strong "$64.596,00" at bounding box center [1027, 431] width 159 height 35
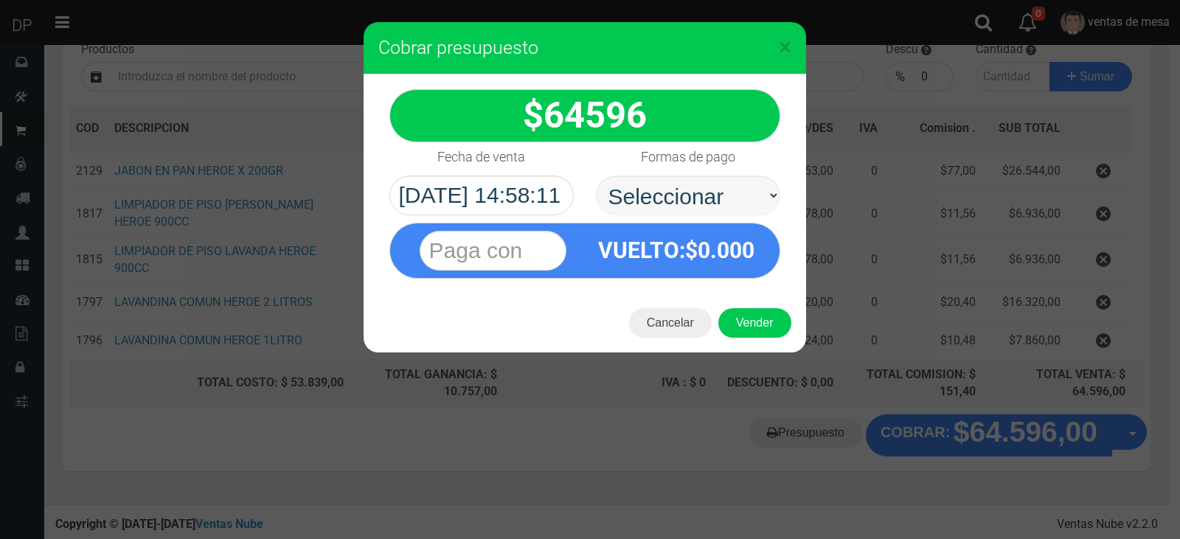
click at [720, 194] on select "Seleccionar Efectivo Tarjeta de Crédito Depósito Débito" at bounding box center [688, 195] width 184 height 40
select select "Efectivo"
click at [596, 175] on select "Seleccionar Efectivo Tarjeta de Crédito Depósito Débito" at bounding box center [688, 195] width 184 height 40
click at [747, 319] on button "Vender" at bounding box center [754, 322] width 73 height 29
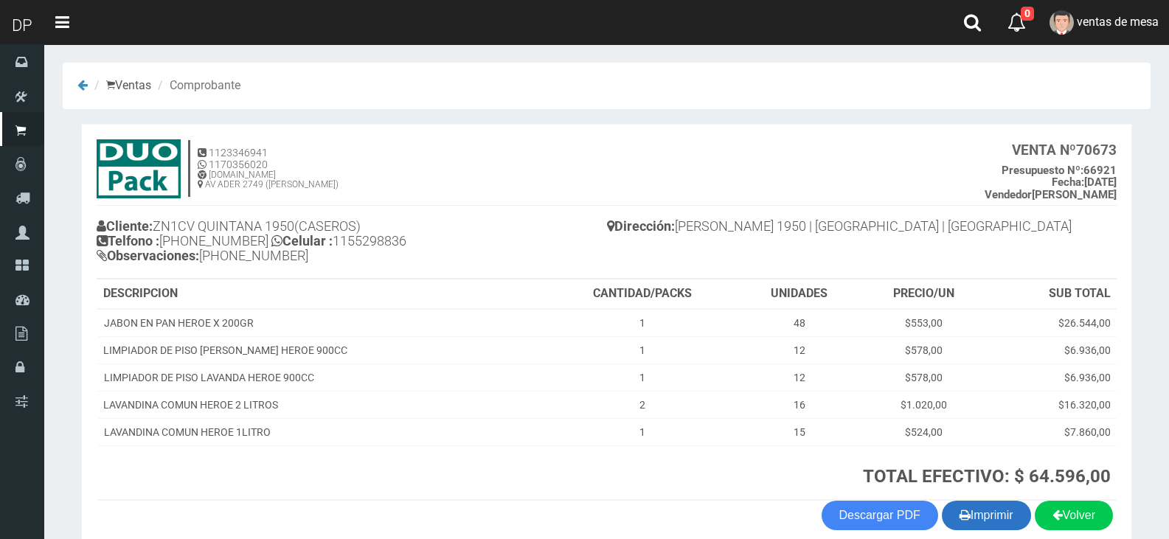
click at [1018, 510] on button "Imprimir" at bounding box center [985, 515] width 89 height 29
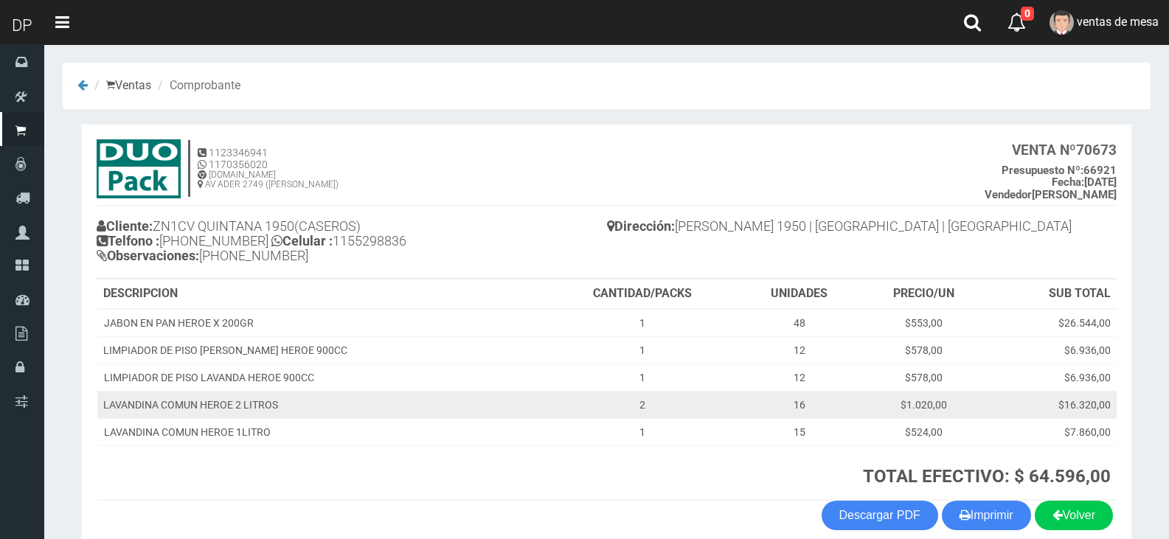
click at [630, 409] on td "2" at bounding box center [643, 404] width 194 height 27
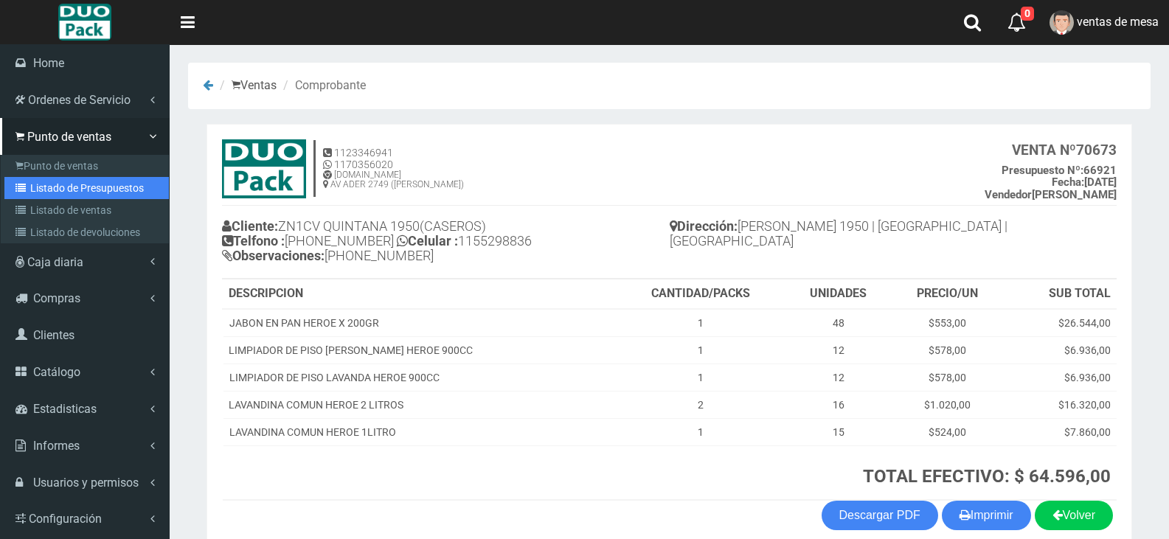
click at [52, 195] on link "Listado de Presupuestos" at bounding box center [86, 188] width 164 height 22
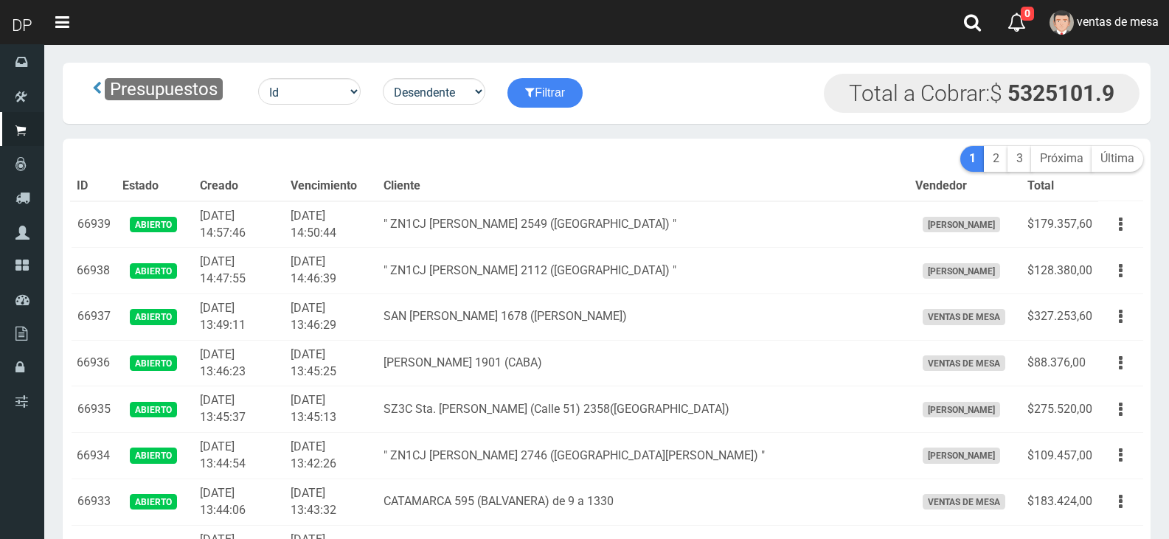
scroll to position [417, 0]
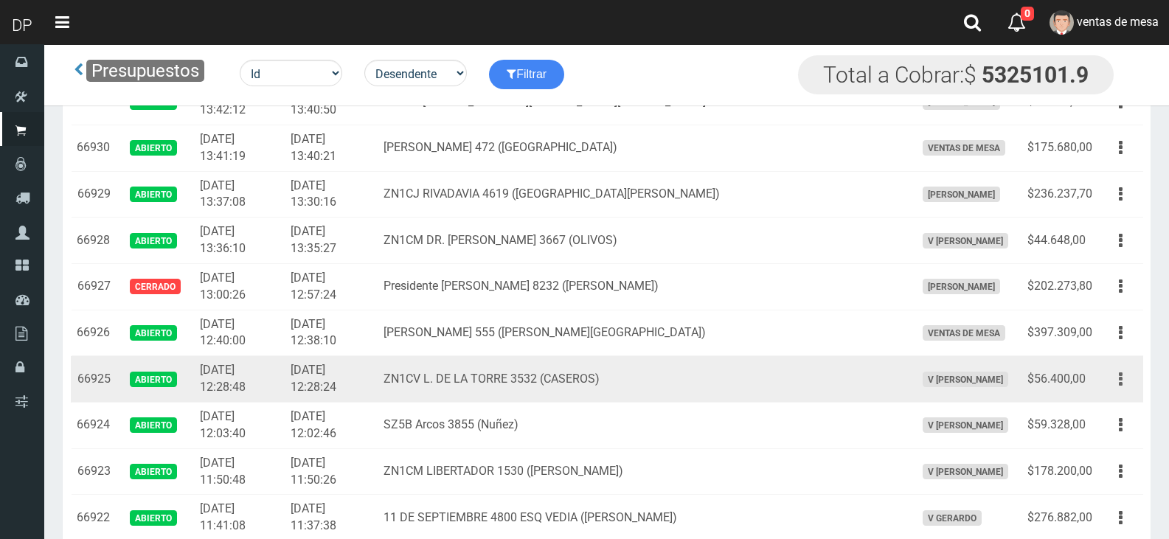
click at [1117, 385] on button "button" at bounding box center [1120, 379] width 33 height 26
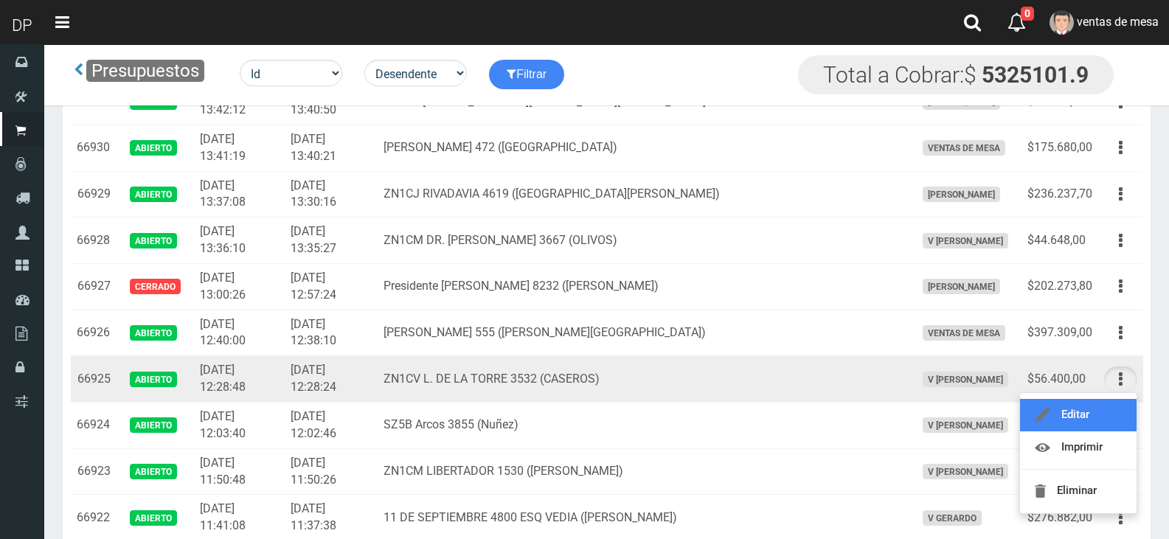
click at [1113, 411] on link "Editar" at bounding box center [1078, 415] width 116 height 32
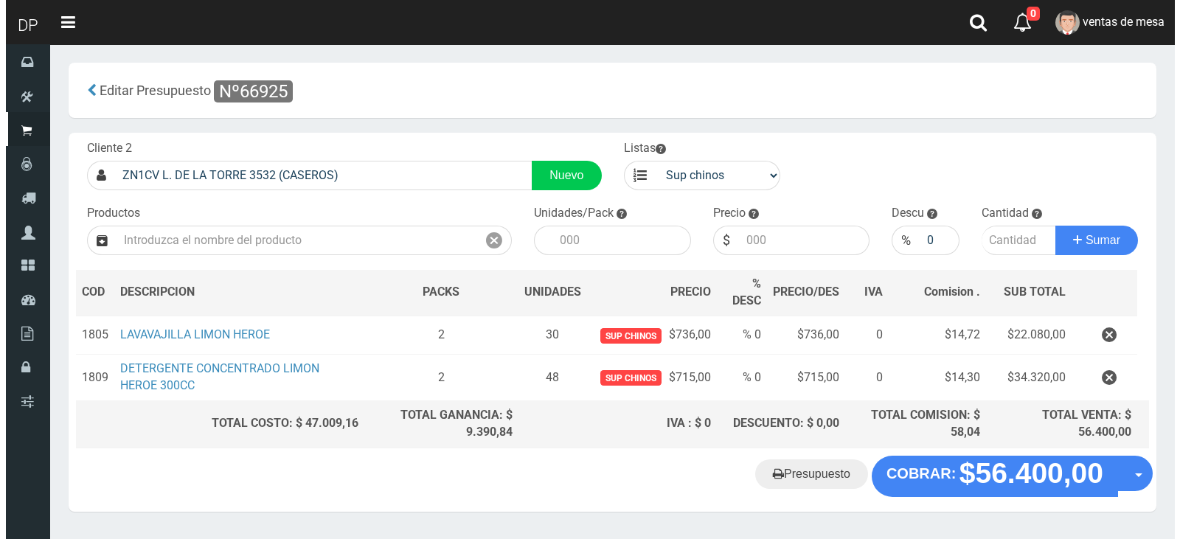
scroll to position [41, 0]
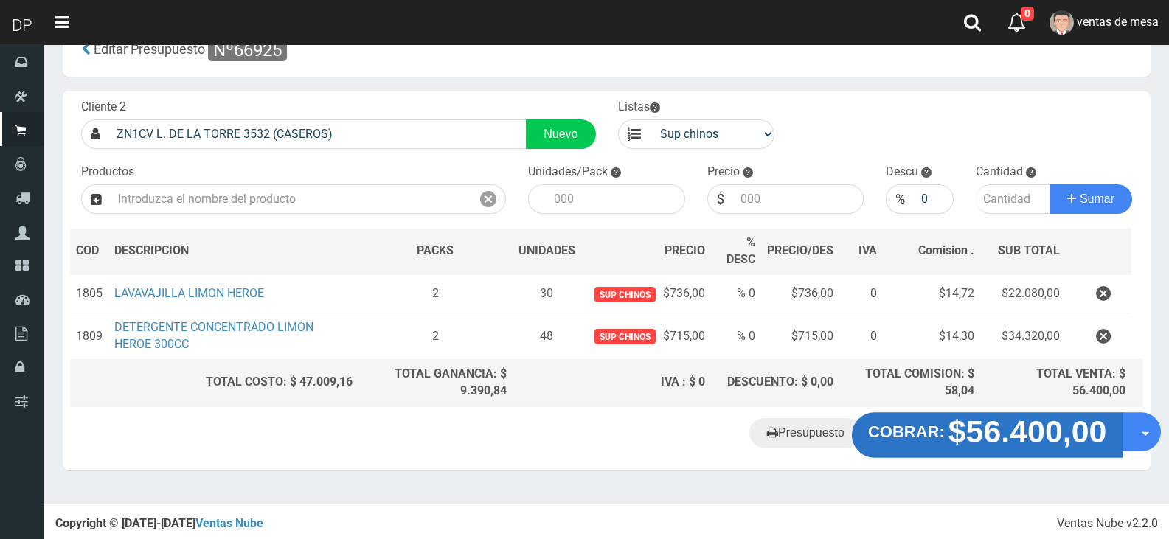
click at [944, 439] on strong "COBRAR:" at bounding box center [906, 431] width 77 height 18
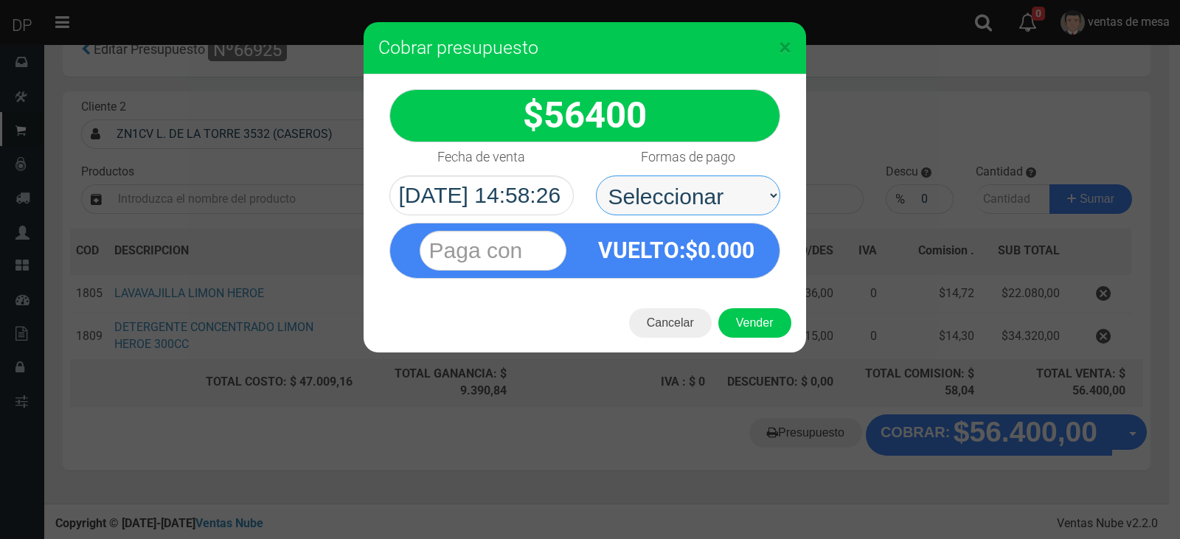
click at [723, 208] on select "Seleccionar Efectivo Tarjeta de Crédito Depósito Débito" at bounding box center [688, 195] width 184 height 40
select select "Efectivo"
click at [596, 175] on select "Seleccionar Efectivo Tarjeta de Crédito Depósito Débito" at bounding box center [688, 195] width 184 height 40
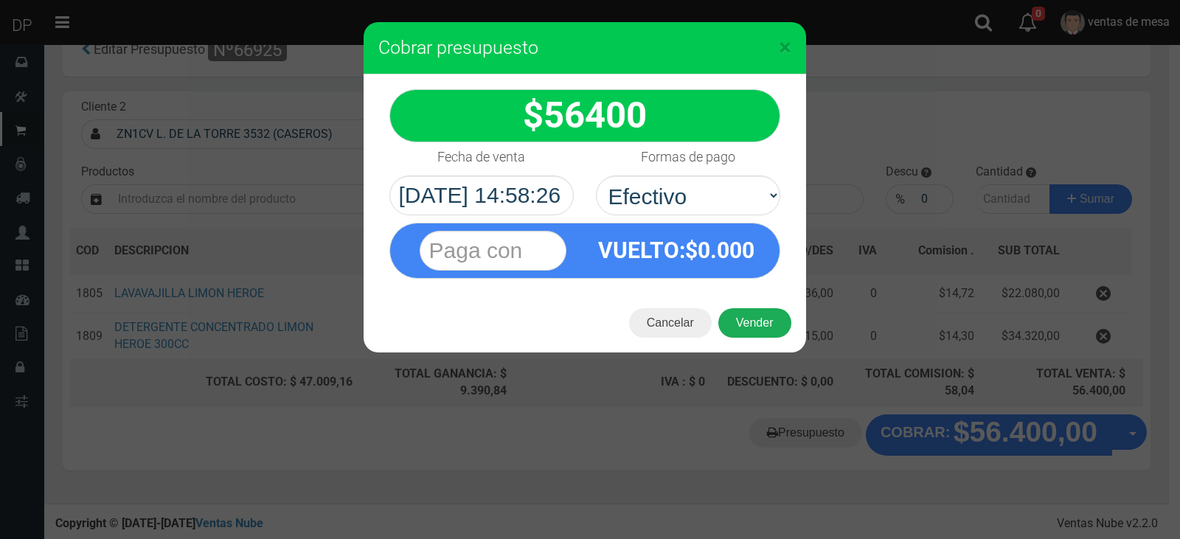
click at [756, 331] on button "Vender" at bounding box center [754, 322] width 73 height 29
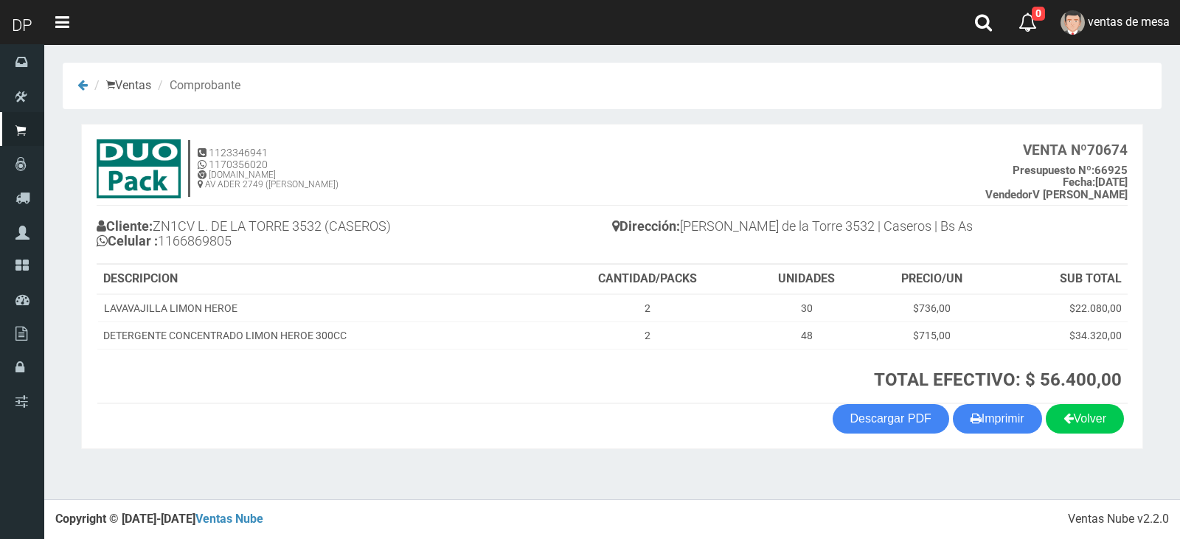
click at [1027, 436] on section "1123346941 1170356020 [DOMAIN_NAME] AV ADER 2749 ([PERSON_NAME]) VENTA Nº 70674…" at bounding box center [612, 286] width 1062 height 325
click at [1016, 419] on button "Imprimir" at bounding box center [997, 418] width 89 height 29
